Goal: Transaction & Acquisition: Book appointment/travel/reservation

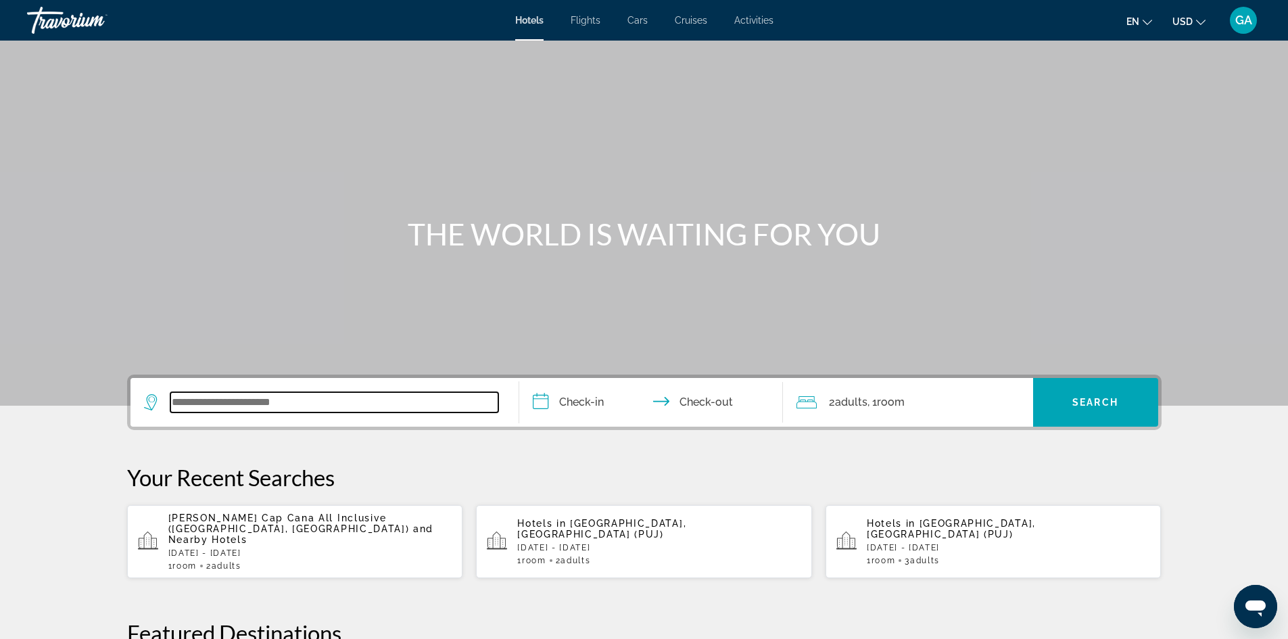
click at [340, 408] on input "Search widget" at bounding box center [334, 402] width 328 height 20
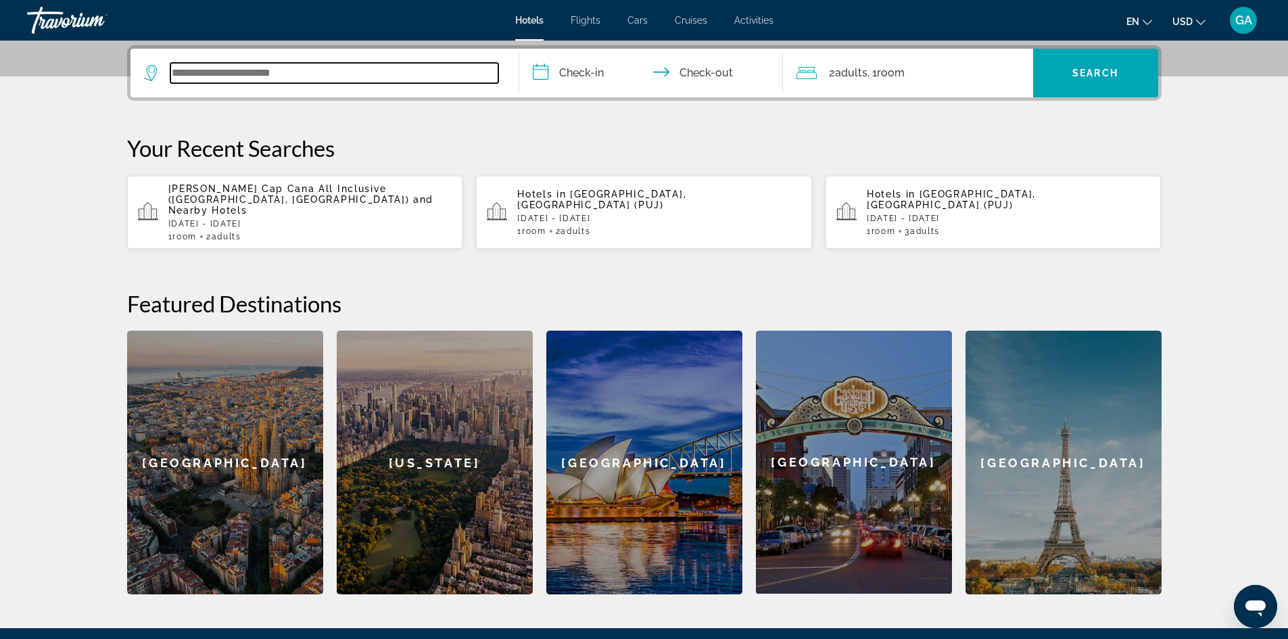
scroll to position [331, 0]
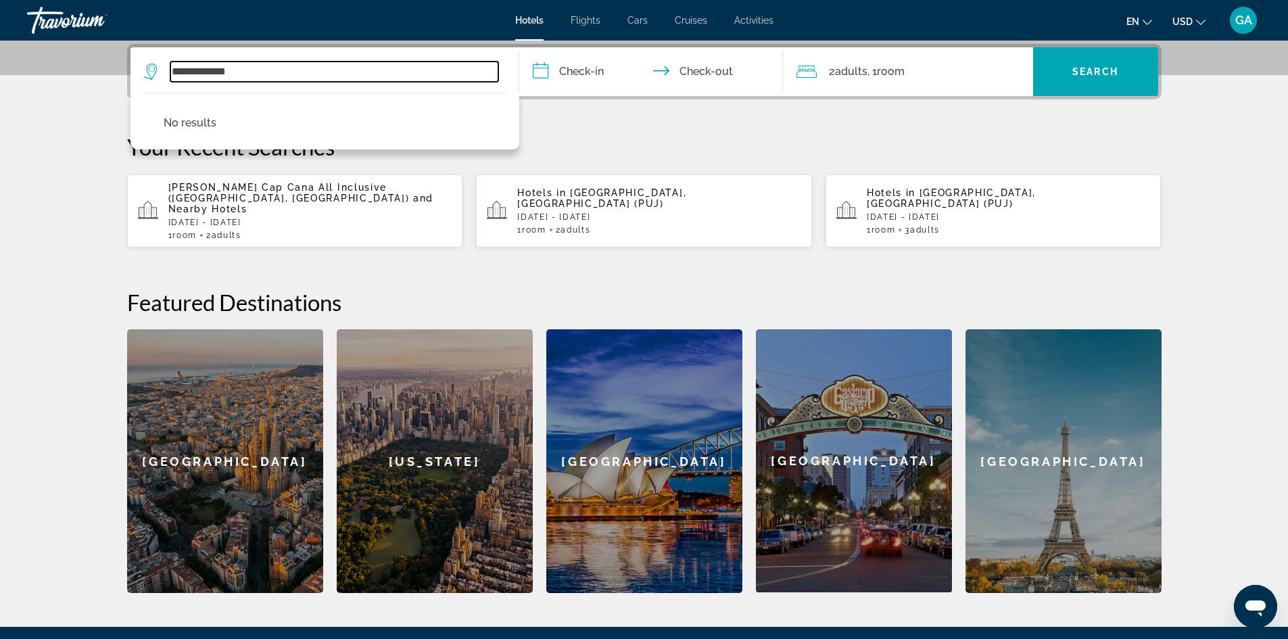
type input "**********"
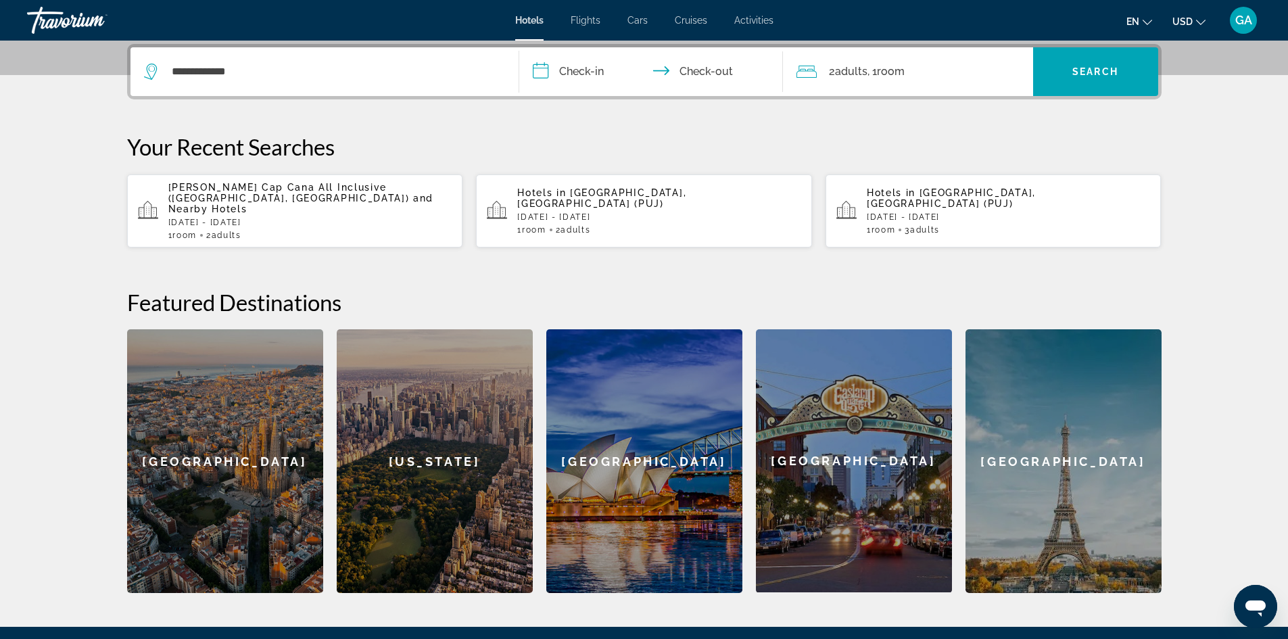
click at [579, 72] on input "**********" at bounding box center [653, 73] width 269 height 53
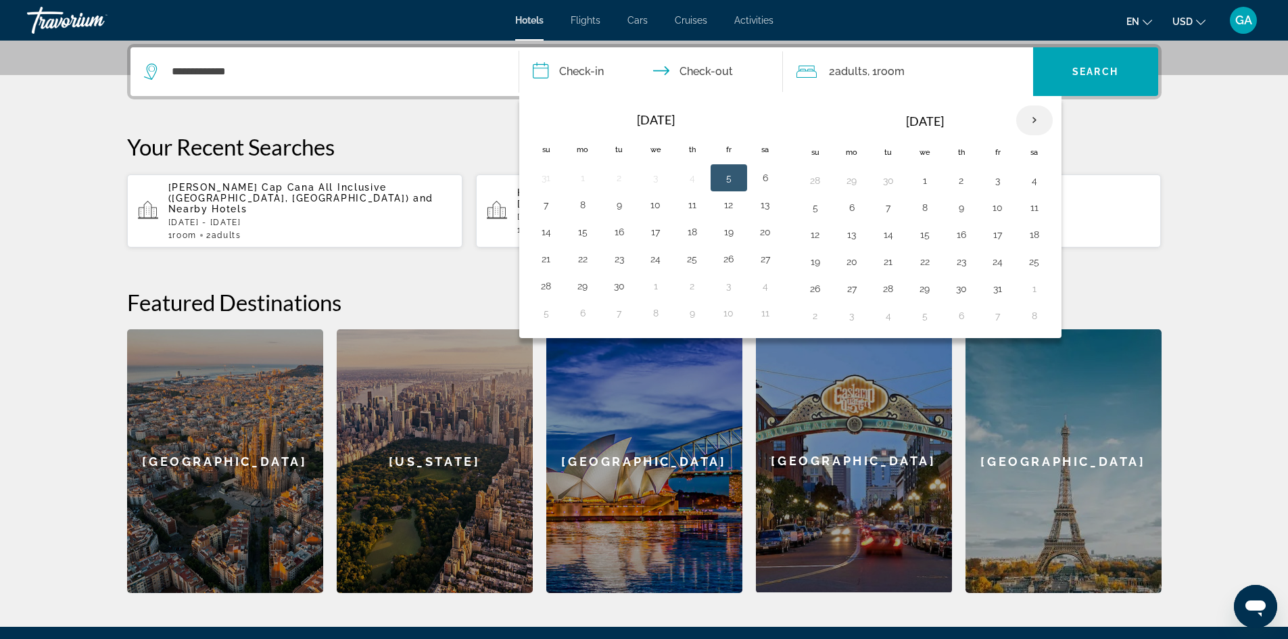
click at [1037, 120] on th "Next month" at bounding box center [1034, 120] width 37 height 30
click at [957, 289] on button "27" at bounding box center [961, 288] width 22 height 19
click at [811, 317] on button "30" at bounding box center [815, 315] width 22 height 19
type input "**********"
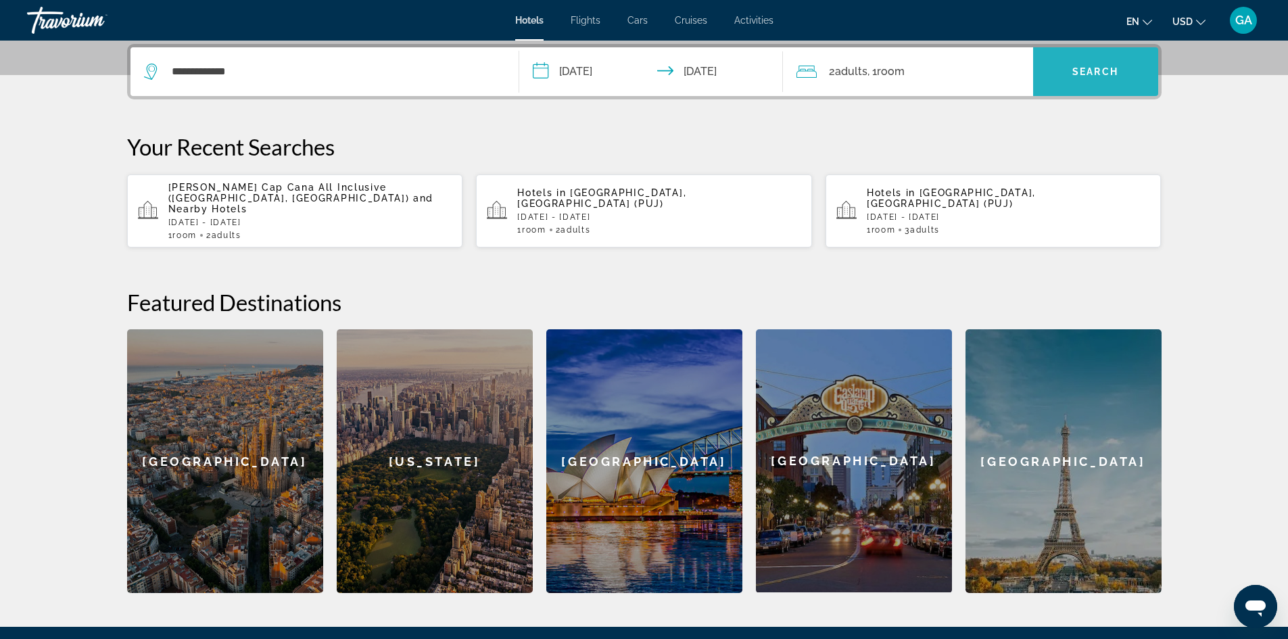
click at [1084, 68] on span "Search" at bounding box center [1095, 71] width 46 height 11
click at [1098, 64] on span "Search widget" at bounding box center [1095, 71] width 125 height 32
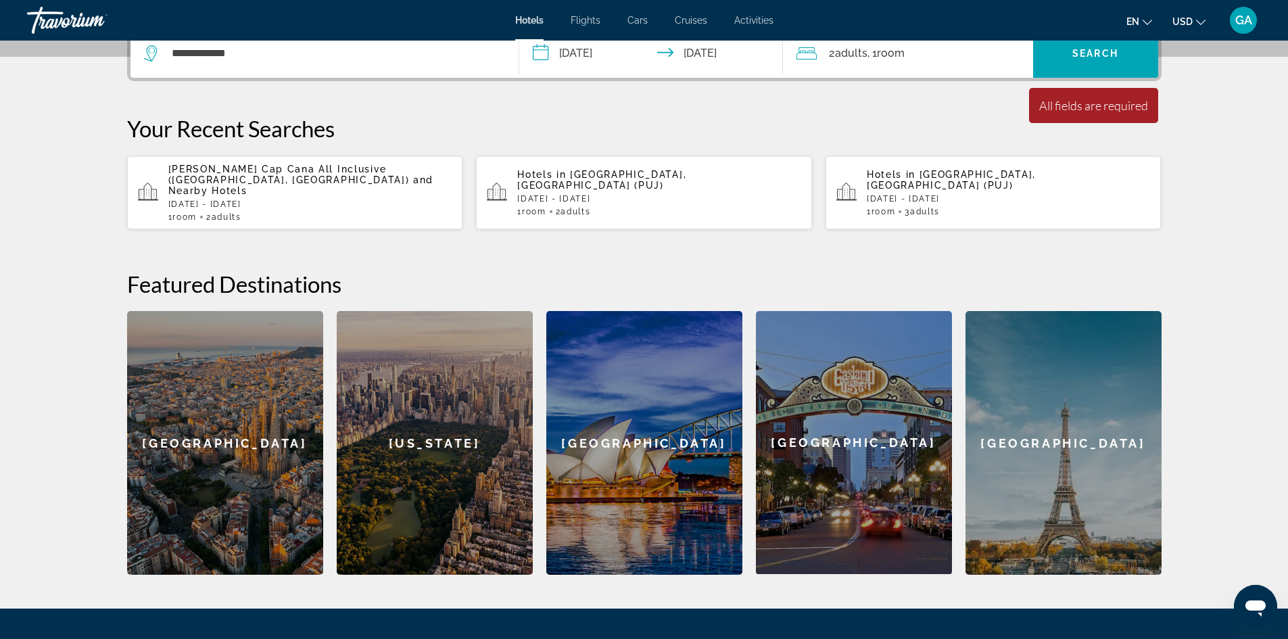
scroll to position [203, 0]
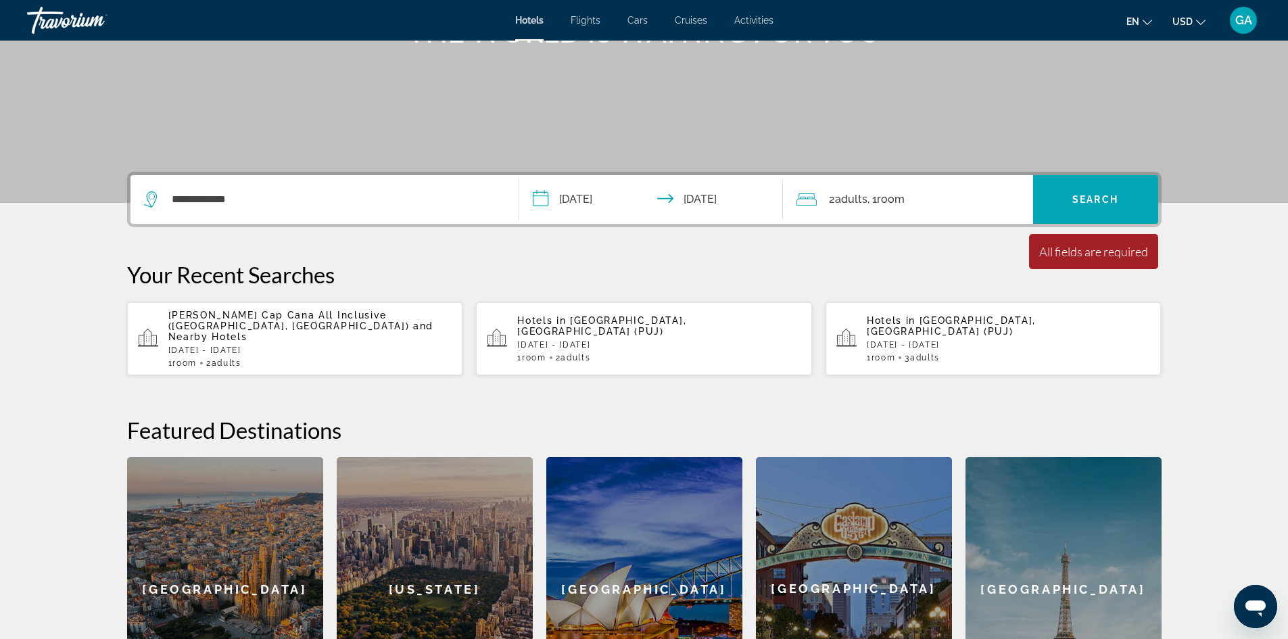
click at [1034, 581] on div "[GEOGRAPHIC_DATA]" at bounding box center [1063, 589] width 196 height 264
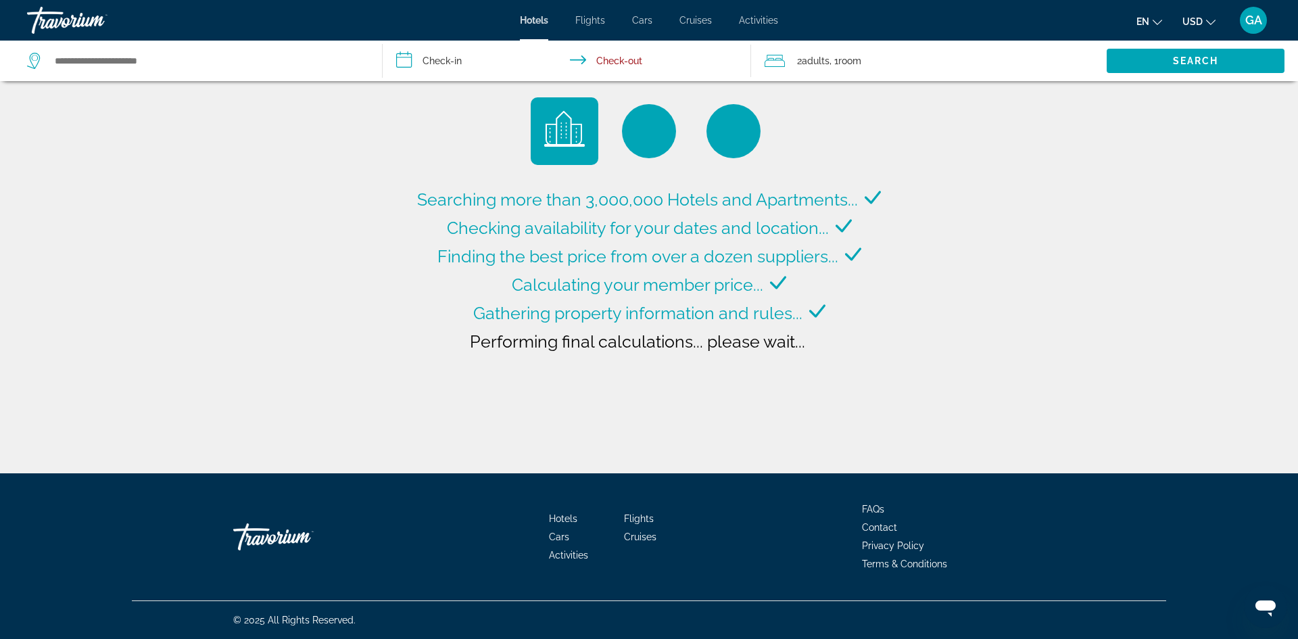
type input "**********"
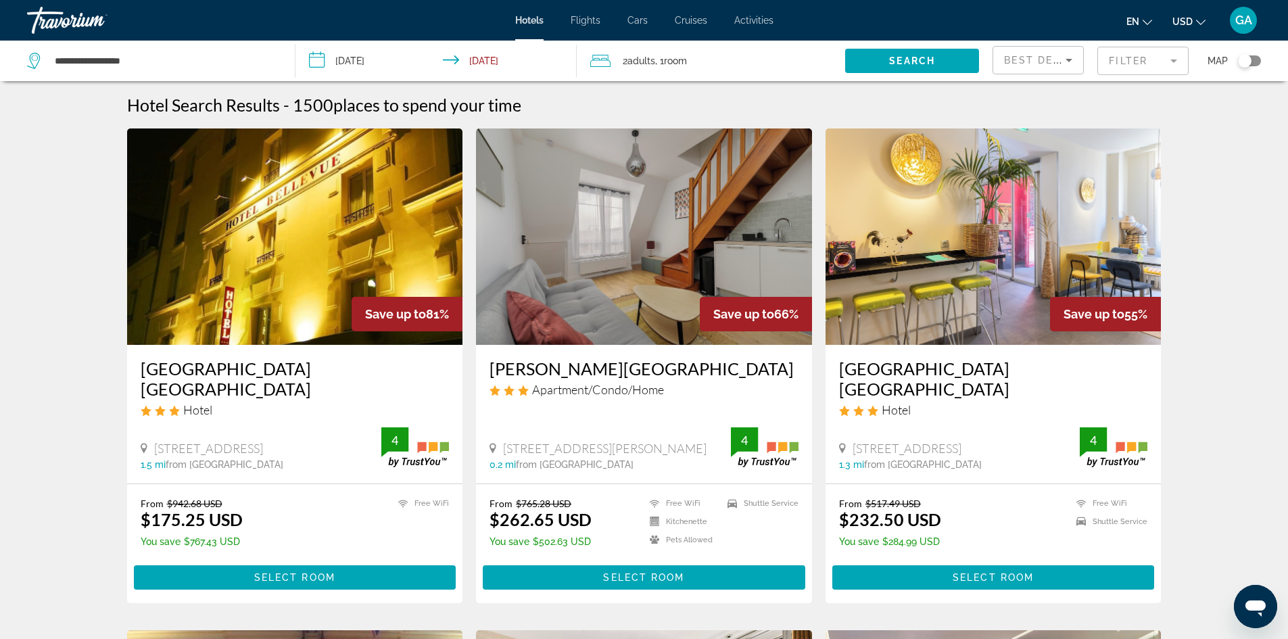
click at [388, 249] on img "Main content" at bounding box center [295, 236] width 336 height 216
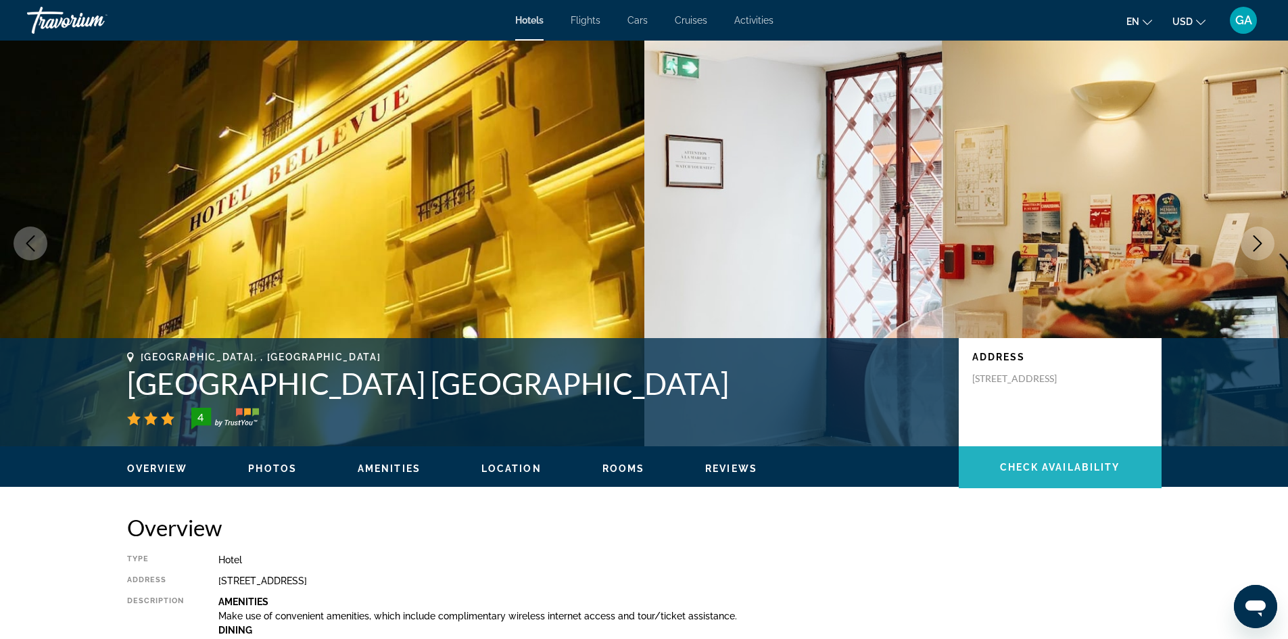
click at [1033, 464] on span "Check Availability" at bounding box center [1060, 467] width 120 height 11
click at [28, 240] on icon "Previous image" at bounding box center [30, 243] width 16 height 16
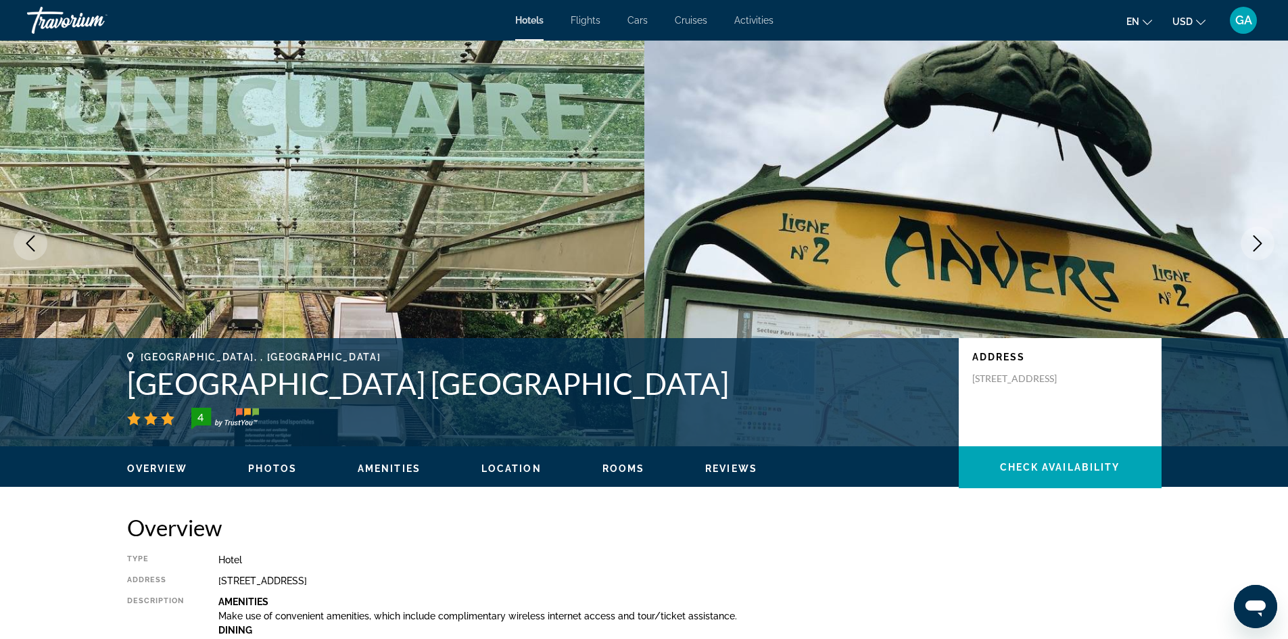
click at [506, 464] on span "Location" at bounding box center [511, 468] width 60 height 11
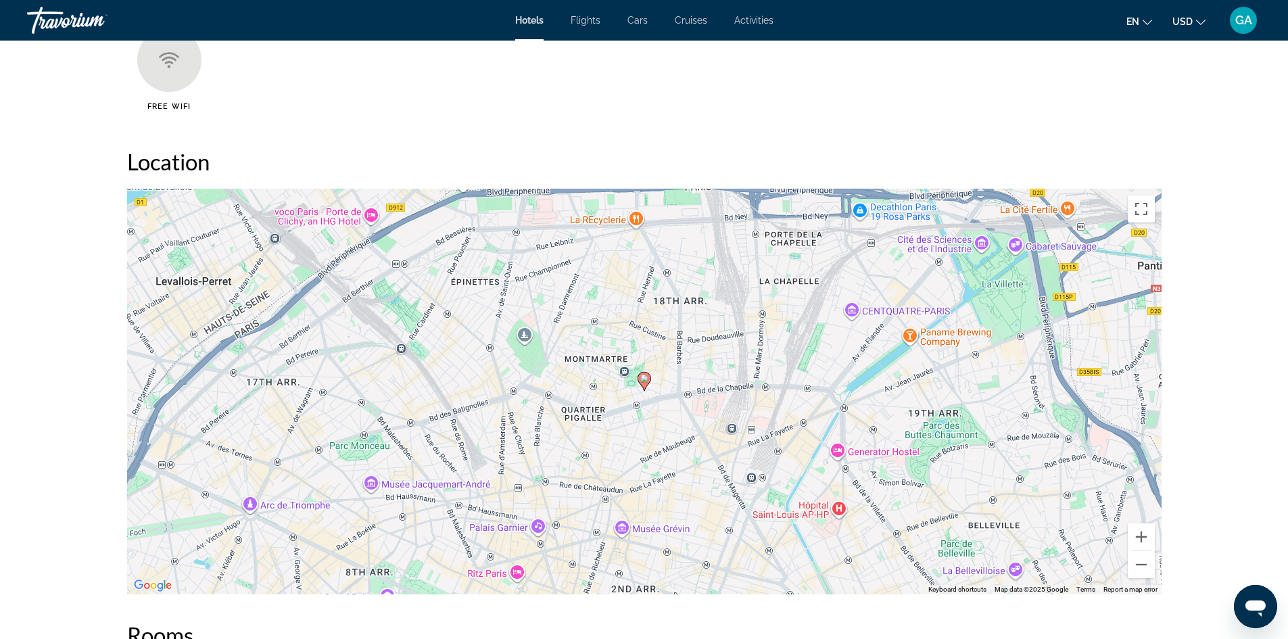
scroll to position [1238, 0]
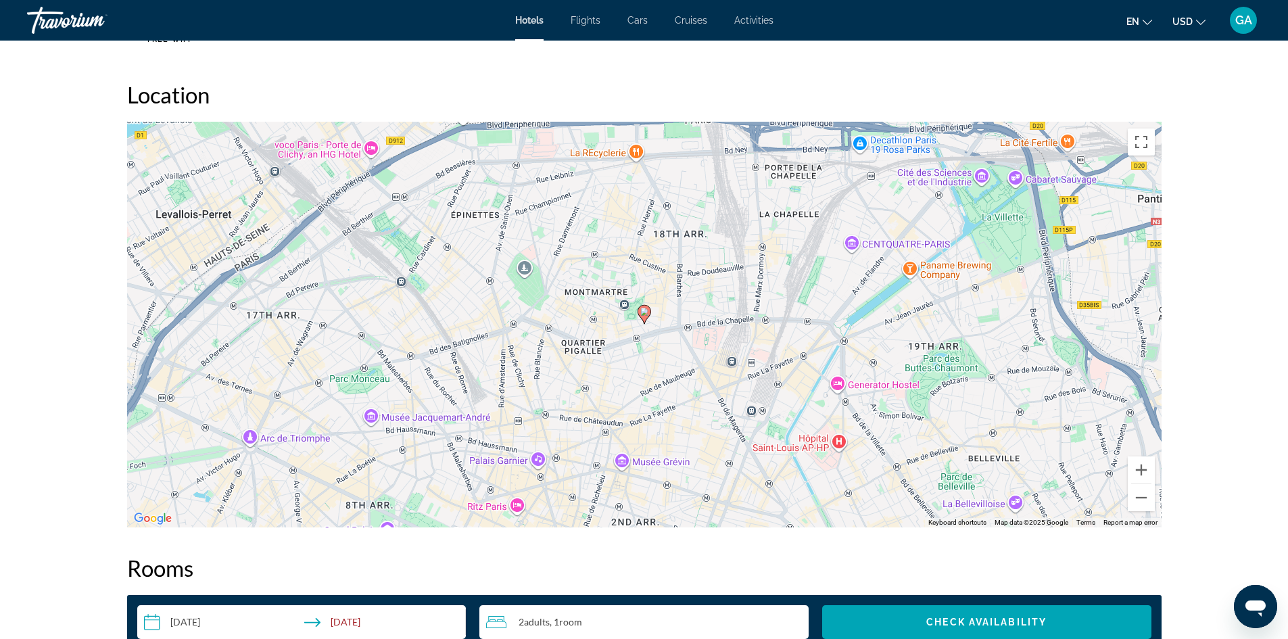
click at [250, 436] on div "To activate drag with keyboard, press Alt + Enter. Once in keyboard drag state,…" at bounding box center [644, 325] width 1034 height 406
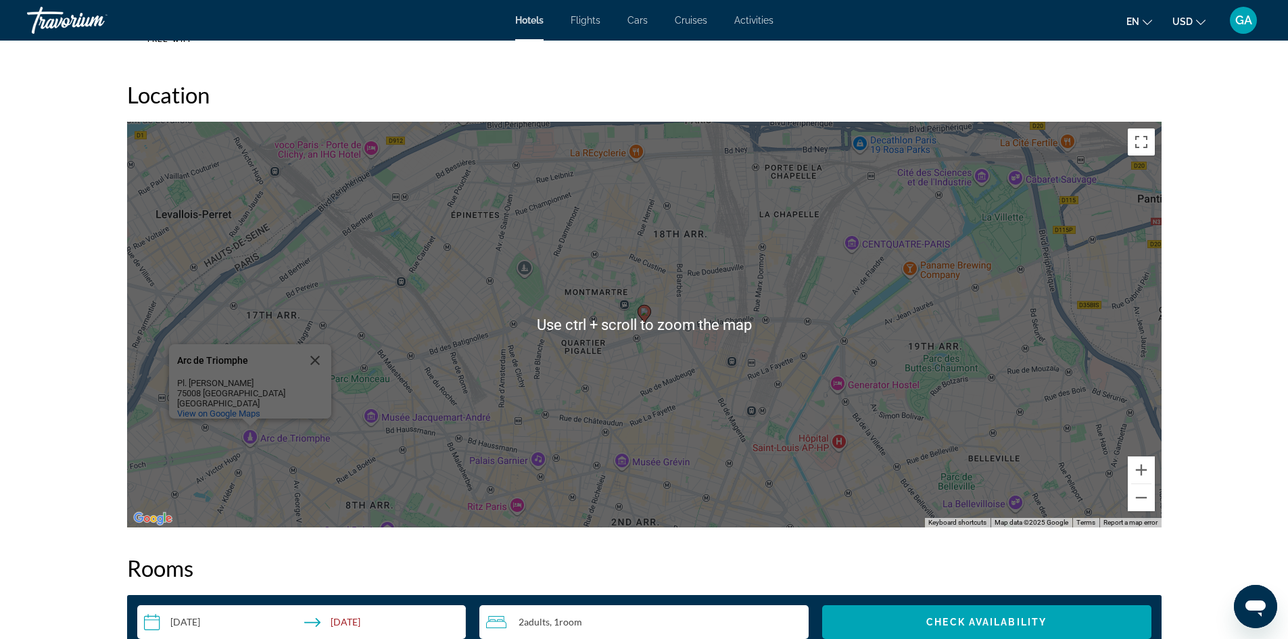
click at [651, 364] on div "To activate drag with keyboard, press Alt + Enter. Once in keyboard drag state,…" at bounding box center [644, 325] width 1034 height 406
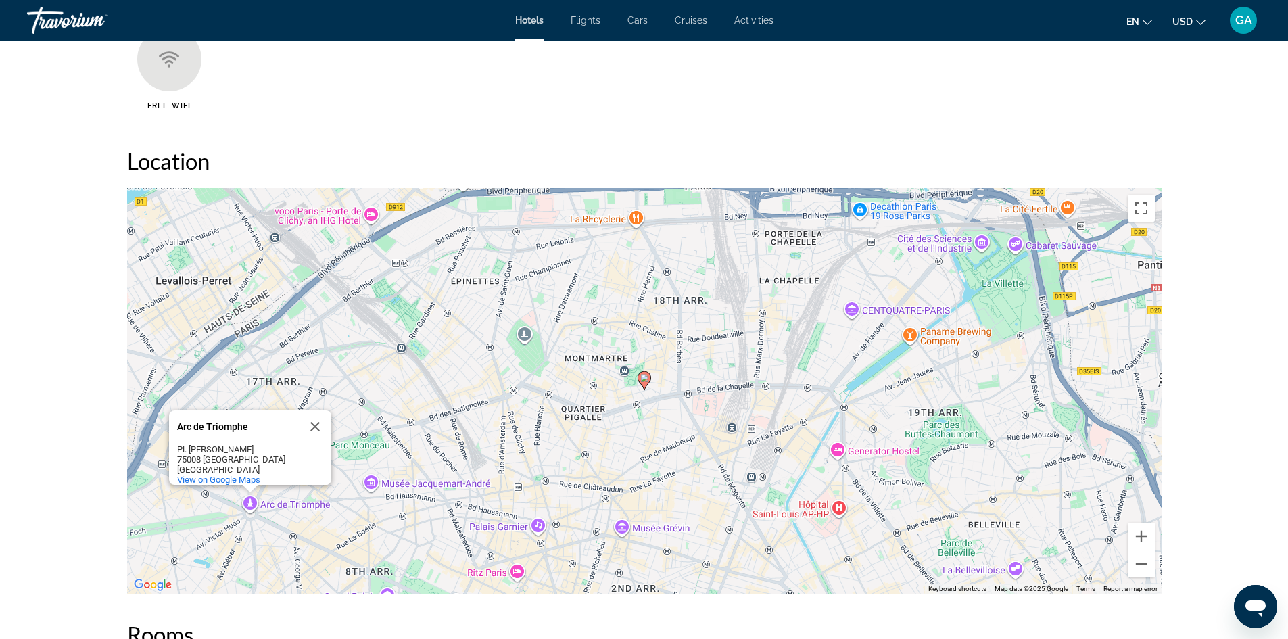
scroll to position [1170, 0]
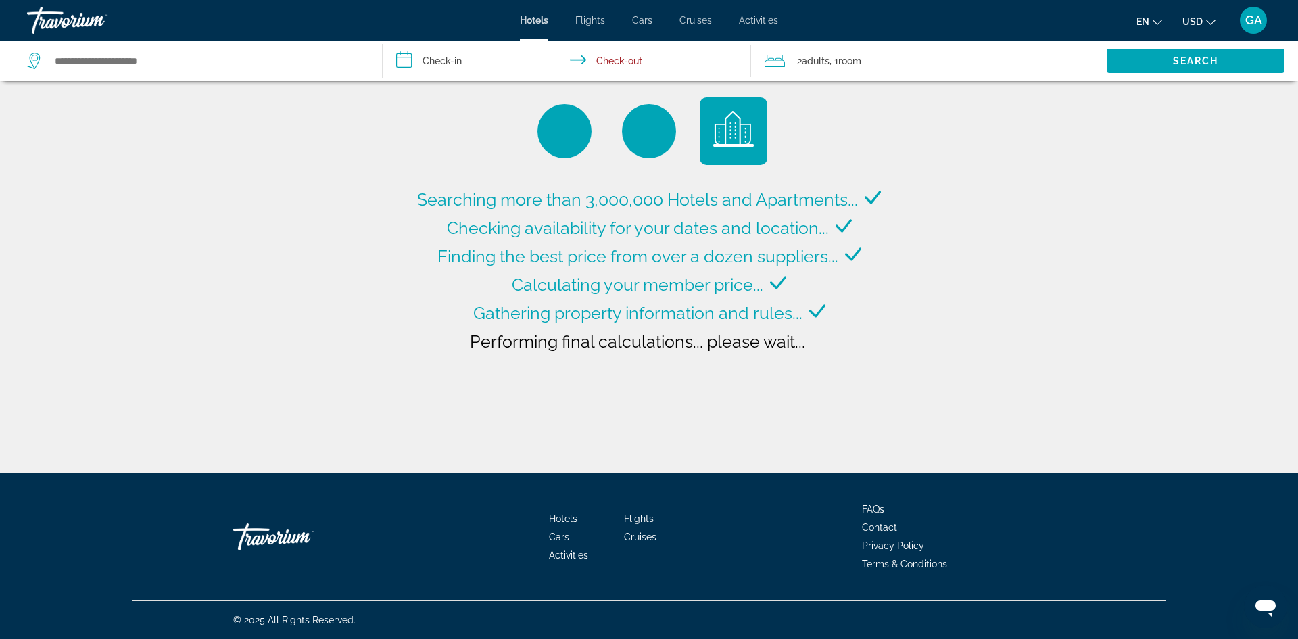
type input "**********"
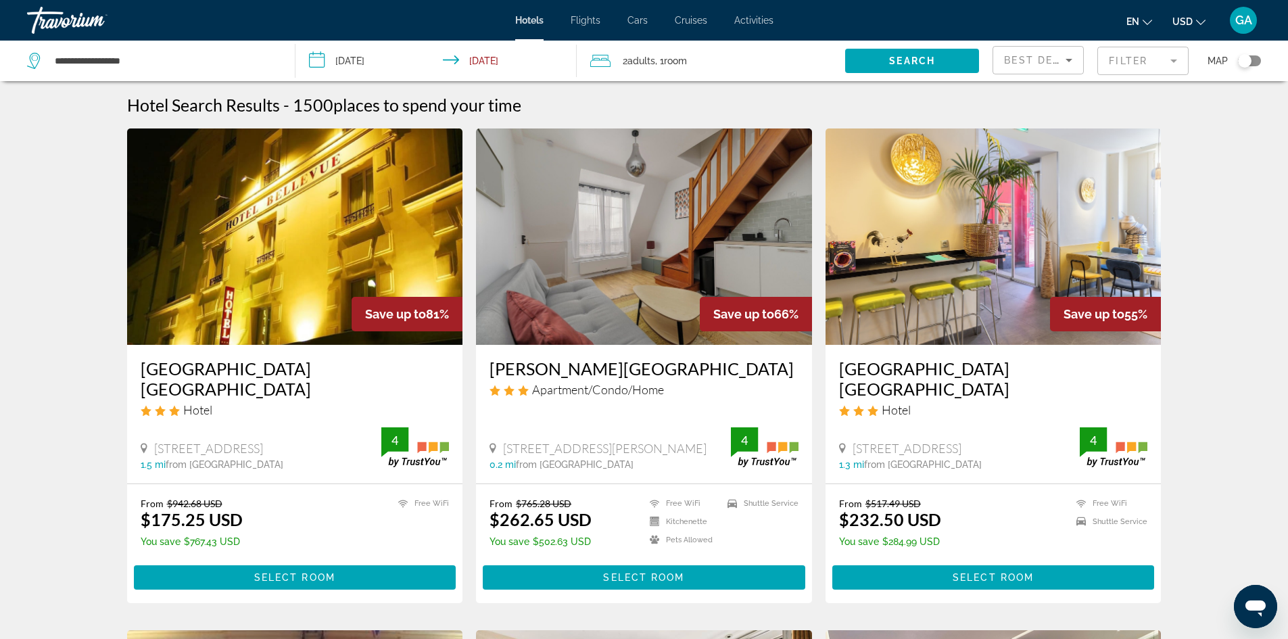
click at [414, 235] on img "Main content" at bounding box center [295, 236] width 336 height 216
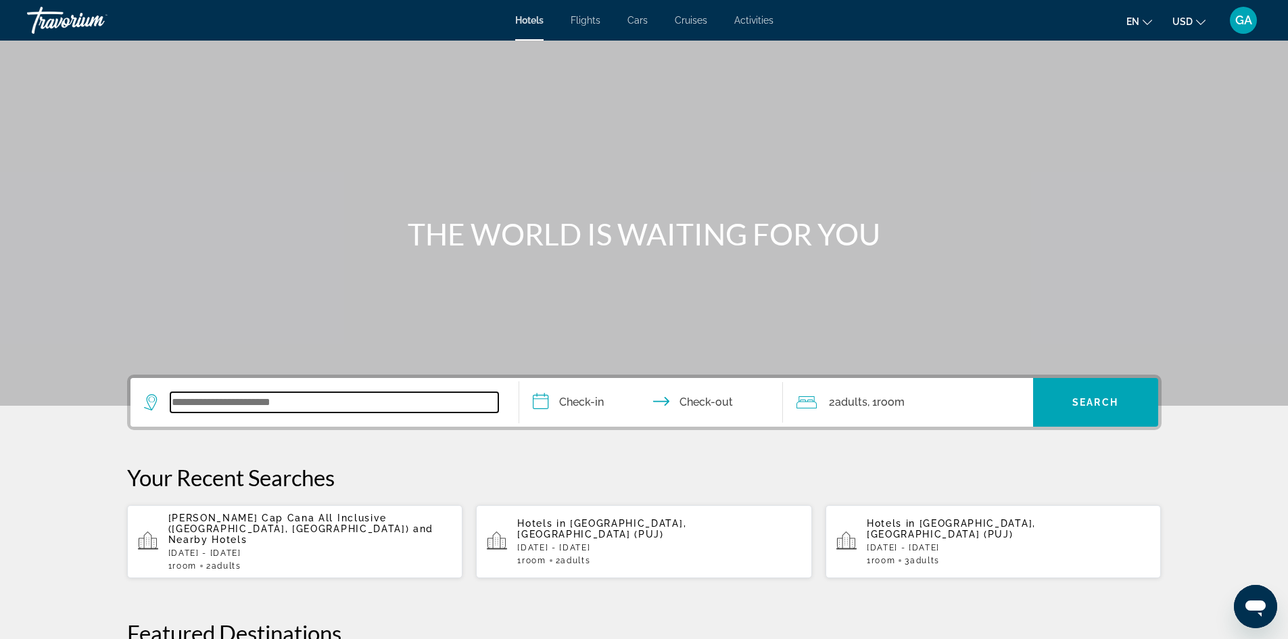
click at [316, 404] on input "Search widget" at bounding box center [334, 402] width 328 height 20
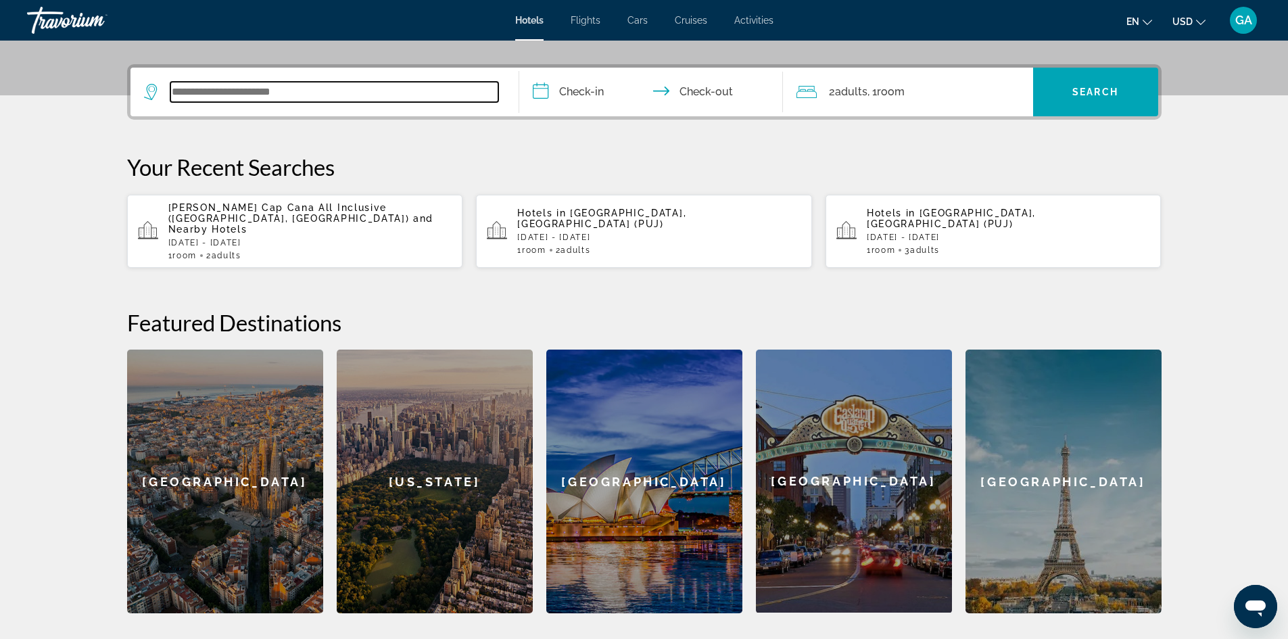
scroll to position [331, 0]
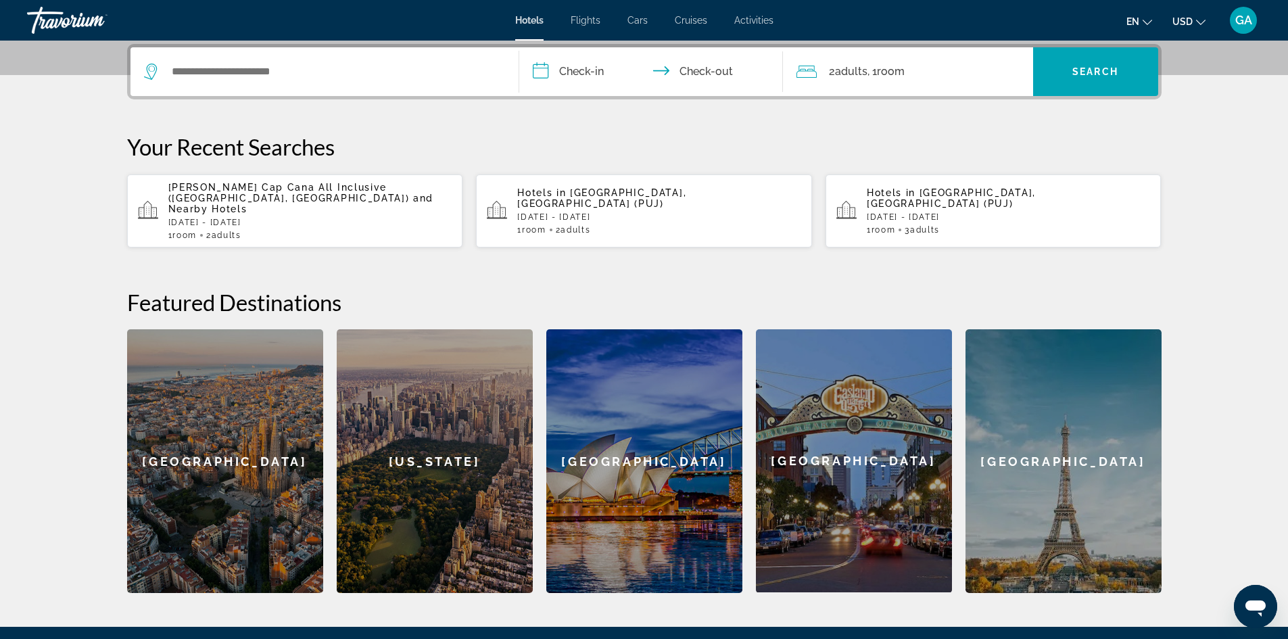
click at [1057, 456] on div "[GEOGRAPHIC_DATA]" at bounding box center [1063, 461] width 196 height 264
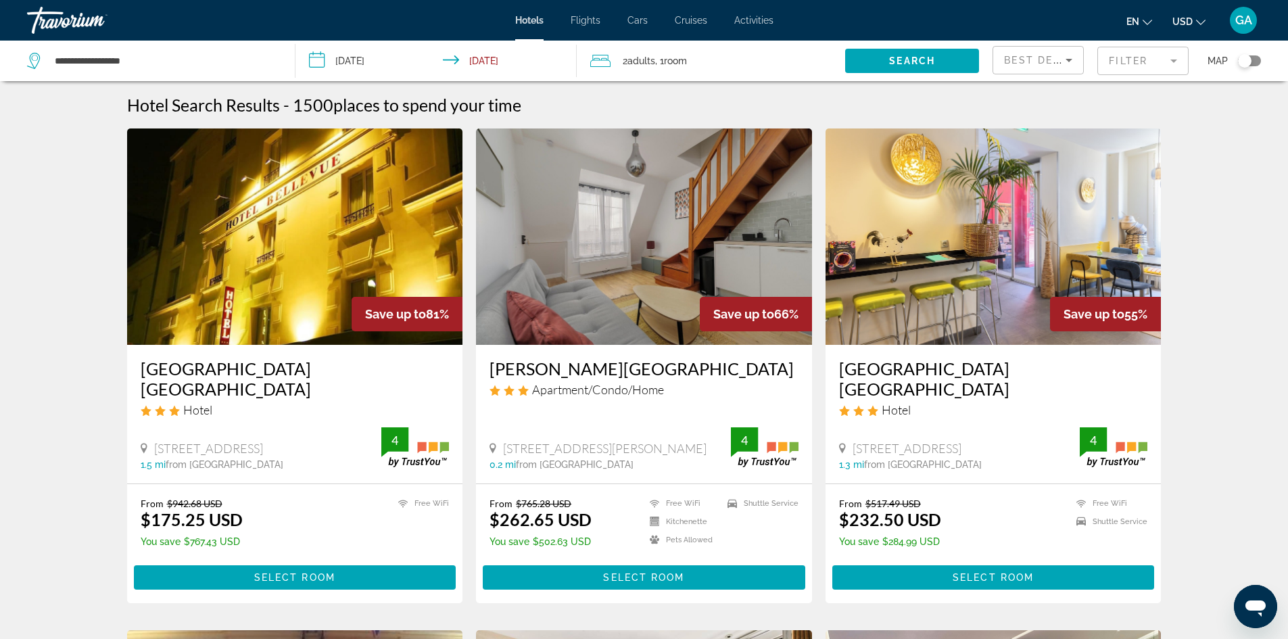
click at [1169, 66] on mat-form-field "Filter" at bounding box center [1142, 61] width 91 height 28
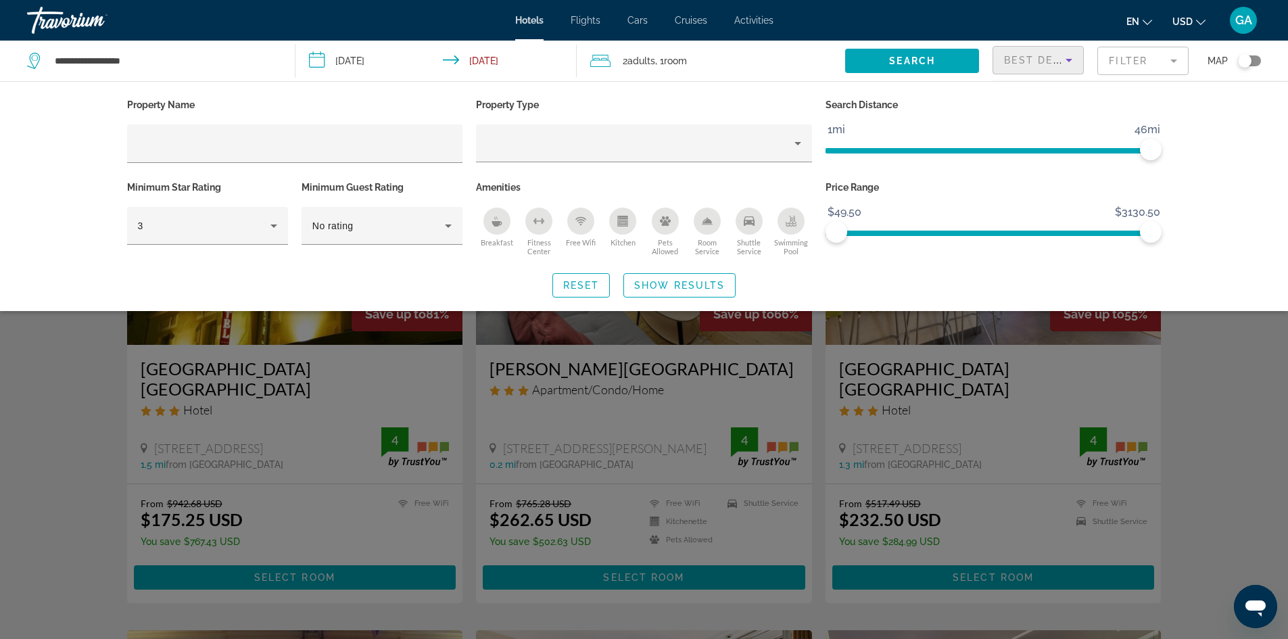
click at [1042, 57] on span "Best Deals" at bounding box center [1039, 60] width 70 height 11
click at [1233, 126] on div at bounding box center [644, 319] width 1288 height 639
click at [1221, 62] on span "Map" at bounding box center [1217, 60] width 20 height 19
click at [1209, 62] on span "Map" at bounding box center [1217, 60] width 20 height 19
click at [1251, 57] on div "Toggle map" at bounding box center [1249, 60] width 23 height 11
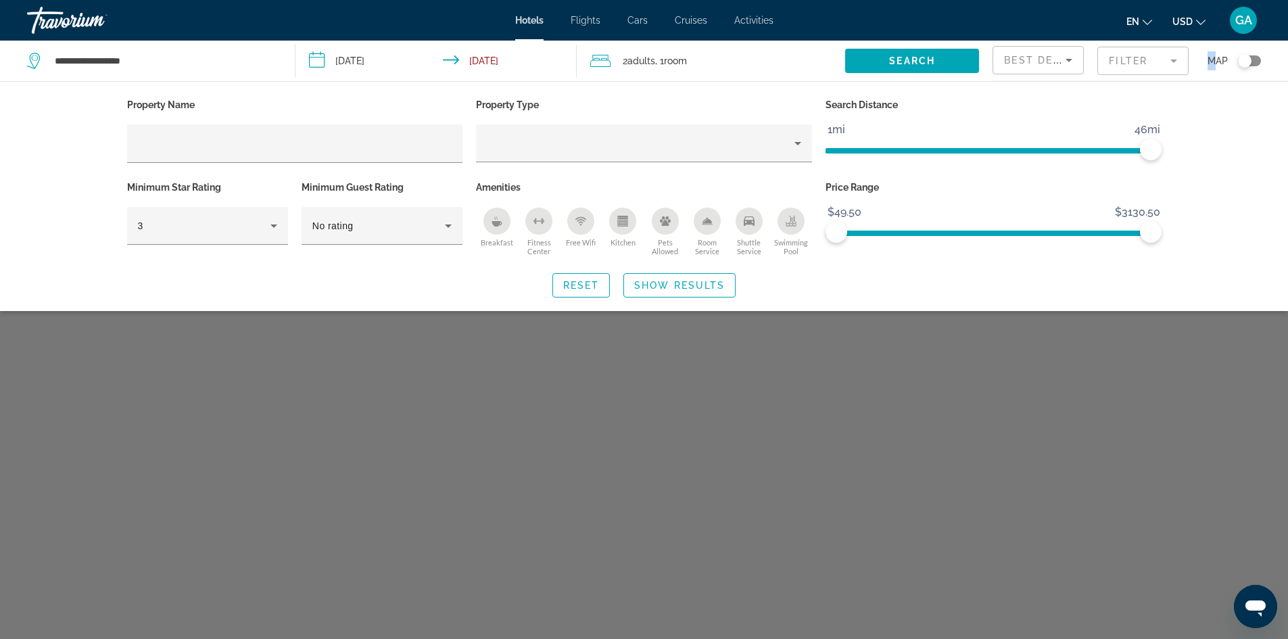
click at [1251, 57] on div "Toggle map" at bounding box center [1249, 60] width 23 height 11
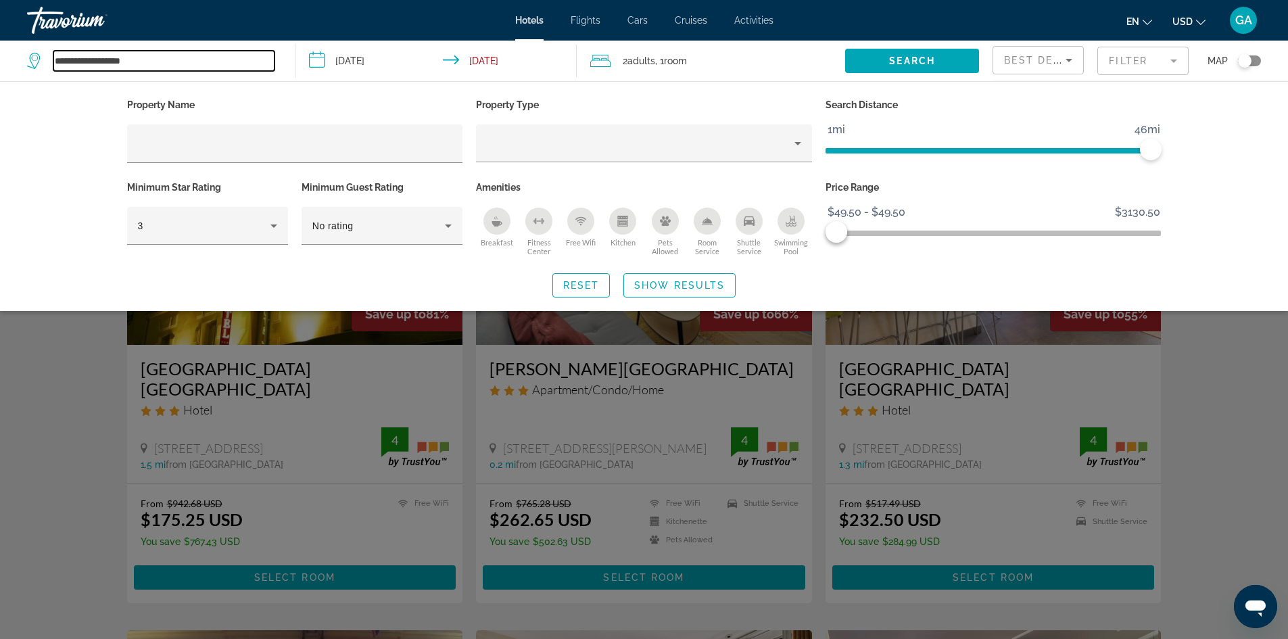
click at [160, 62] on input "**********" at bounding box center [163, 61] width 221 height 20
type input "**********"
click at [392, 60] on input "**********" at bounding box center [438, 63] width 287 height 45
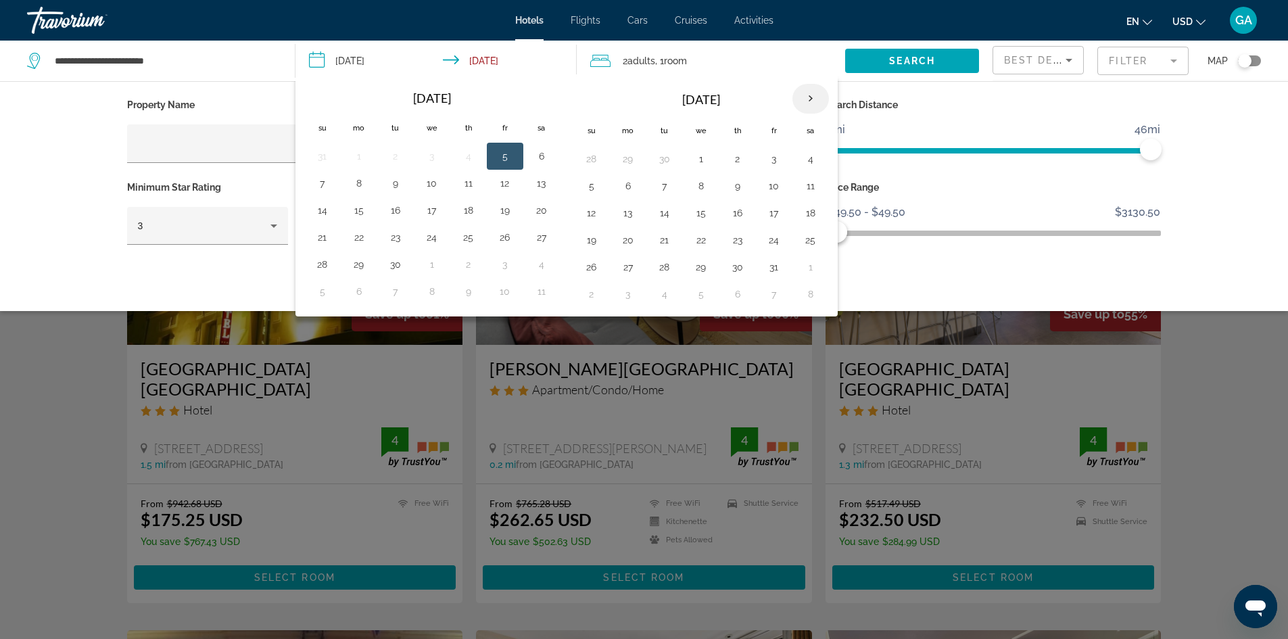
click at [804, 97] on th "Next month" at bounding box center [810, 99] width 37 height 30
click at [733, 266] on button "27" at bounding box center [738, 267] width 22 height 19
click at [594, 295] on button "30" at bounding box center [592, 294] width 22 height 19
type input "**********"
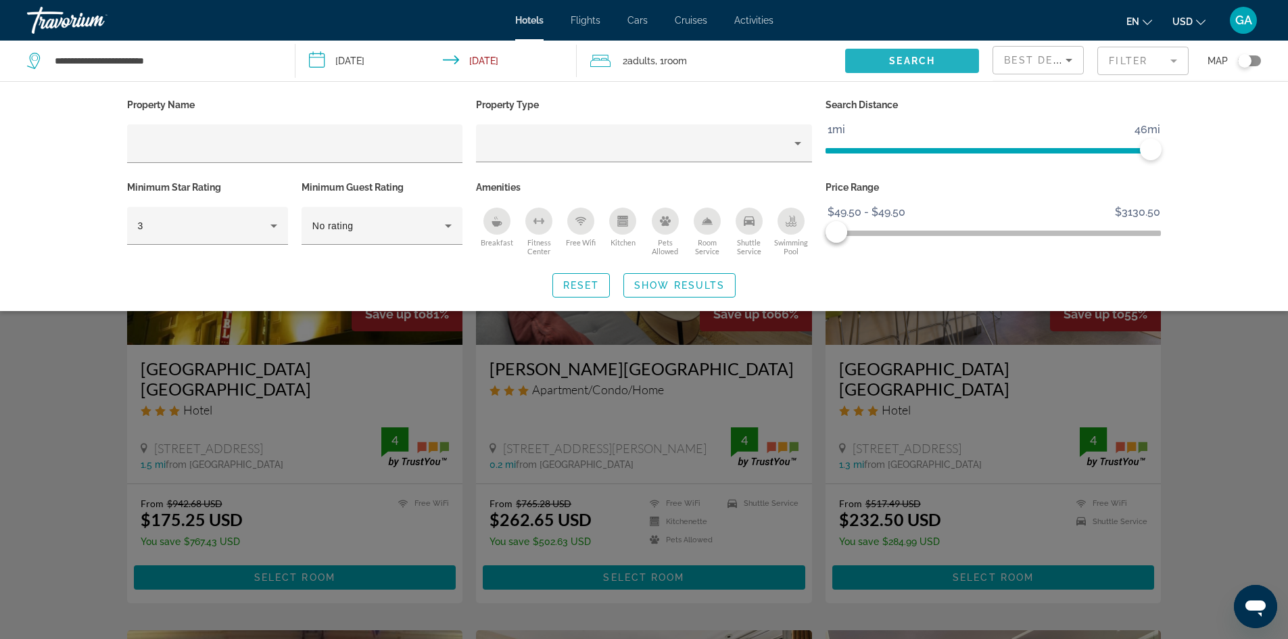
click at [930, 53] on span "Search widget" at bounding box center [912, 61] width 134 height 32
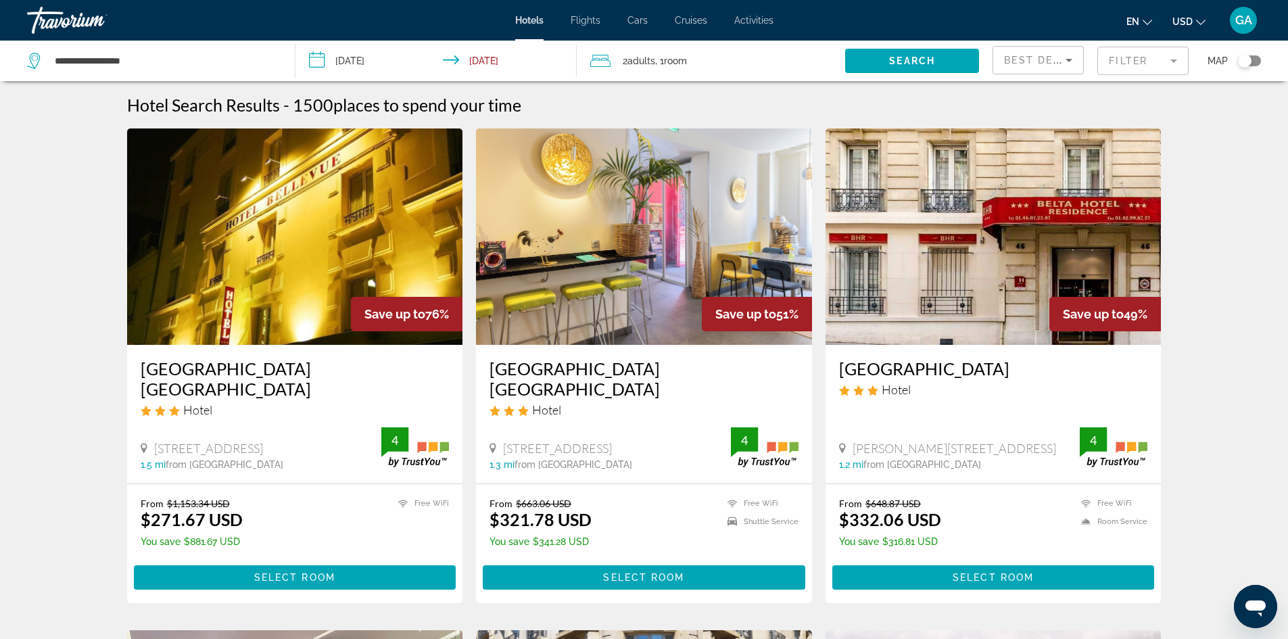
click at [329, 225] on img "Main content" at bounding box center [295, 236] width 336 height 216
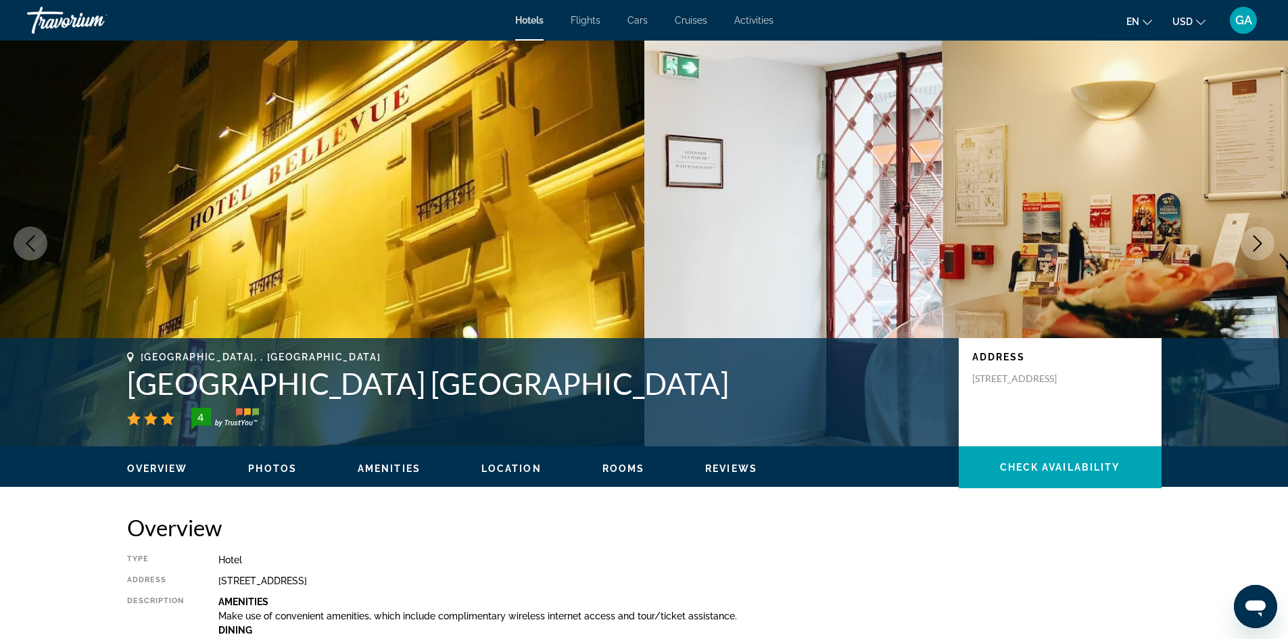
click at [1254, 241] on icon "Next image" at bounding box center [1257, 243] width 16 height 16
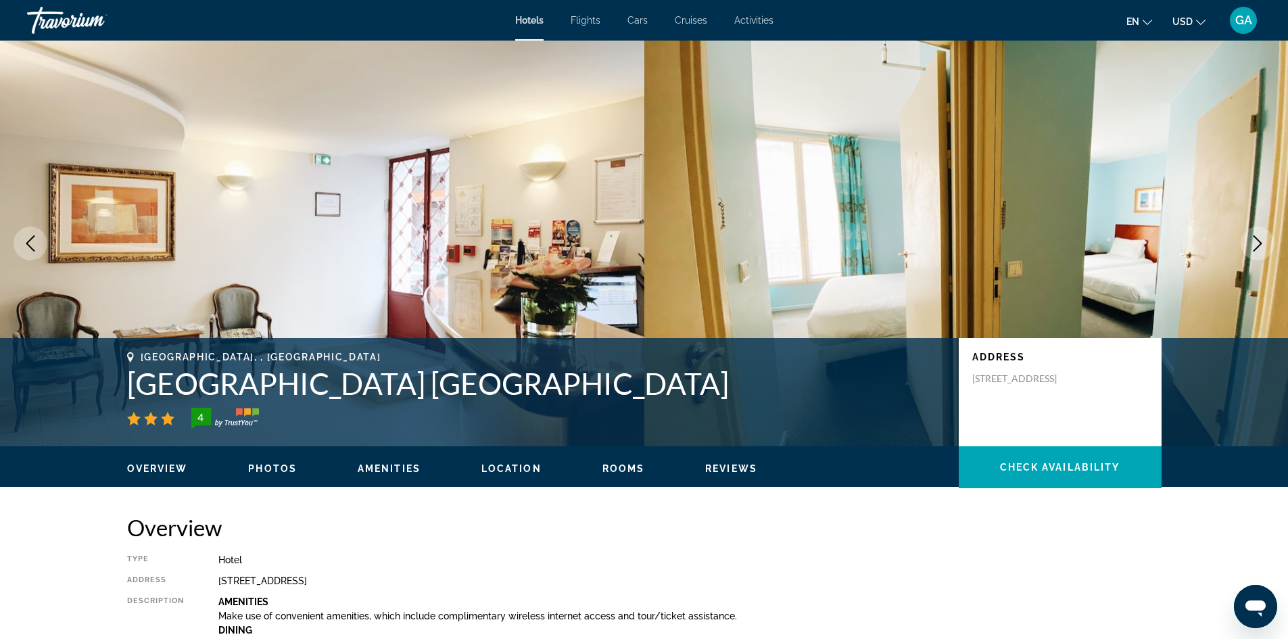
click at [1254, 243] on icon "Next image" at bounding box center [1257, 243] width 16 height 16
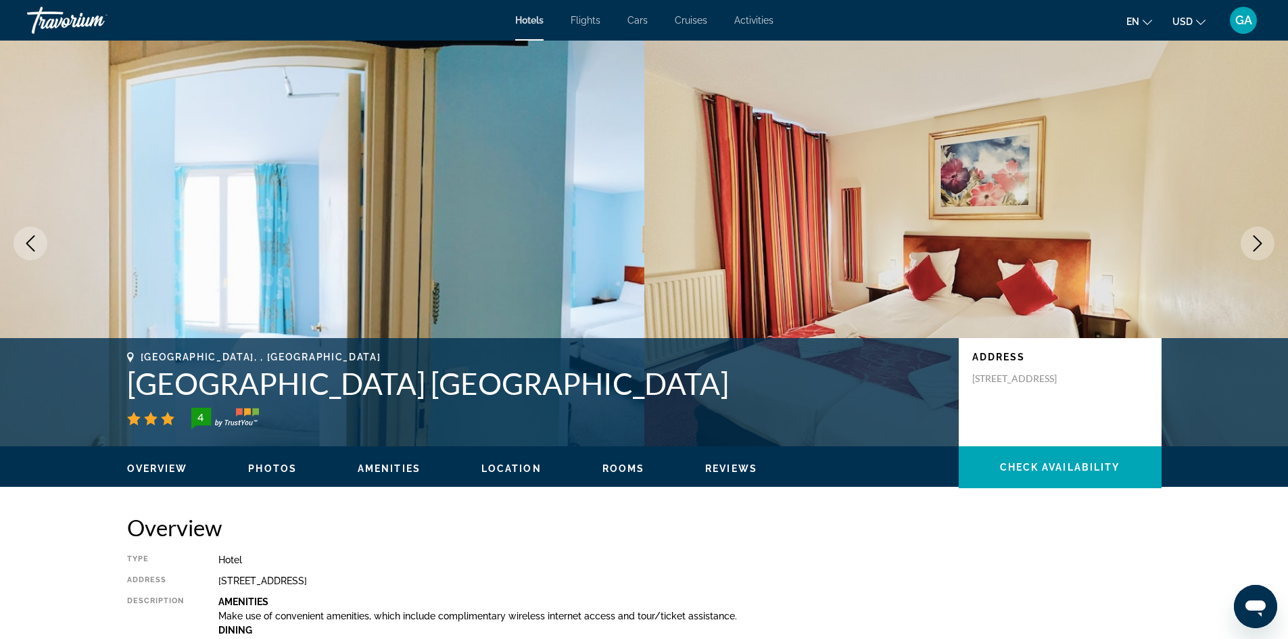
click at [1249, 240] on button "Next image" at bounding box center [1257, 243] width 34 height 34
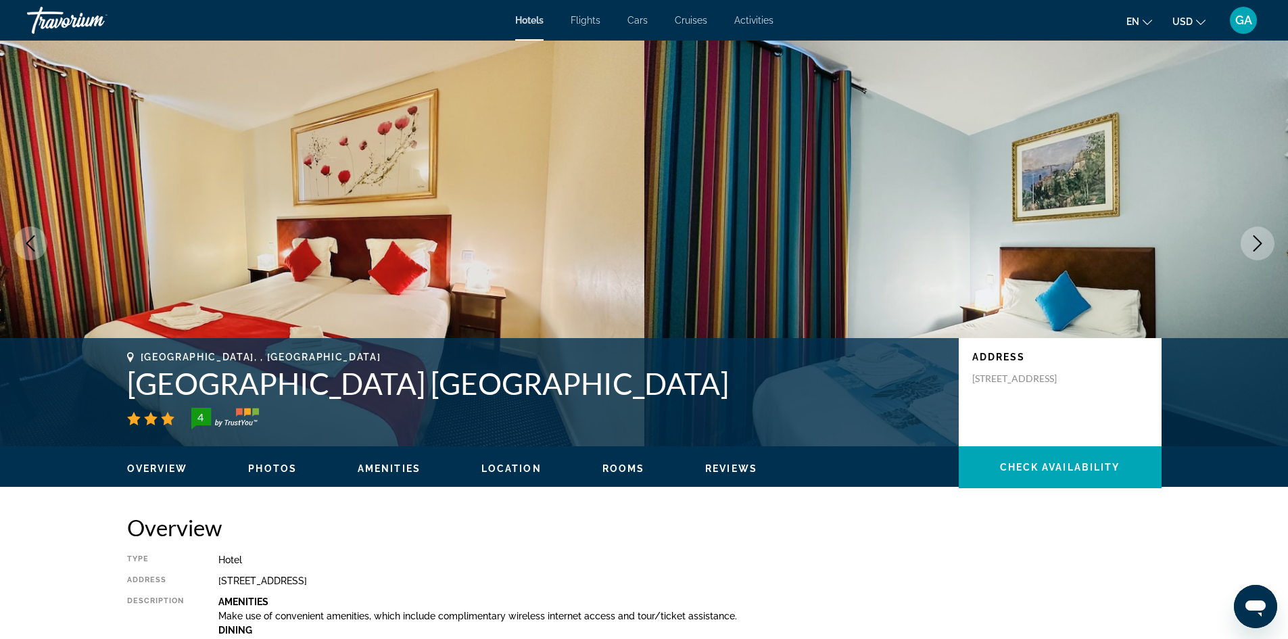
click at [1257, 236] on icon "Next image" at bounding box center [1257, 243] width 16 height 16
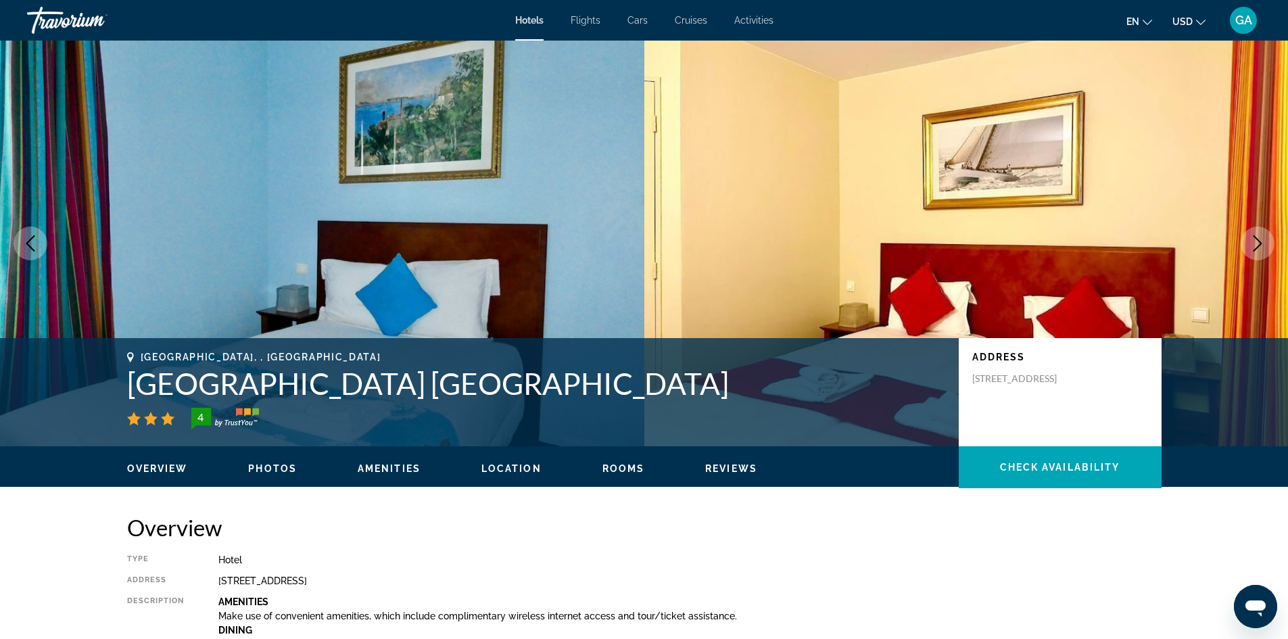
click at [1259, 237] on icon "Next image" at bounding box center [1257, 243] width 16 height 16
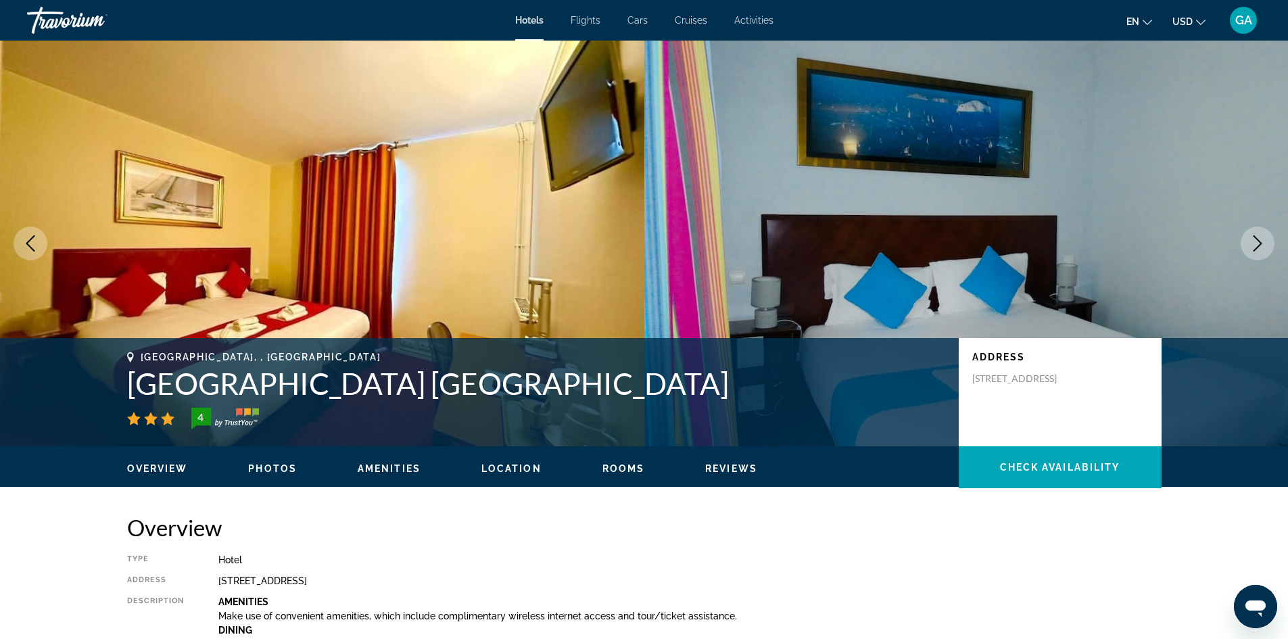
click at [1251, 242] on icon "Next image" at bounding box center [1257, 243] width 16 height 16
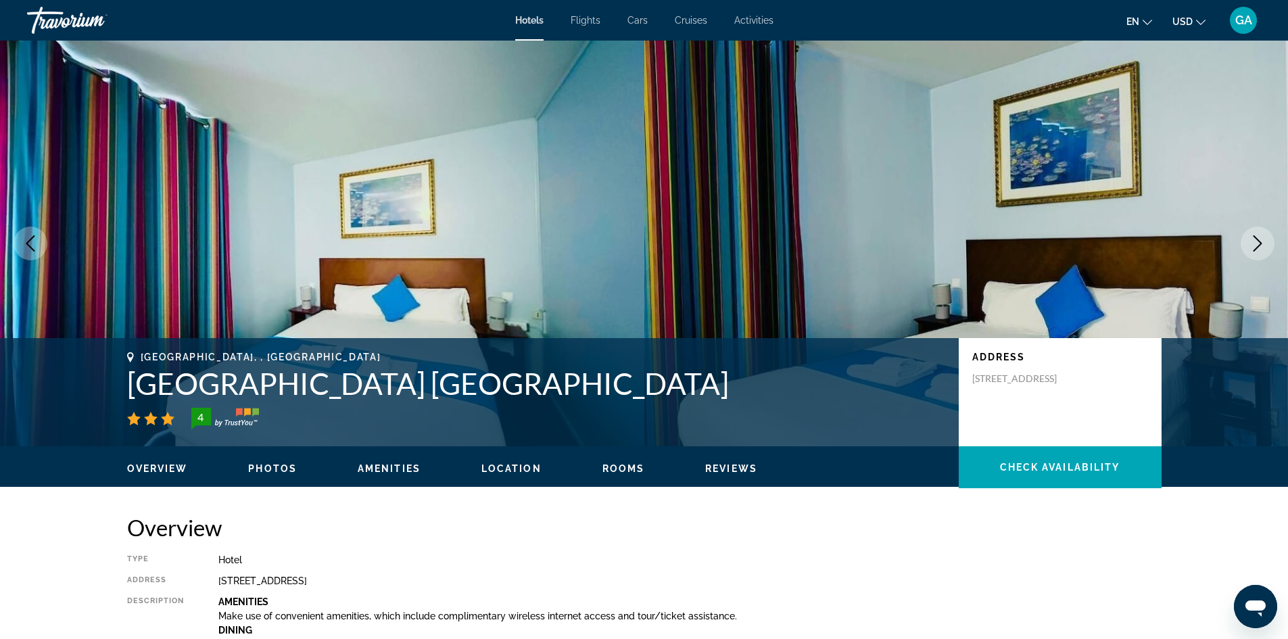
click at [1251, 241] on icon "Next image" at bounding box center [1257, 243] width 16 height 16
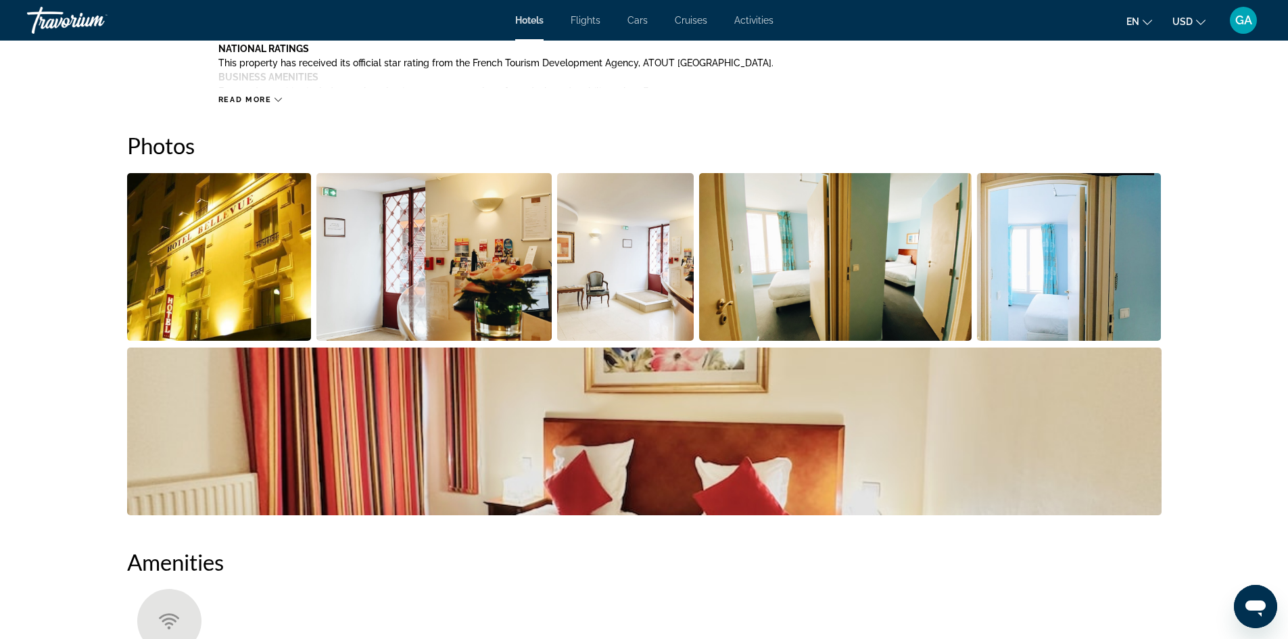
scroll to position [608, 0]
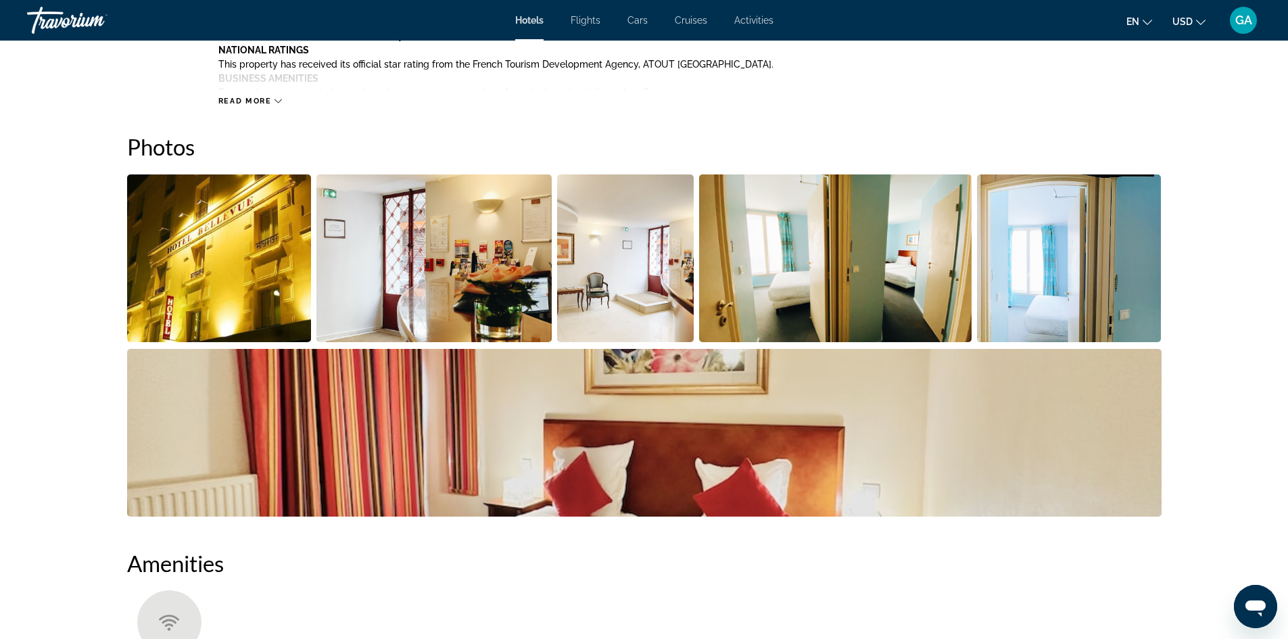
click at [169, 231] on img "Open full-screen image slider" at bounding box center [219, 258] width 185 height 168
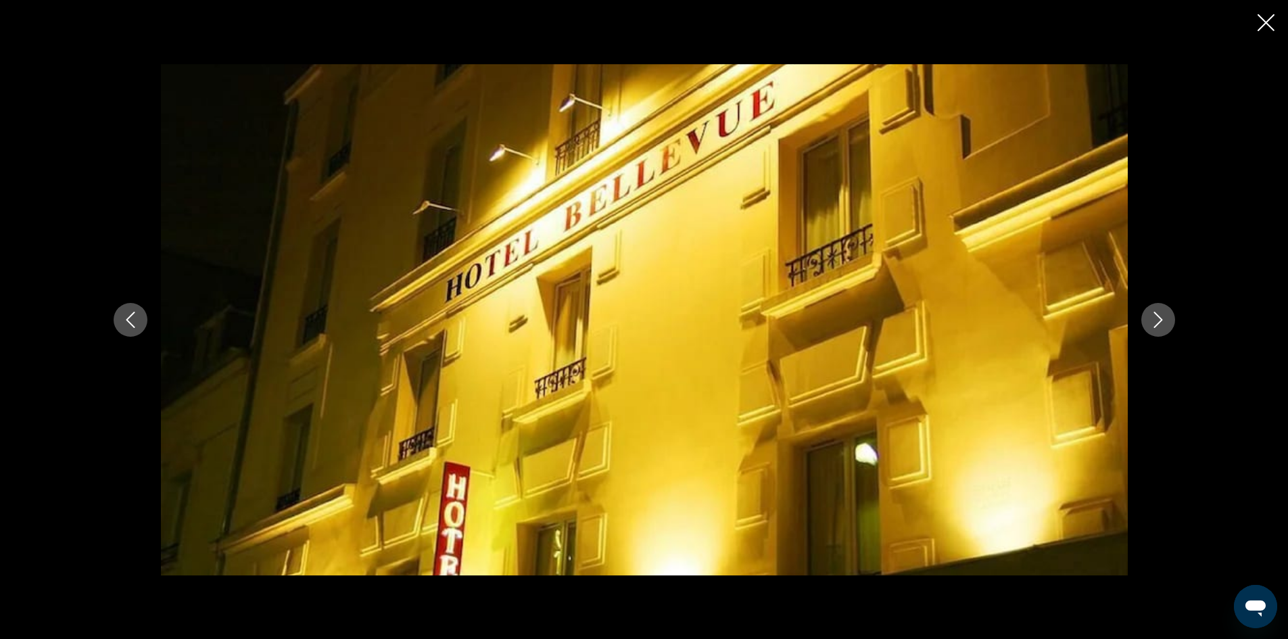
scroll to position [676, 0]
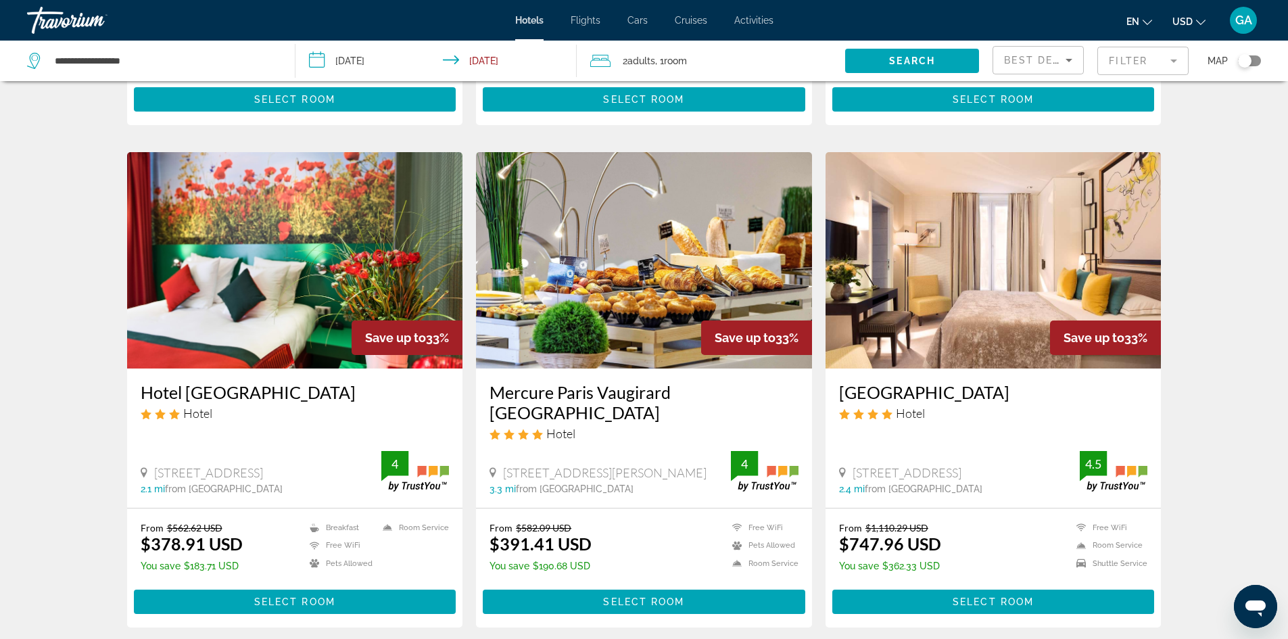
scroll to position [1555, 0]
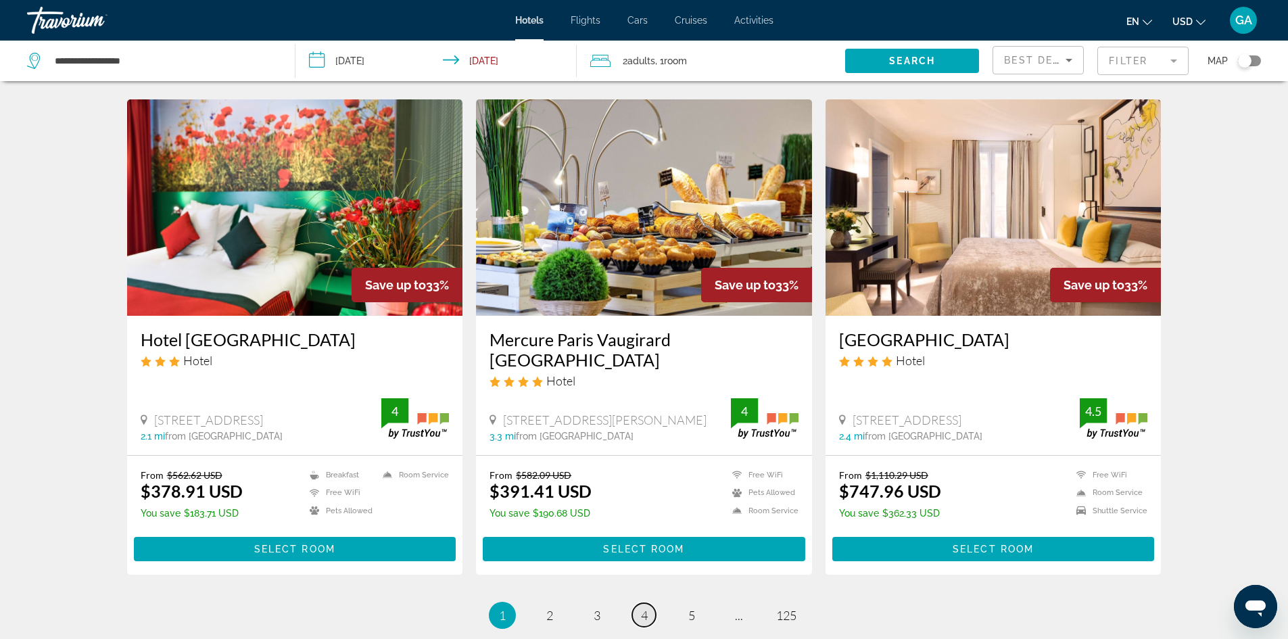
click at [646, 608] on span "4" at bounding box center [644, 615] width 7 height 15
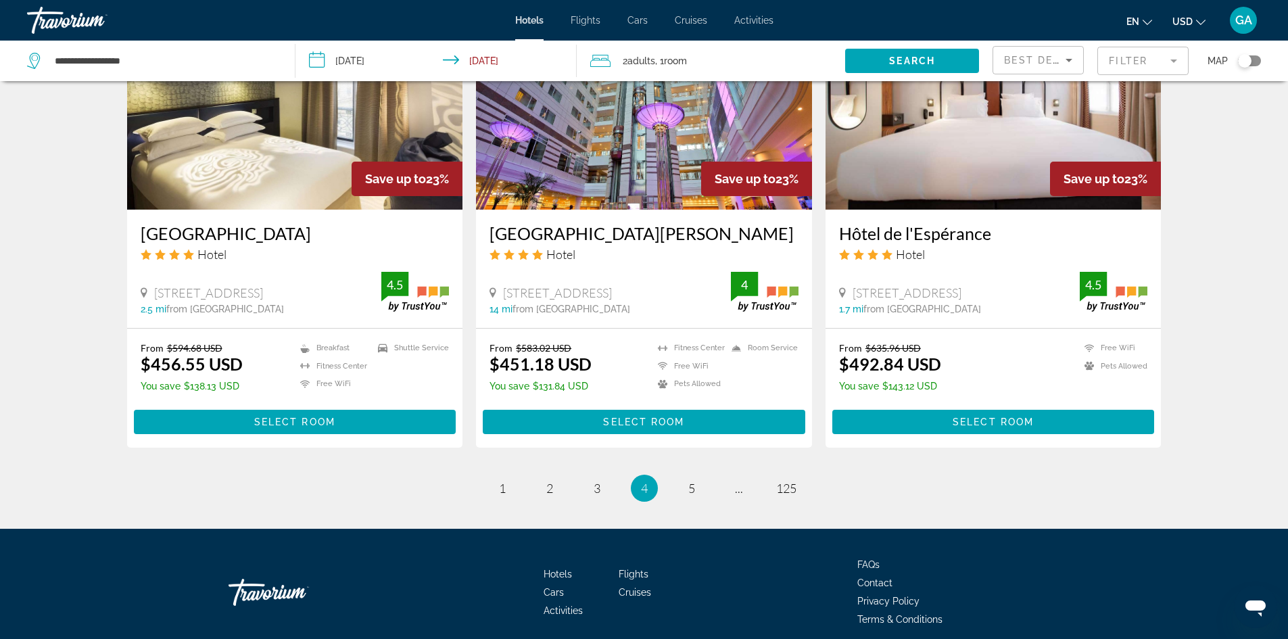
scroll to position [1638, 0]
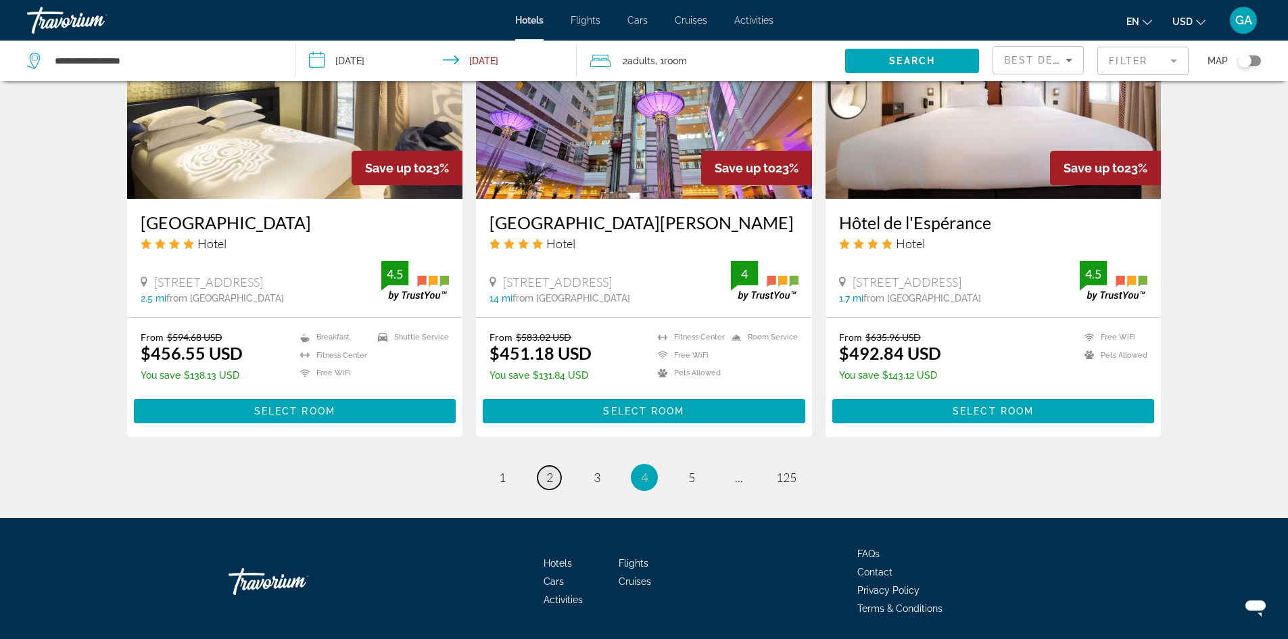
click at [547, 470] on span "2" at bounding box center [549, 477] width 7 height 15
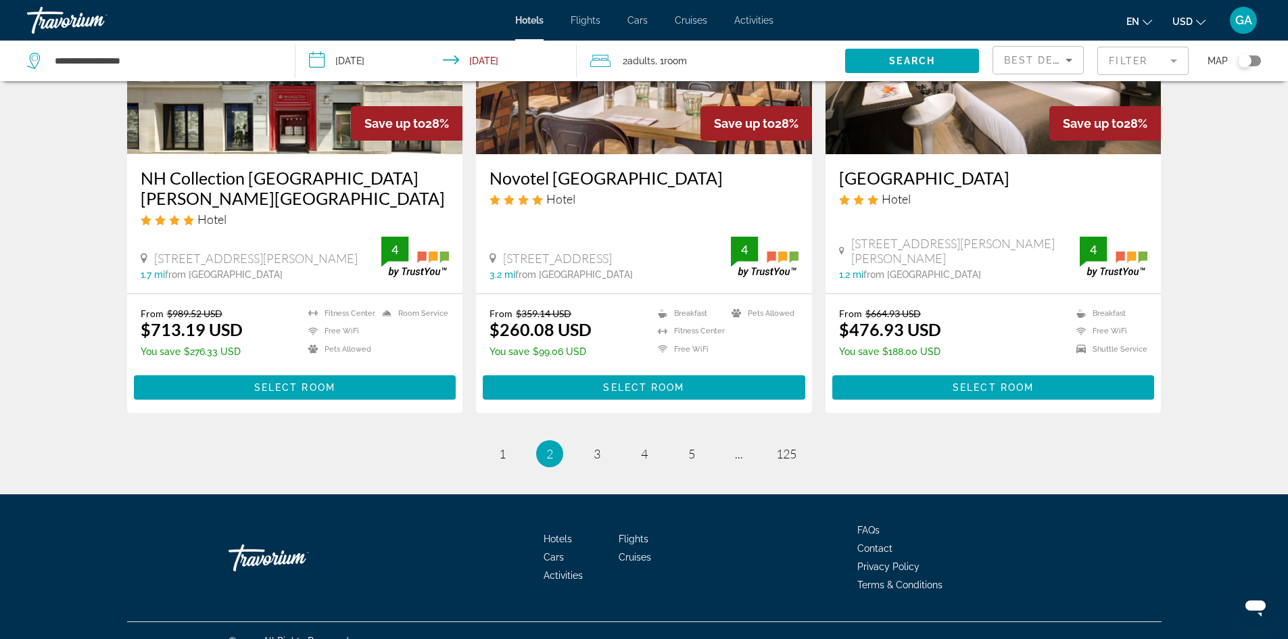
scroll to position [1676, 0]
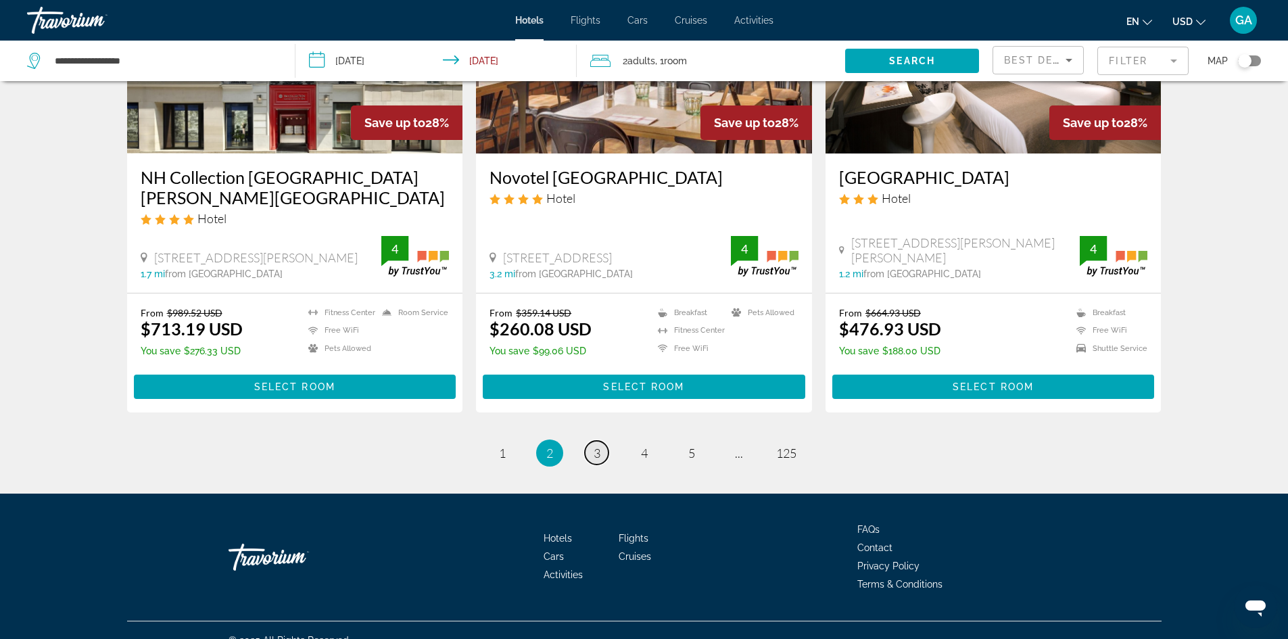
click at [597, 445] on span "3" at bounding box center [597, 452] width 7 height 15
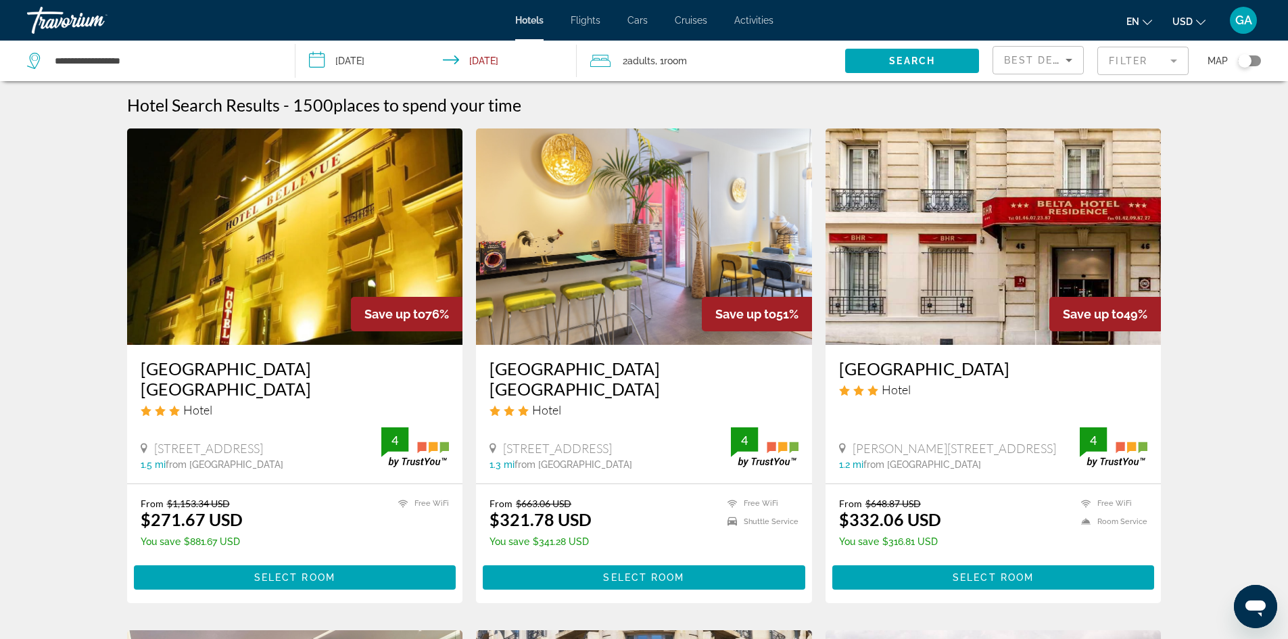
click at [582, 18] on span "Flights" at bounding box center [586, 20] width 30 height 11
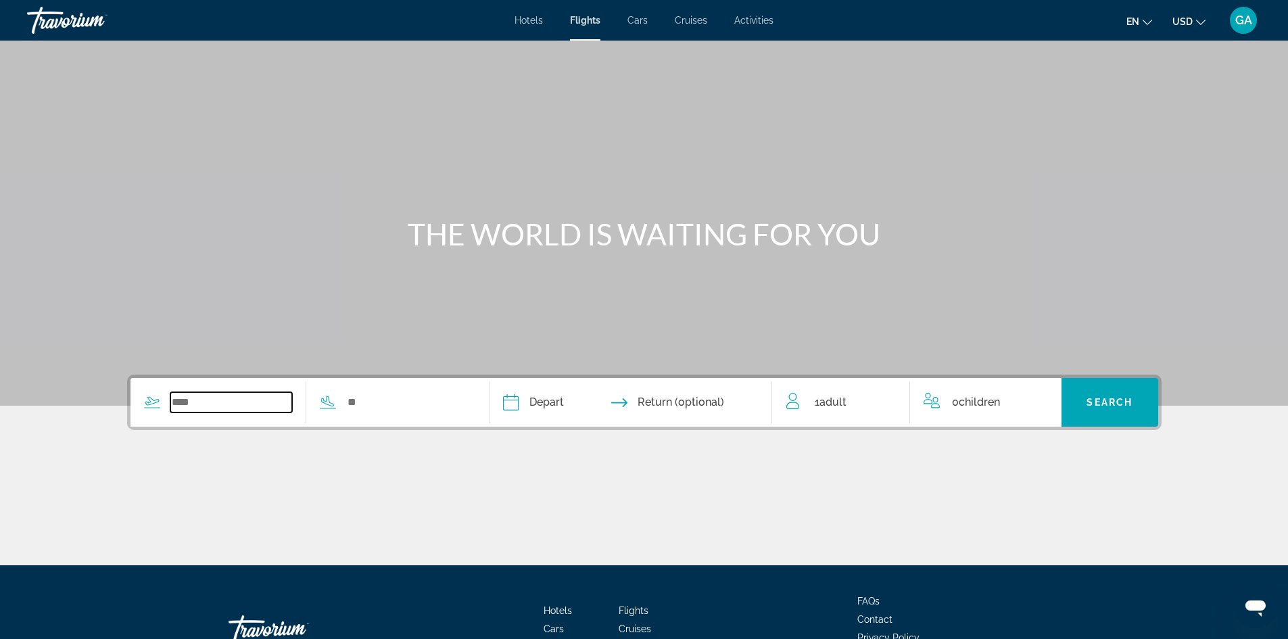
click at [246, 401] on input "Search widget" at bounding box center [231, 402] width 122 height 20
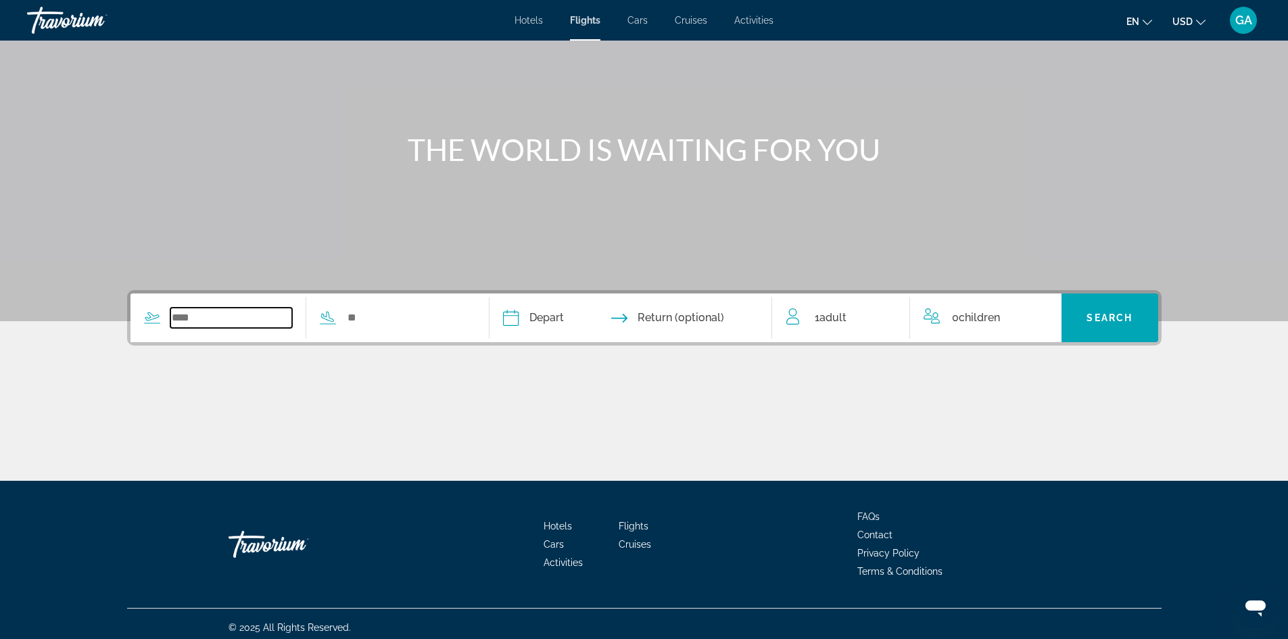
scroll to position [92, 0]
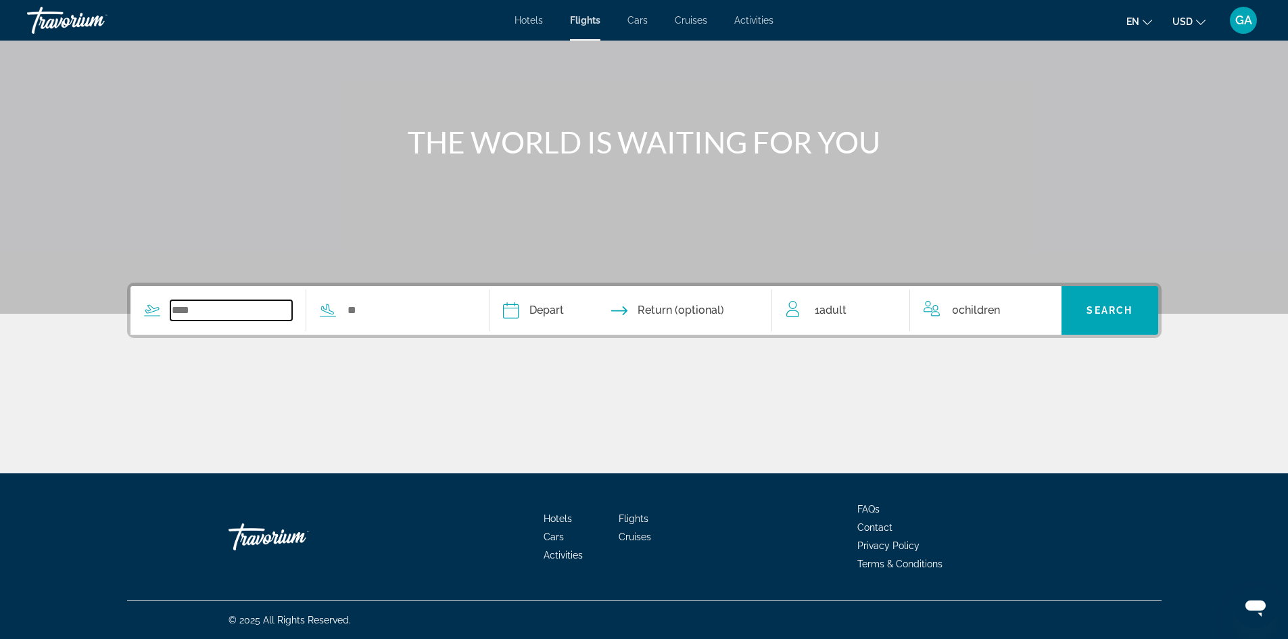
click at [209, 316] on input "Search widget" at bounding box center [231, 310] width 122 height 20
click at [205, 309] on input "Search widget" at bounding box center [231, 310] width 122 height 20
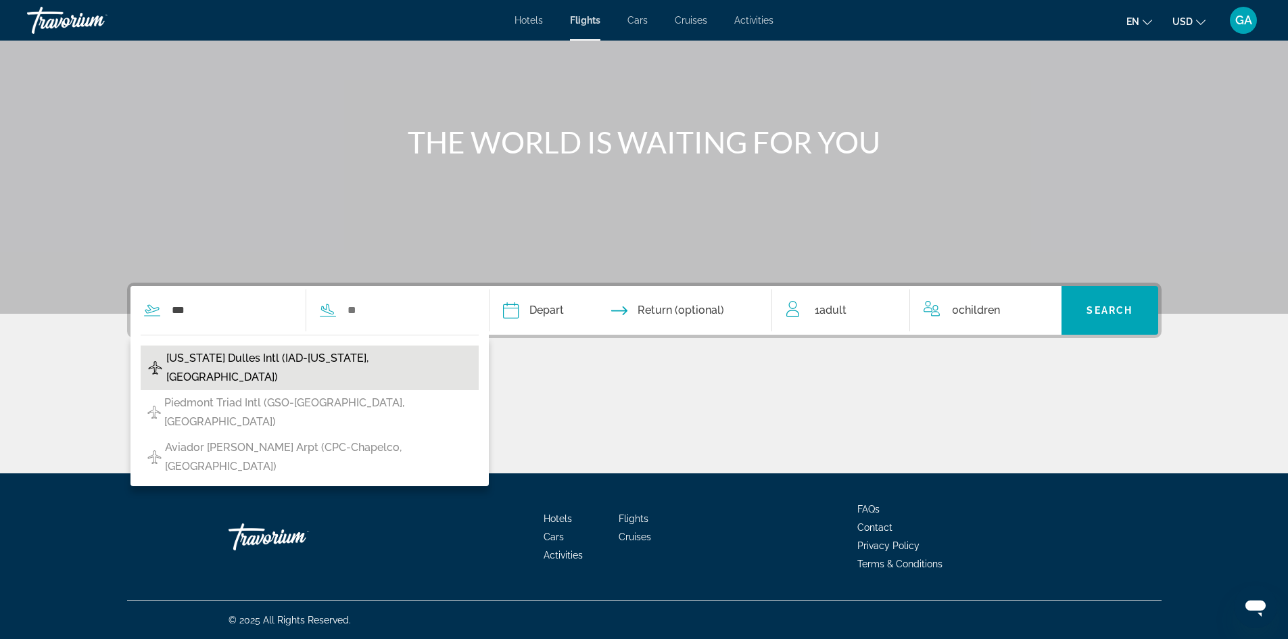
click at [209, 354] on span "[US_STATE] Dulles Intl (IAD-[US_STATE], [GEOGRAPHIC_DATA])" at bounding box center [319, 368] width 306 height 38
type input "**********"
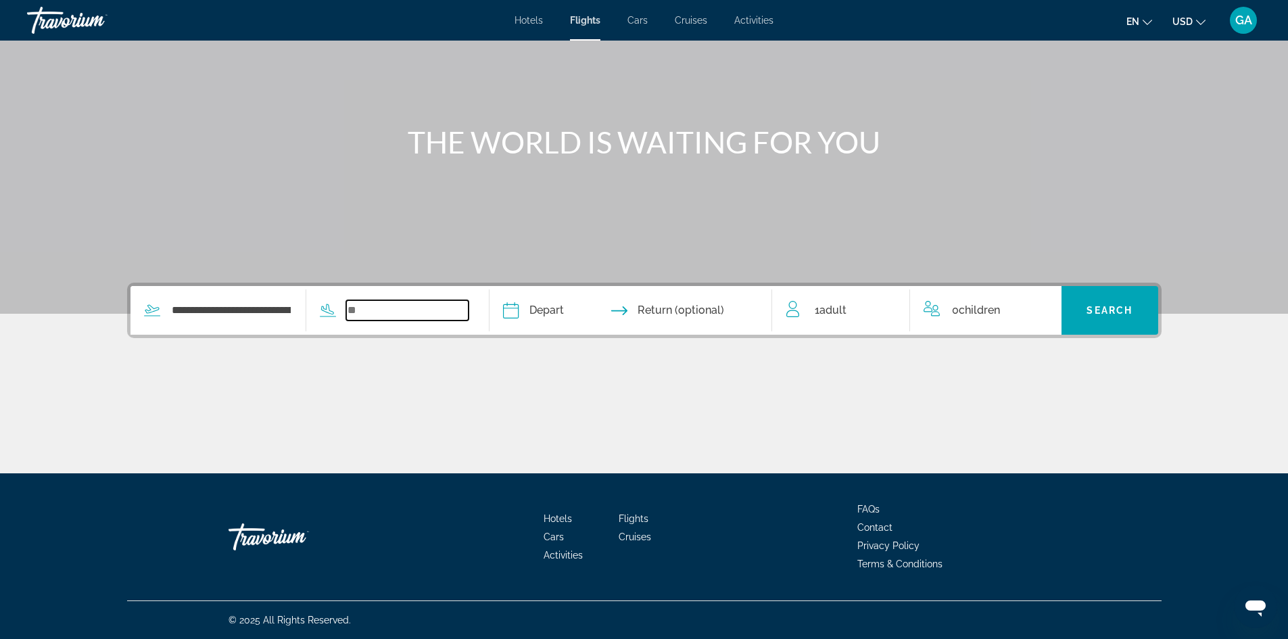
click at [383, 312] on input "Search widget" at bounding box center [407, 310] width 122 height 20
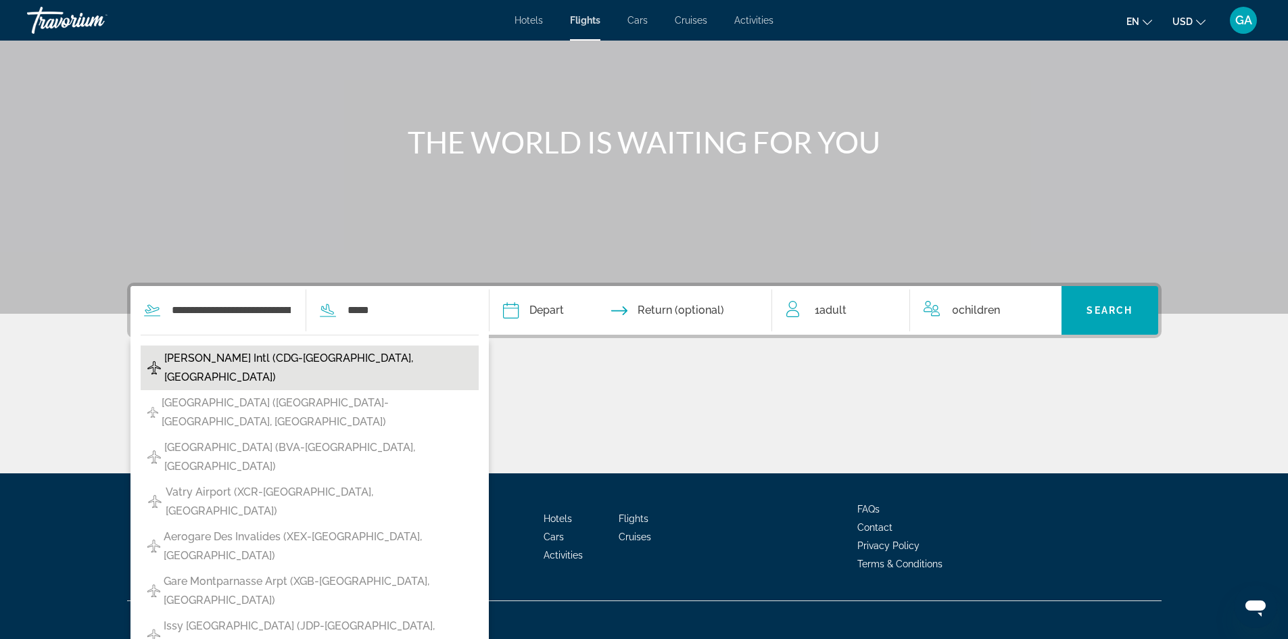
click at [269, 359] on span "[PERSON_NAME] Intl (CDG-[GEOGRAPHIC_DATA], [GEOGRAPHIC_DATA])" at bounding box center [318, 368] width 308 height 38
type input "**********"
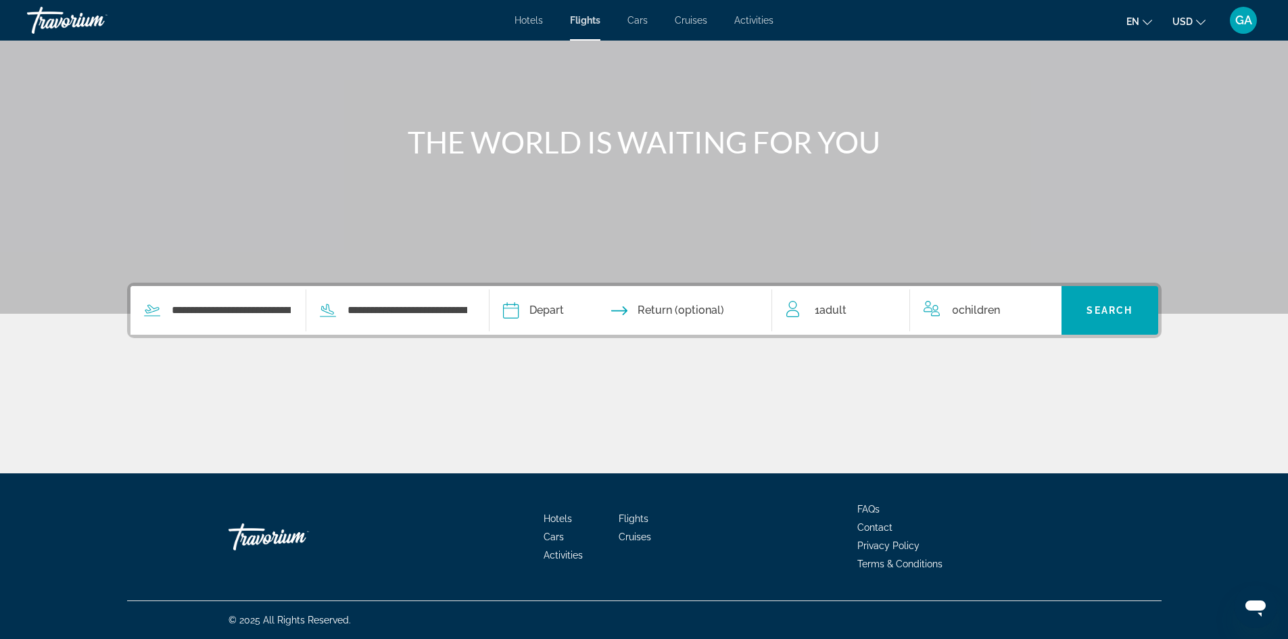
click at [575, 309] on input "Depart date" at bounding box center [570, 312] width 140 height 53
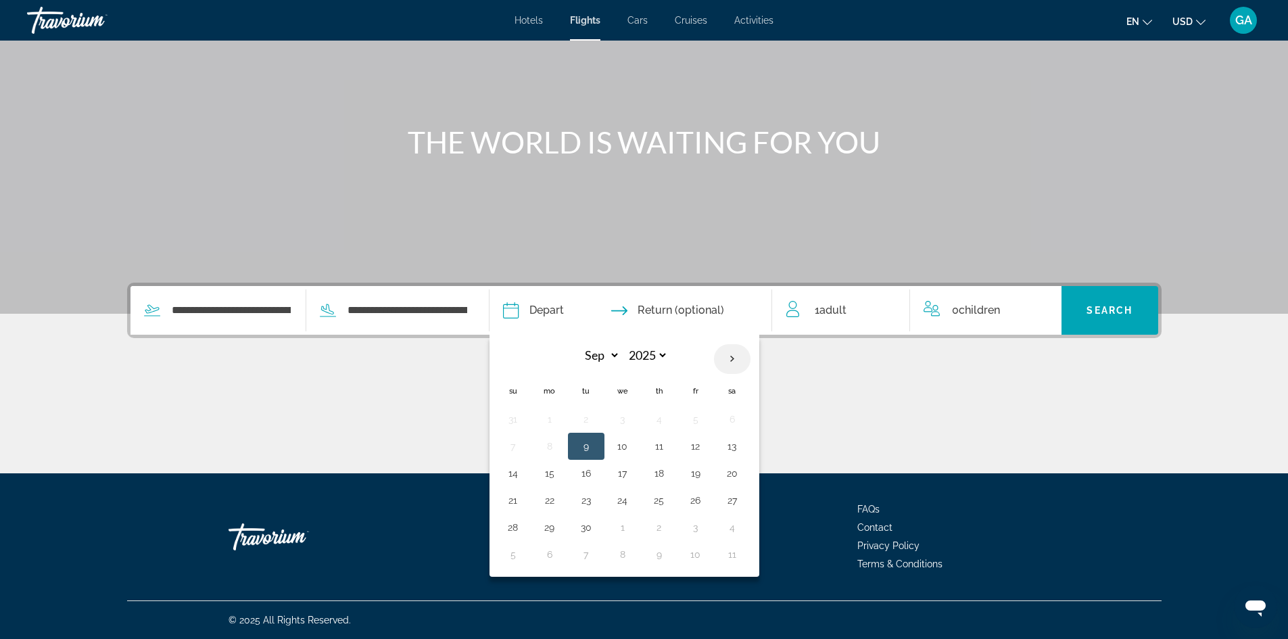
click at [732, 360] on th "Next month" at bounding box center [732, 359] width 37 height 30
click at [734, 357] on th "Next month" at bounding box center [732, 359] width 37 height 30
select select "**"
click at [660, 526] on button "27" at bounding box center [659, 527] width 22 height 19
type input "**********"
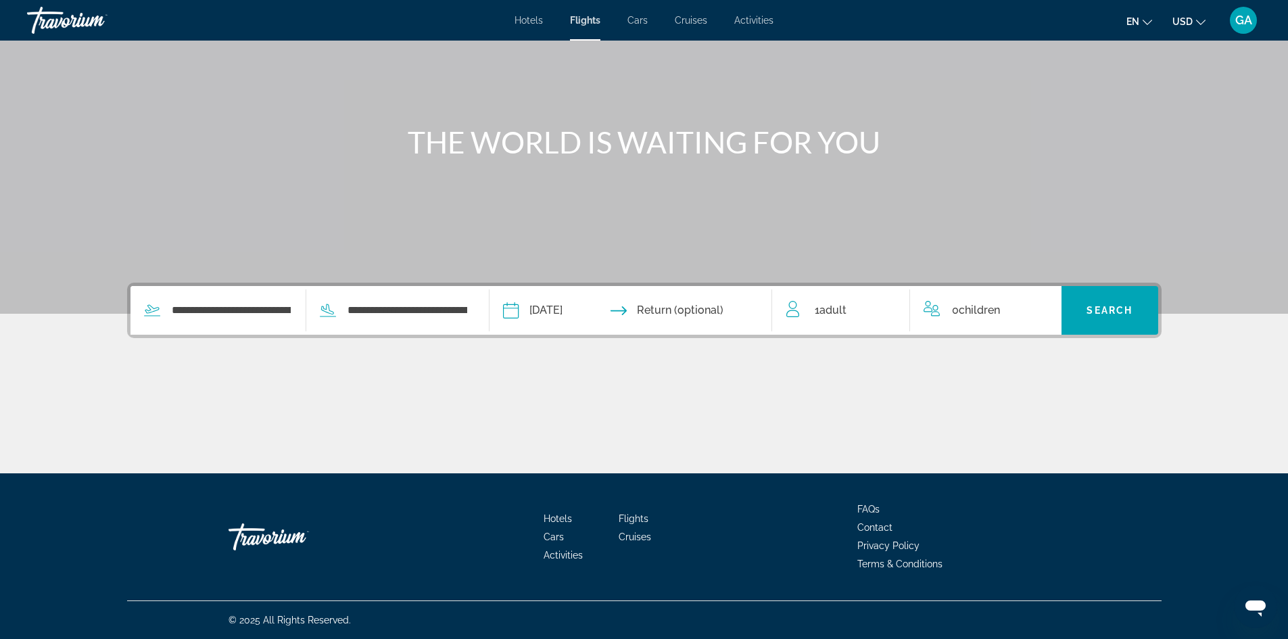
click at [757, 308] on input "Return date" at bounding box center [707, 312] width 140 height 53
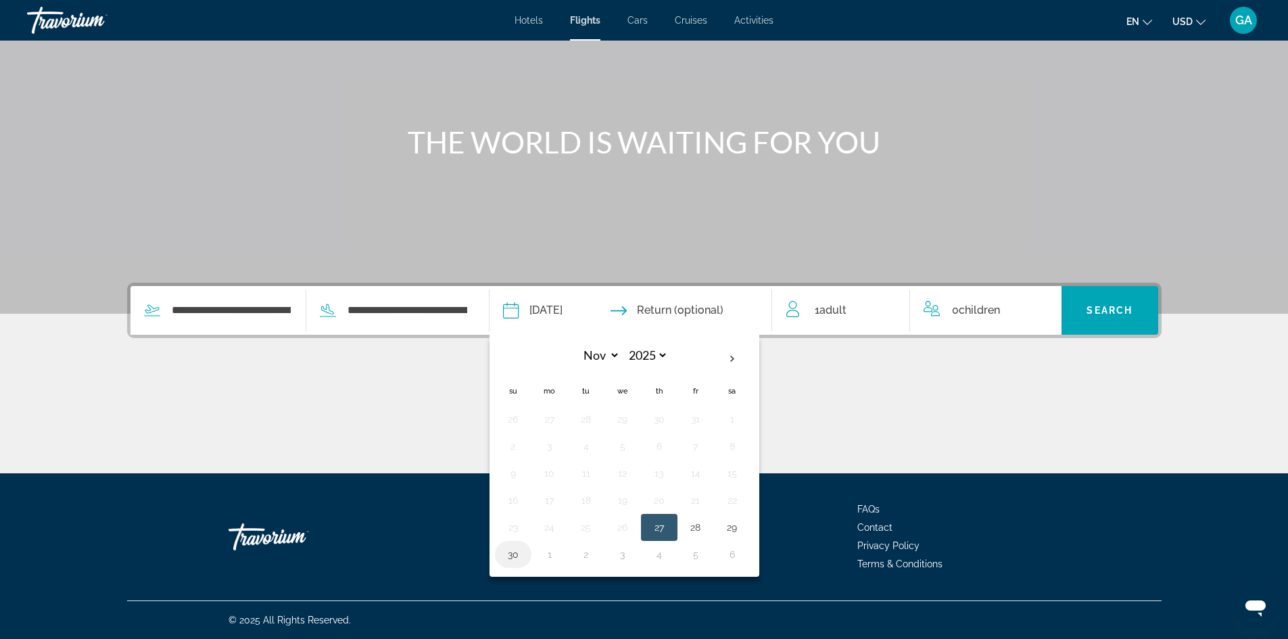
click at [517, 555] on button "30" at bounding box center [513, 554] width 22 height 19
type input "**********"
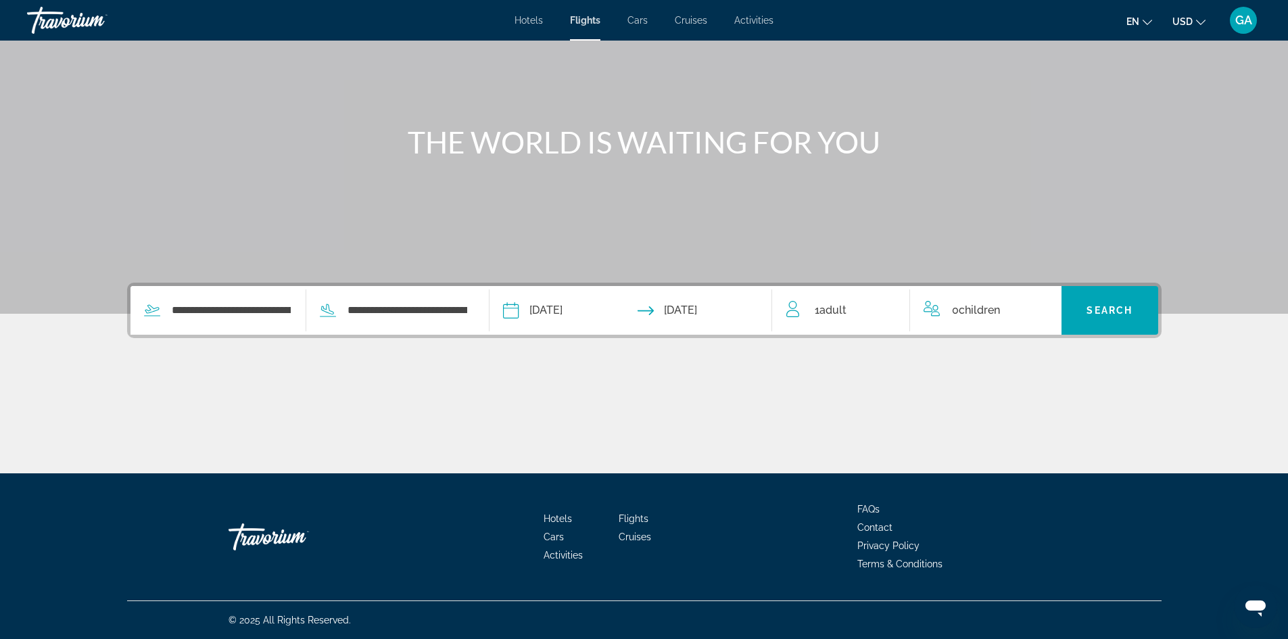
click at [855, 304] on div "1 Adult Adults" at bounding box center [848, 310] width 124 height 19
click at [1109, 306] on span "Search" at bounding box center [1109, 310] width 46 height 11
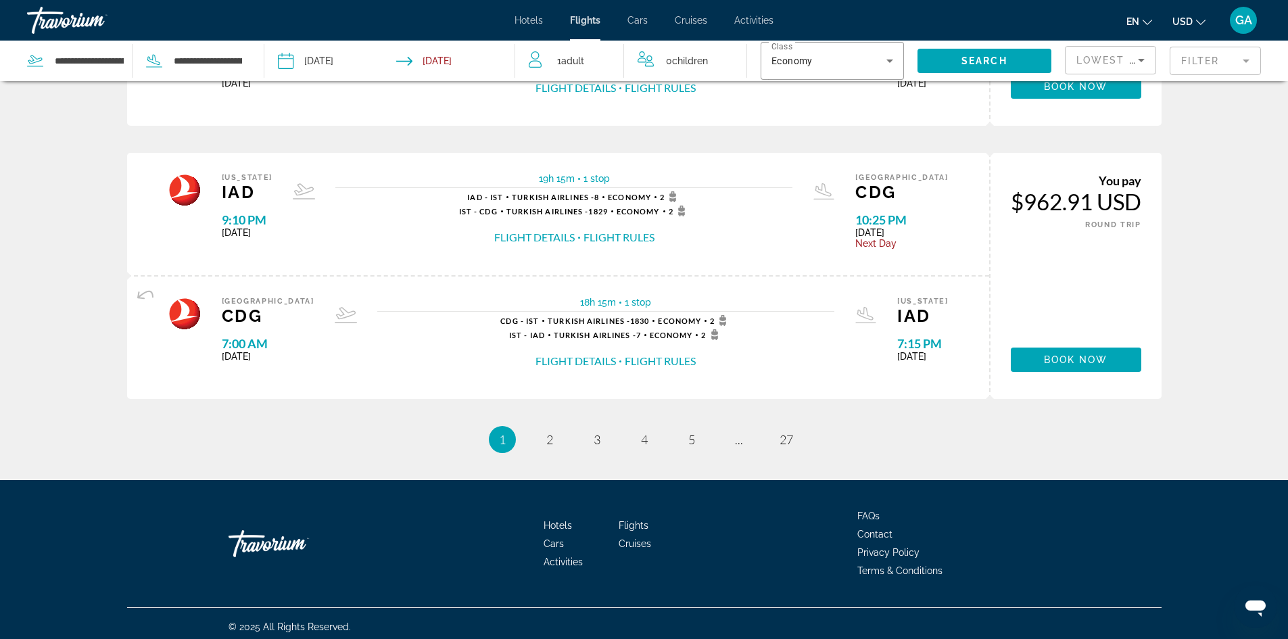
scroll to position [1348, 0]
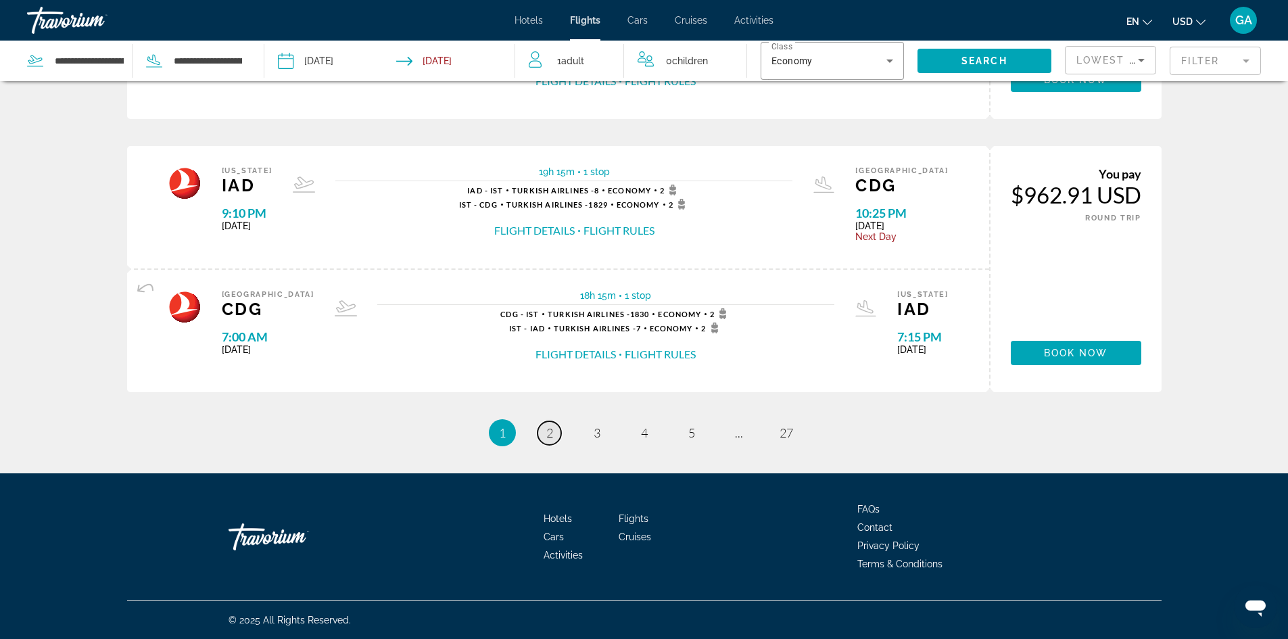
click at [544, 429] on link "page 2" at bounding box center [549, 433] width 24 height 24
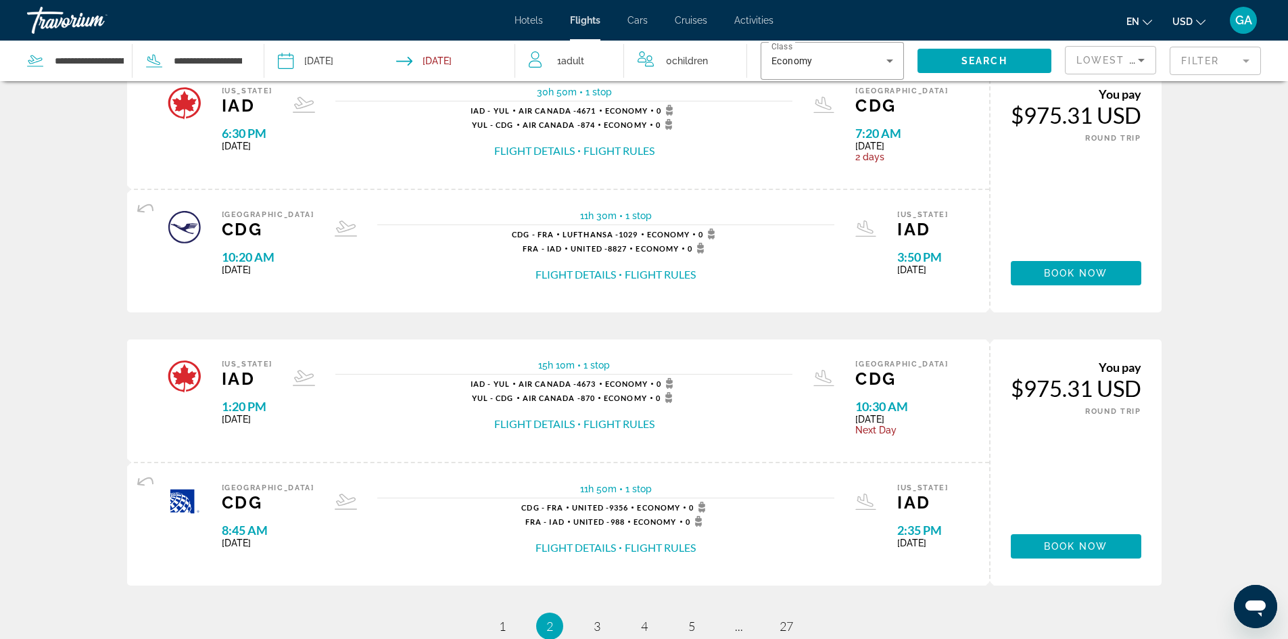
scroll to position [1336, 0]
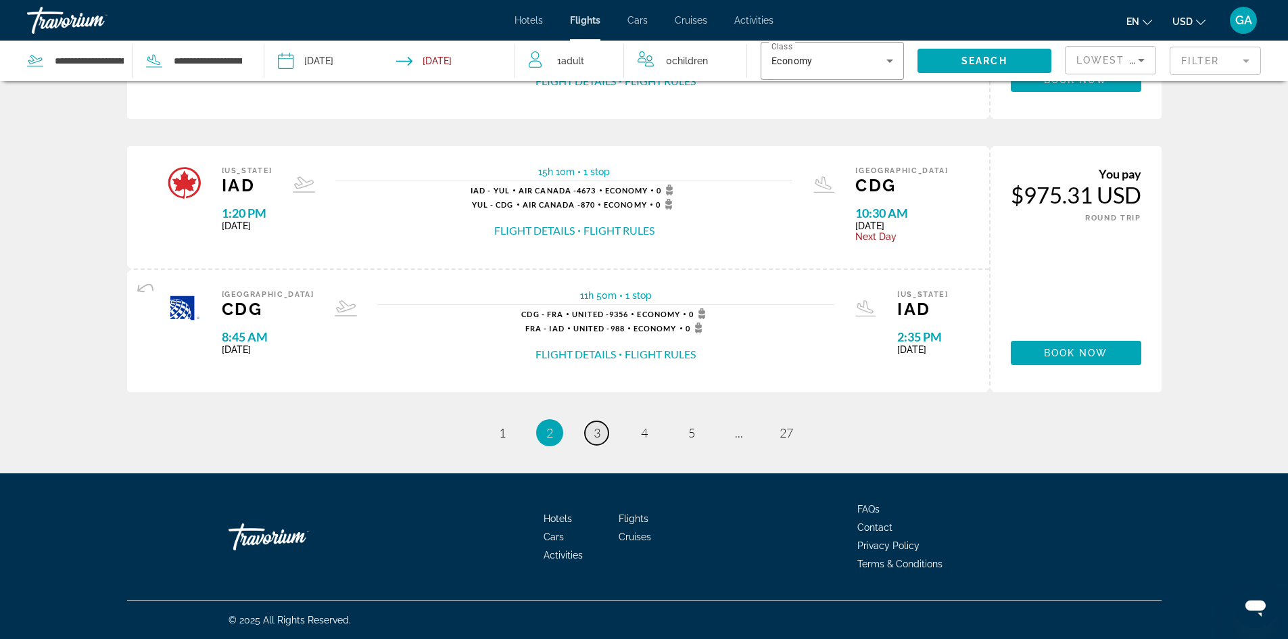
click at [595, 433] on span "3" at bounding box center [597, 432] width 7 height 15
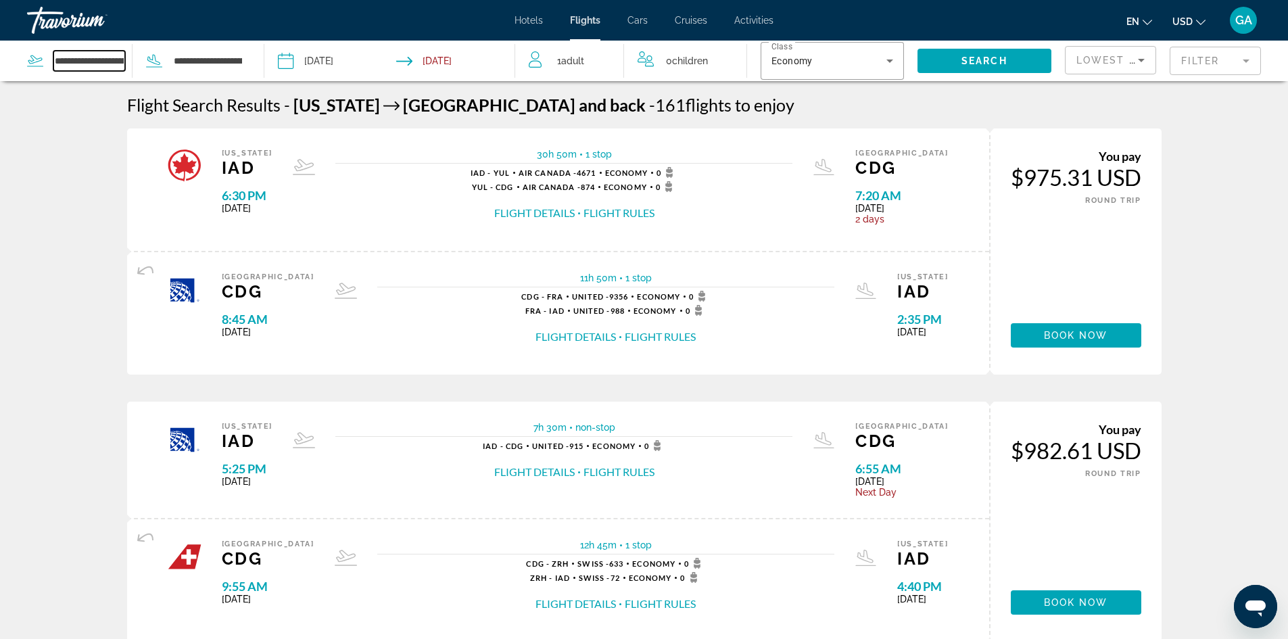
click at [114, 62] on input "**********" at bounding box center [89, 61] width 72 height 20
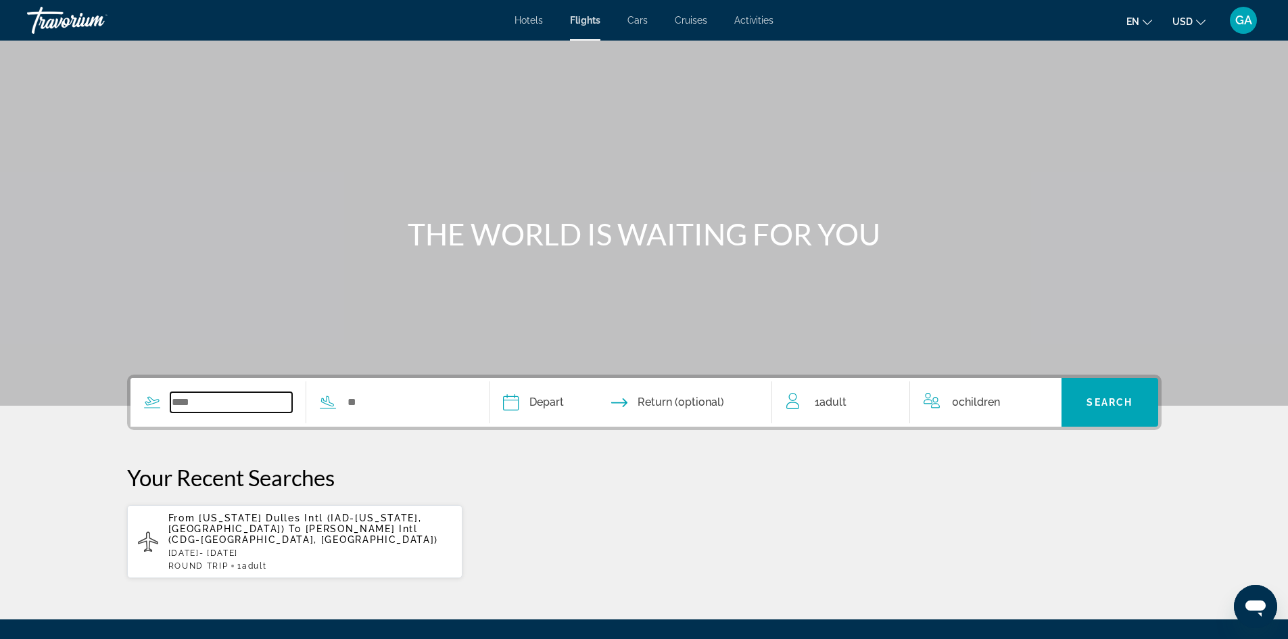
click at [215, 400] on input "Search widget" at bounding box center [231, 402] width 122 height 20
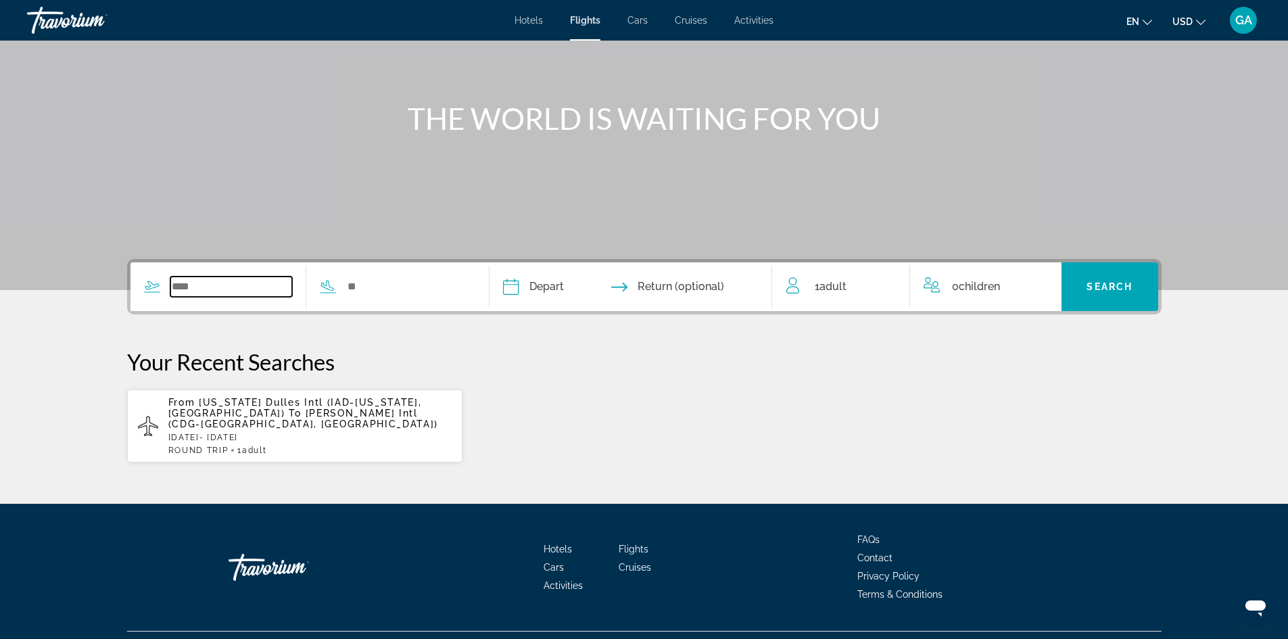
scroll to position [135, 0]
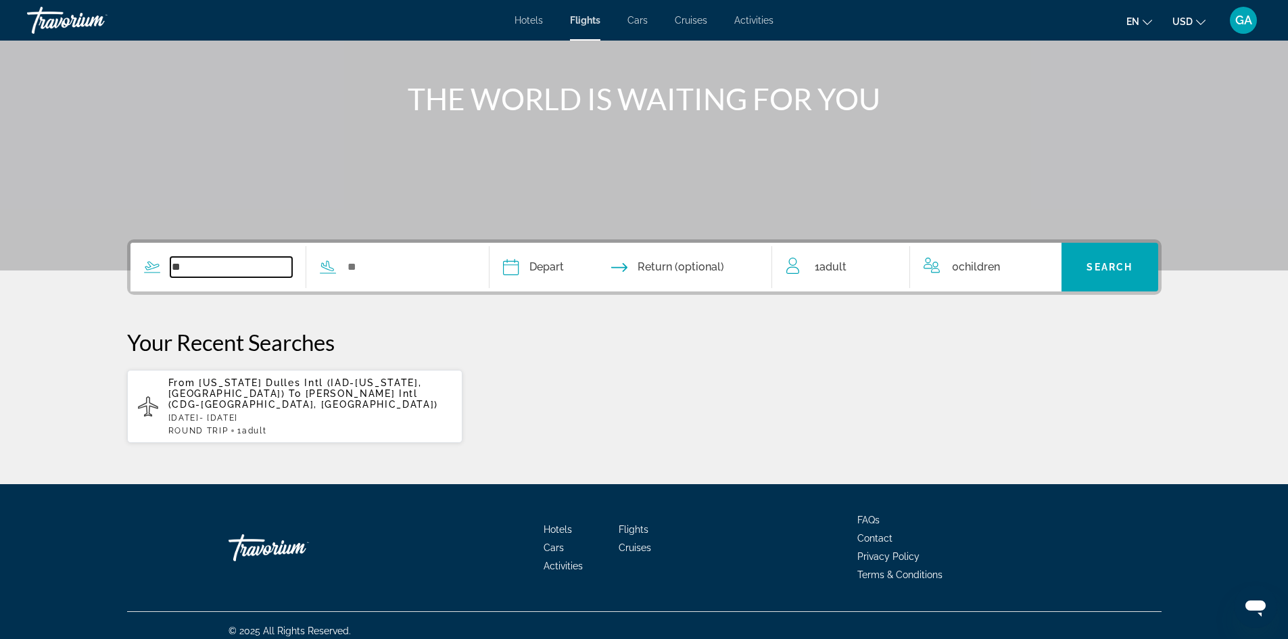
type input "*"
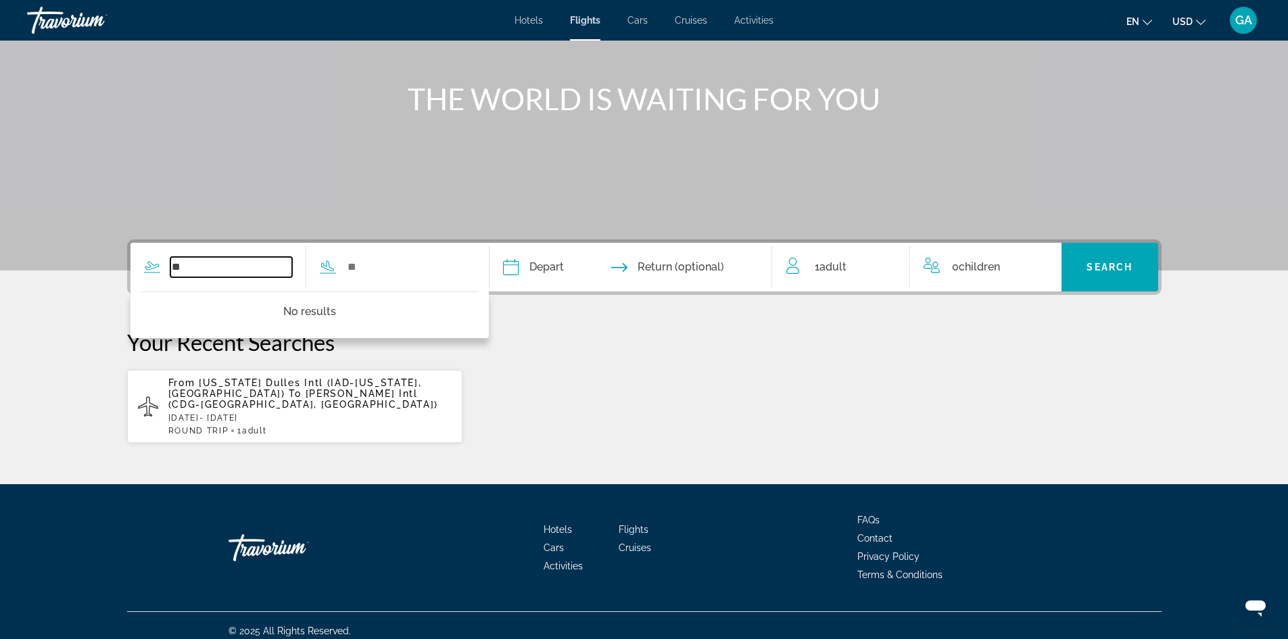
type input "*"
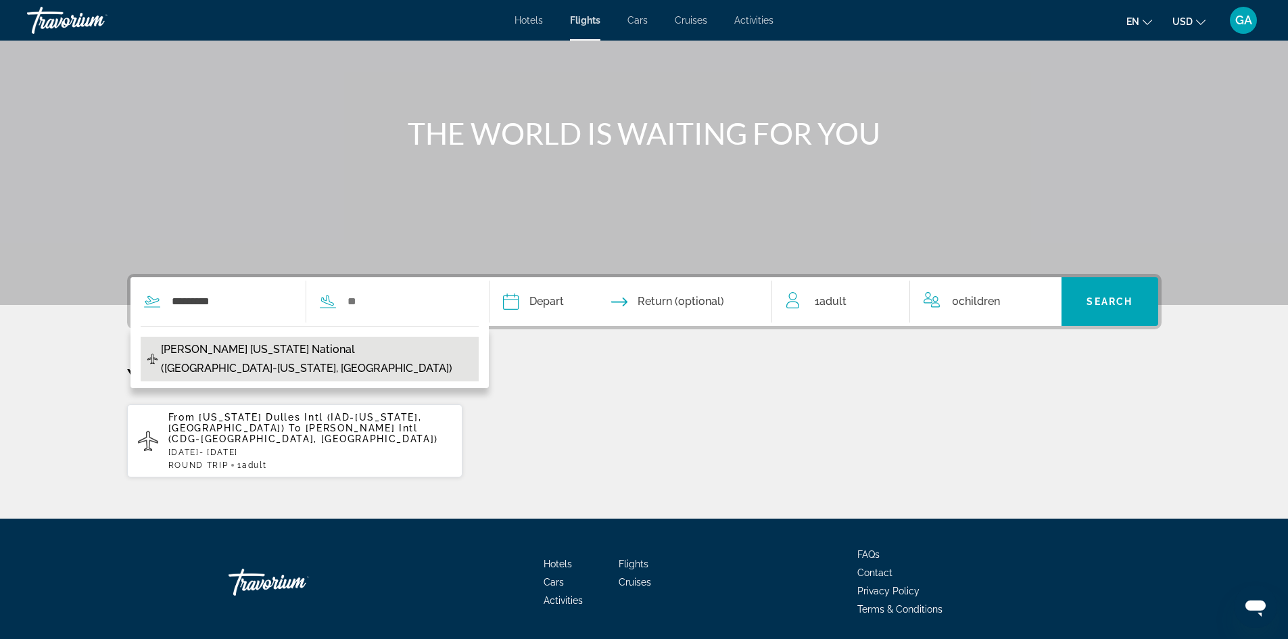
click at [212, 314] on div "********* [PERSON_NAME] [US_STATE] National (DCA-[US_STATE], [GEOGRAPHIC_DATA])" at bounding box center [299, 301] width 338 height 49
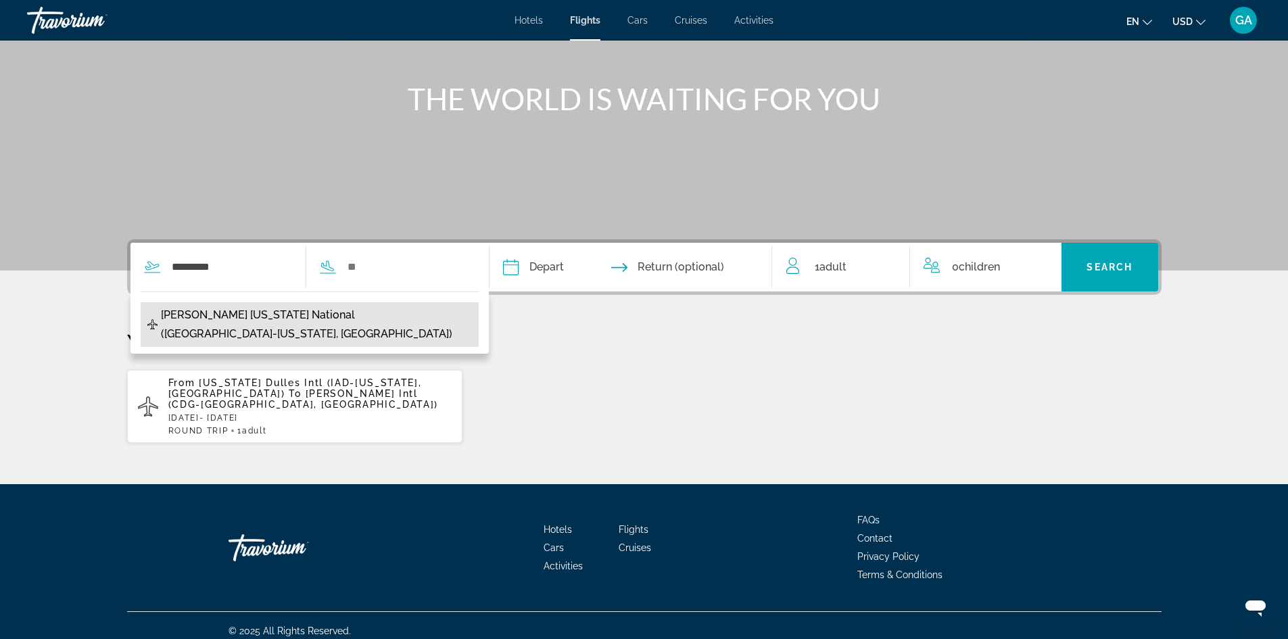
click at [225, 308] on span "[PERSON_NAME] [US_STATE] National ([GEOGRAPHIC_DATA]-[US_STATE], [GEOGRAPHIC_DA…" at bounding box center [316, 325] width 311 height 38
type input "**********"
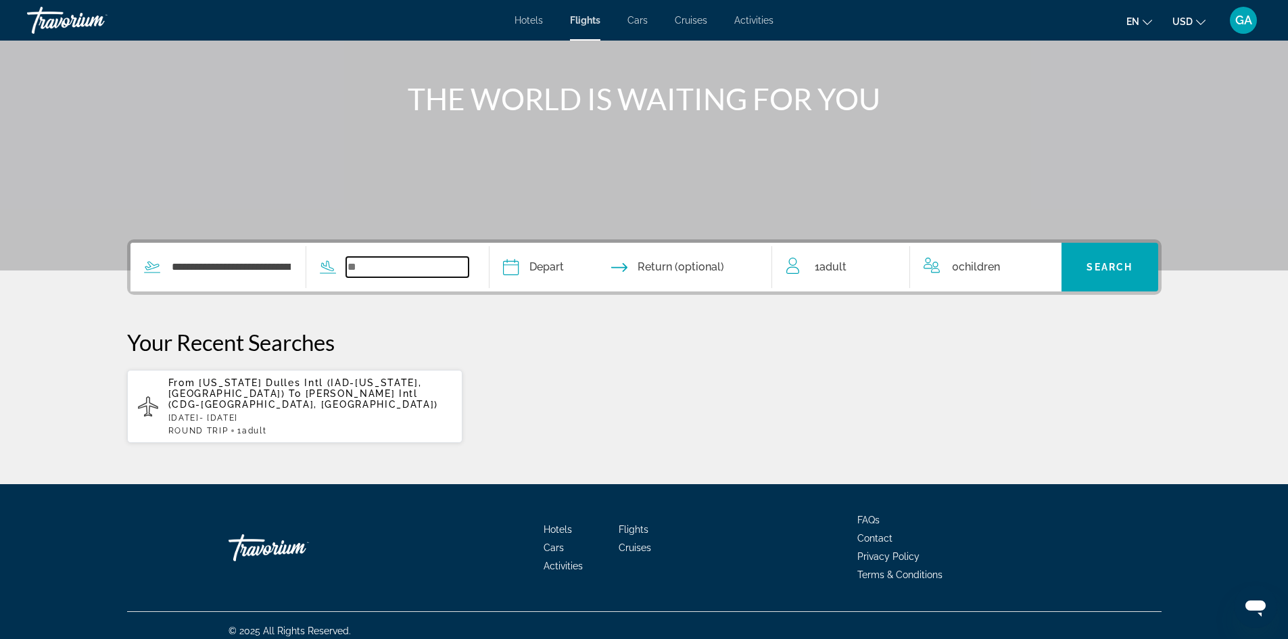
click at [366, 262] on input "Search widget" at bounding box center [407, 267] width 122 height 20
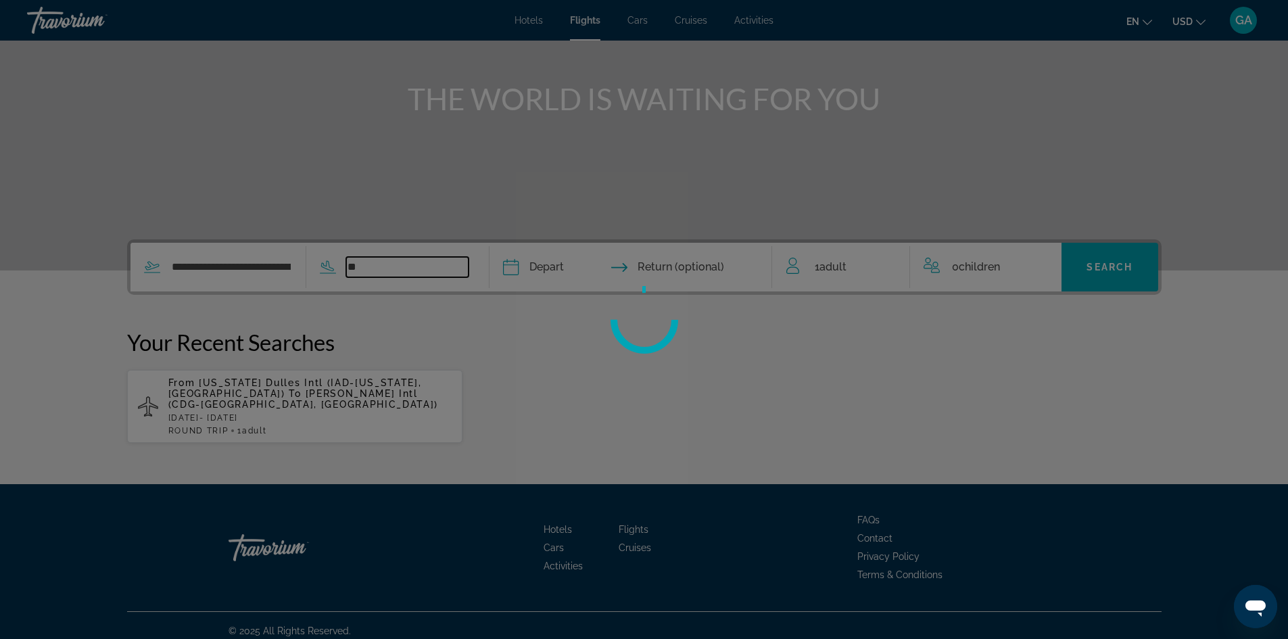
type input "*"
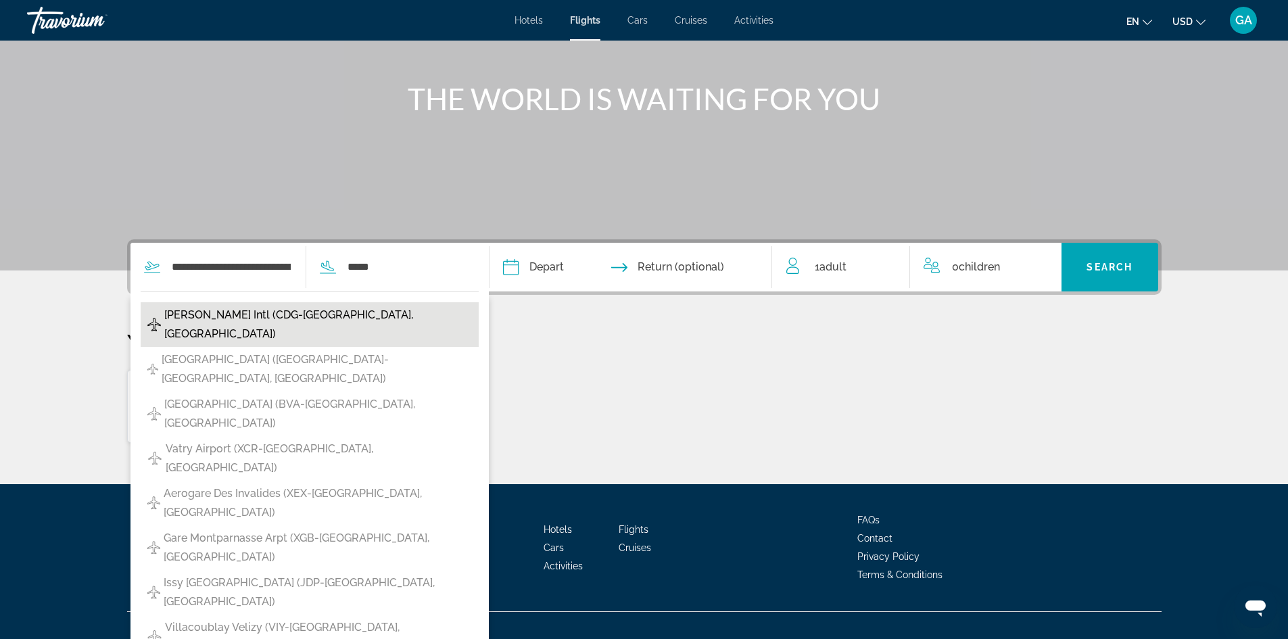
click at [249, 314] on span "[PERSON_NAME] Intl (CDG-[GEOGRAPHIC_DATA], [GEOGRAPHIC_DATA])" at bounding box center [318, 325] width 308 height 38
type input "**********"
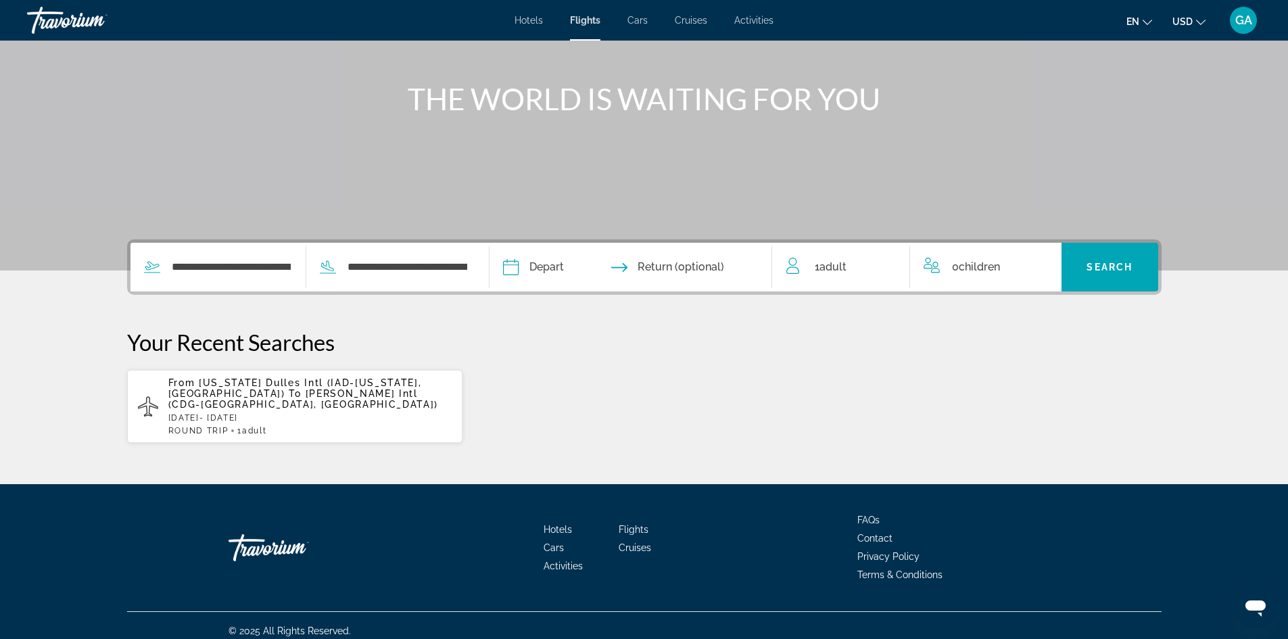
click at [519, 267] on input "Depart date" at bounding box center [570, 269] width 140 height 53
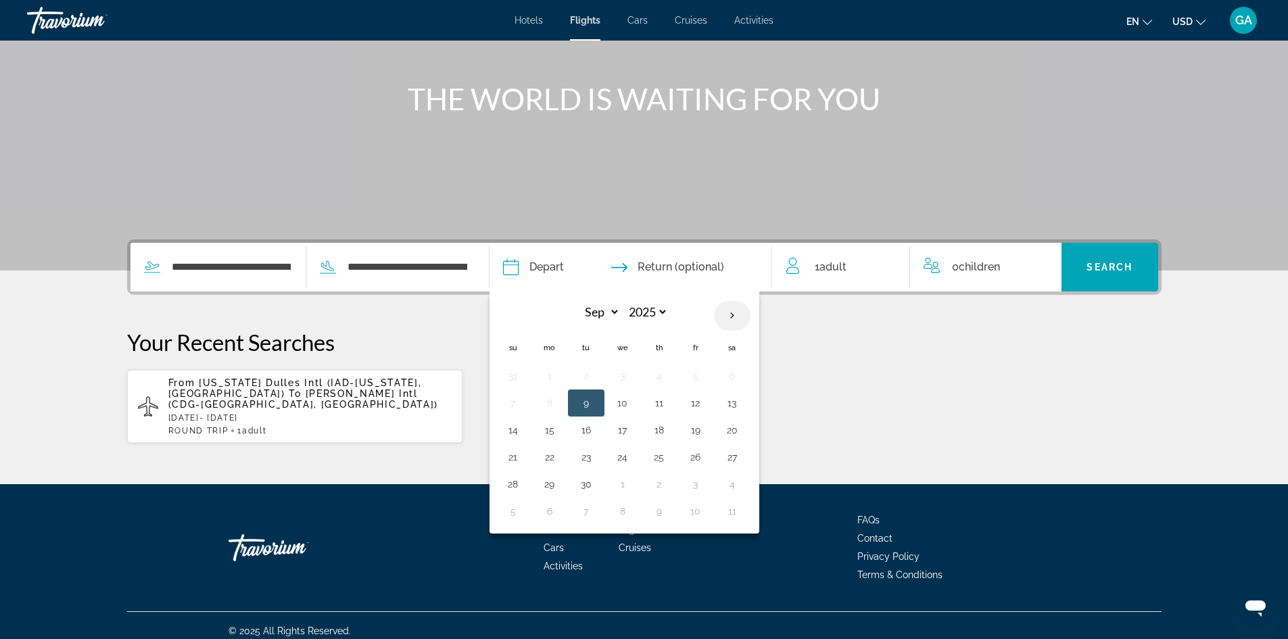
click at [737, 314] on th "Next month" at bounding box center [732, 316] width 37 height 30
click at [733, 316] on th "Next month" at bounding box center [732, 316] width 37 height 30
click at [514, 317] on th "Previous month" at bounding box center [513, 316] width 37 height 30
select select "**"
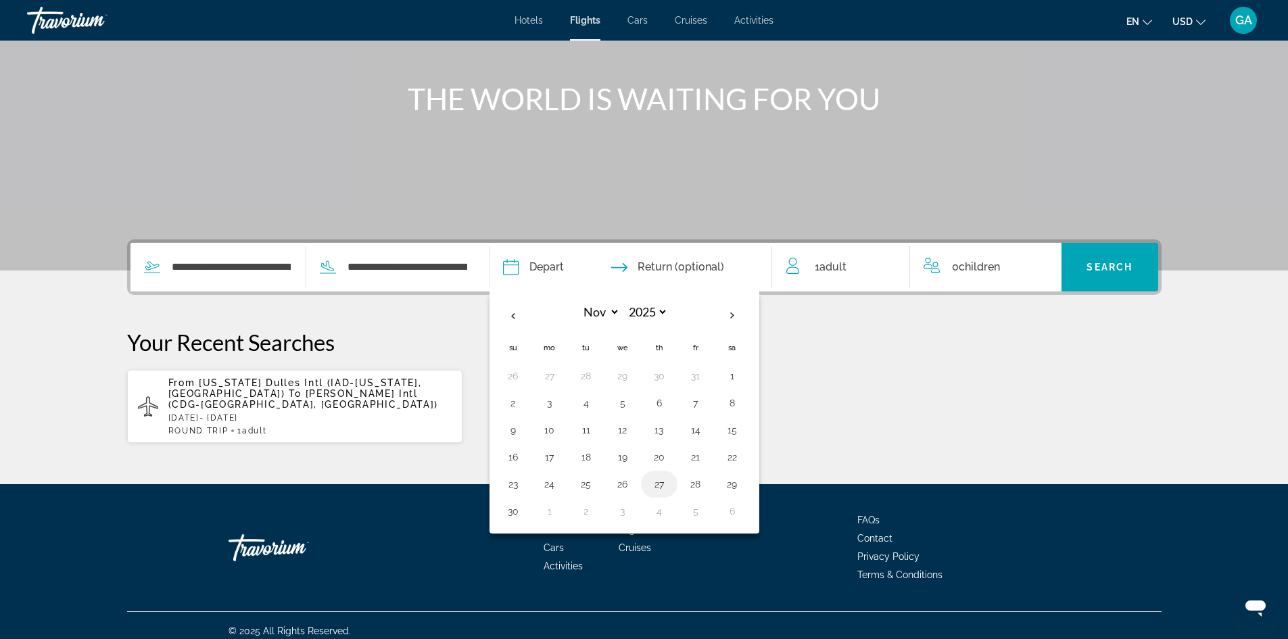
click at [658, 488] on button "27" at bounding box center [659, 484] width 22 height 19
type input "**********"
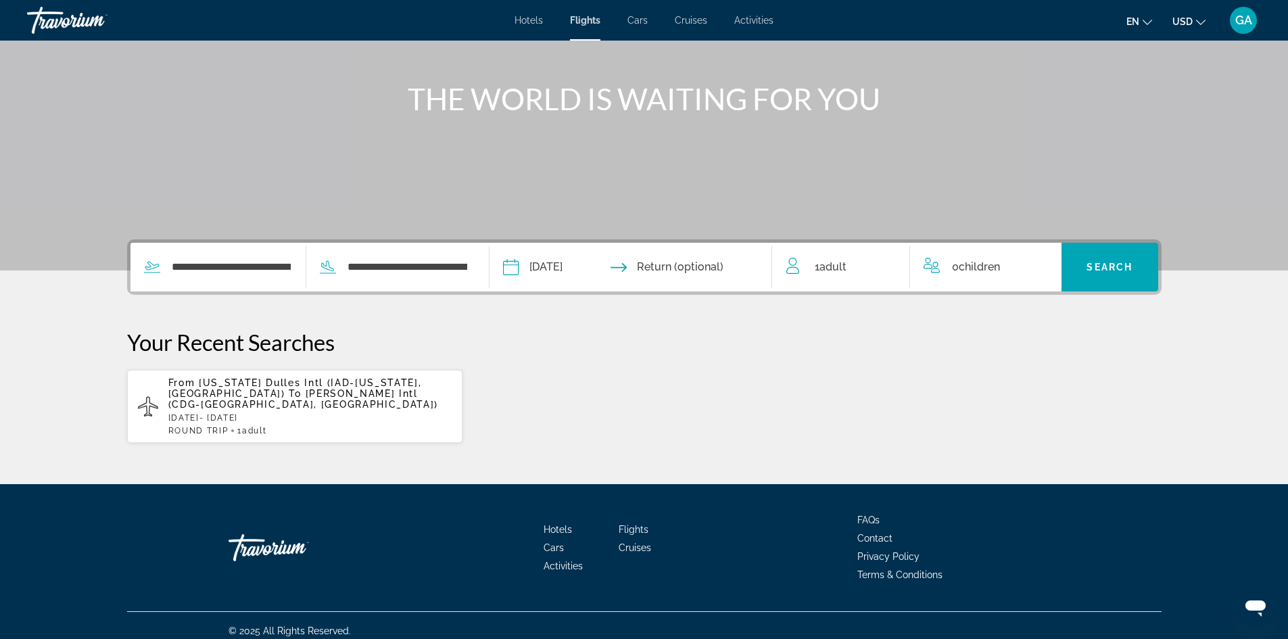
click at [739, 262] on input "Return date" at bounding box center [707, 269] width 140 height 53
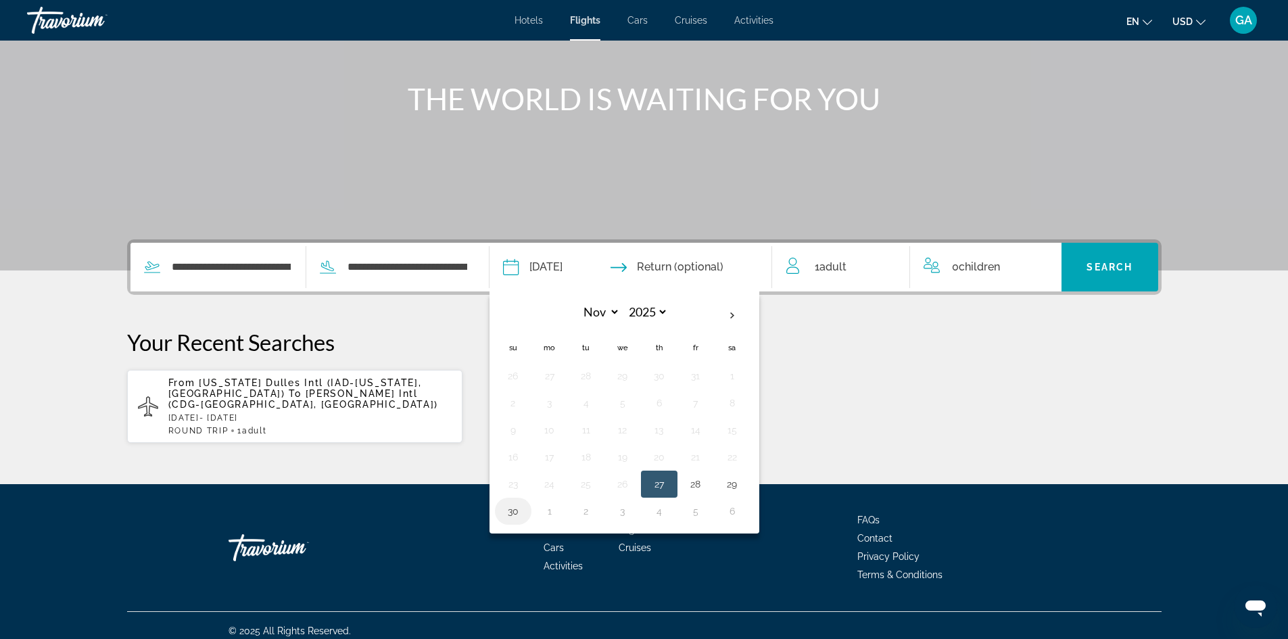
click at [509, 506] on button "30" at bounding box center [513, 511] width 22 height 19
type input "**********"
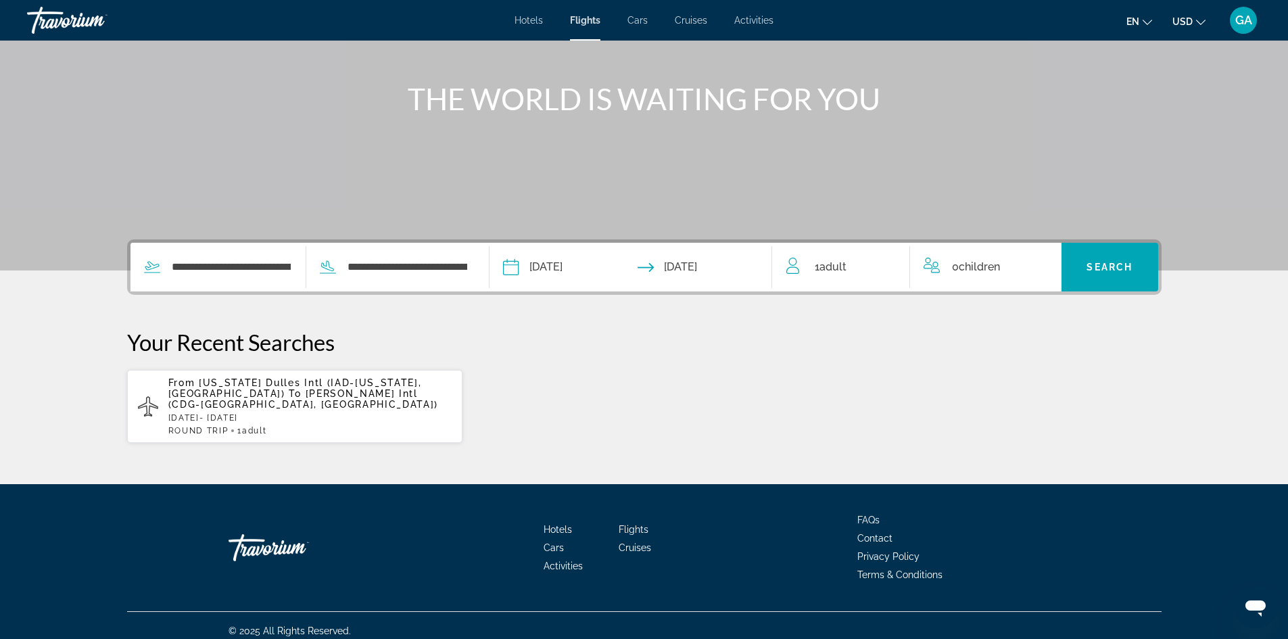
click at [869, 266] on div "1 Adult Adults" at bounding box center [848, 267] width 124 height 19
click at [877, 259] on div "1 Adult Adults" at bounding box center [848, 268] width 124 height 24
click at [891, 260] on icon "Increment adults" at bounding box center [890, 264] width 12 height 16
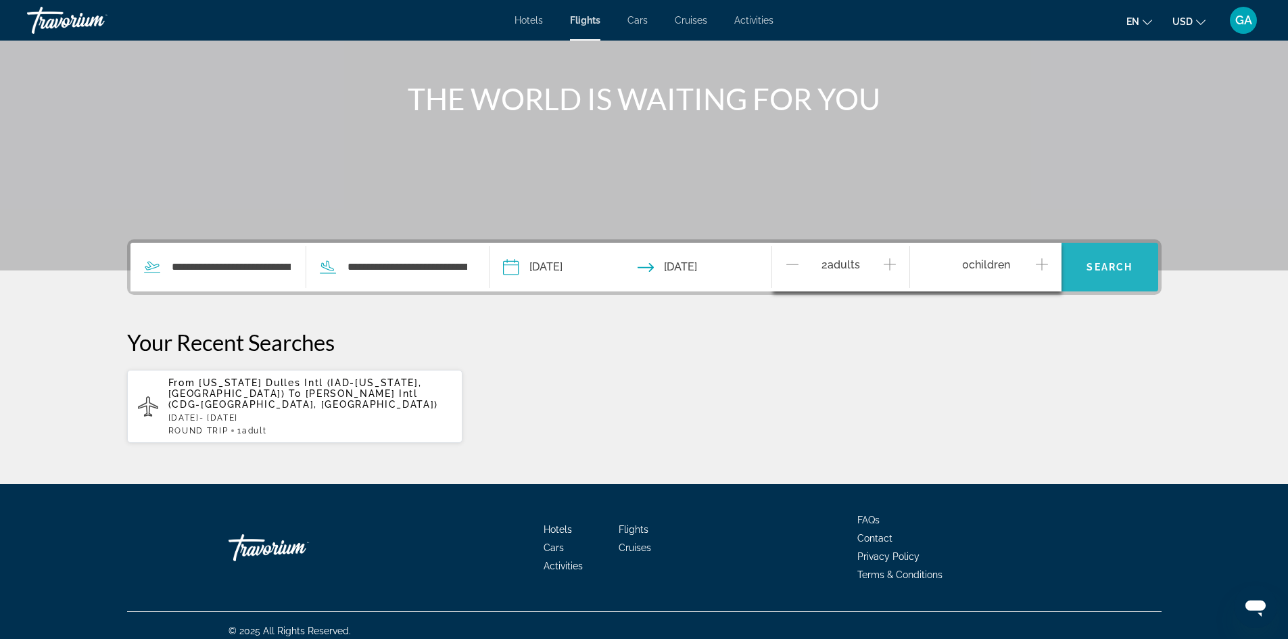
click at [1112, 265] on span "Search" at bounding box center [1109, 267] width 46 height 11
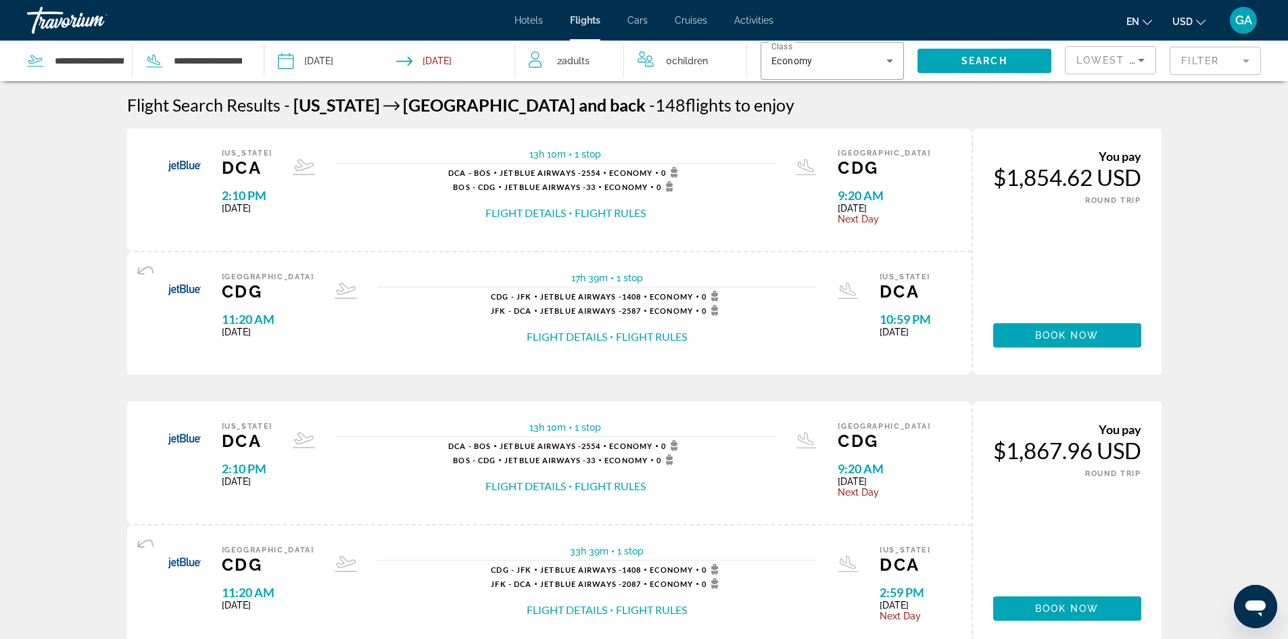
click at [594, 57] on div "2 Adult Adults" at bounding box center [576, 60] width 95 height 19
click at [610, 58] on icon "Increment adults" at bounding box center [610, 58] width 12 height 12
click at [527, 57] on div "3 Adult Adults" at bounding box center [572, 61] width 115 height 41
click at [529, 59] on icon "Decrement adults" at bounding box center [535, 58] width 12 height 16
click at [532, 58] on icon "Decrement adults" at bounding box center [535, 57] width 12 height 1
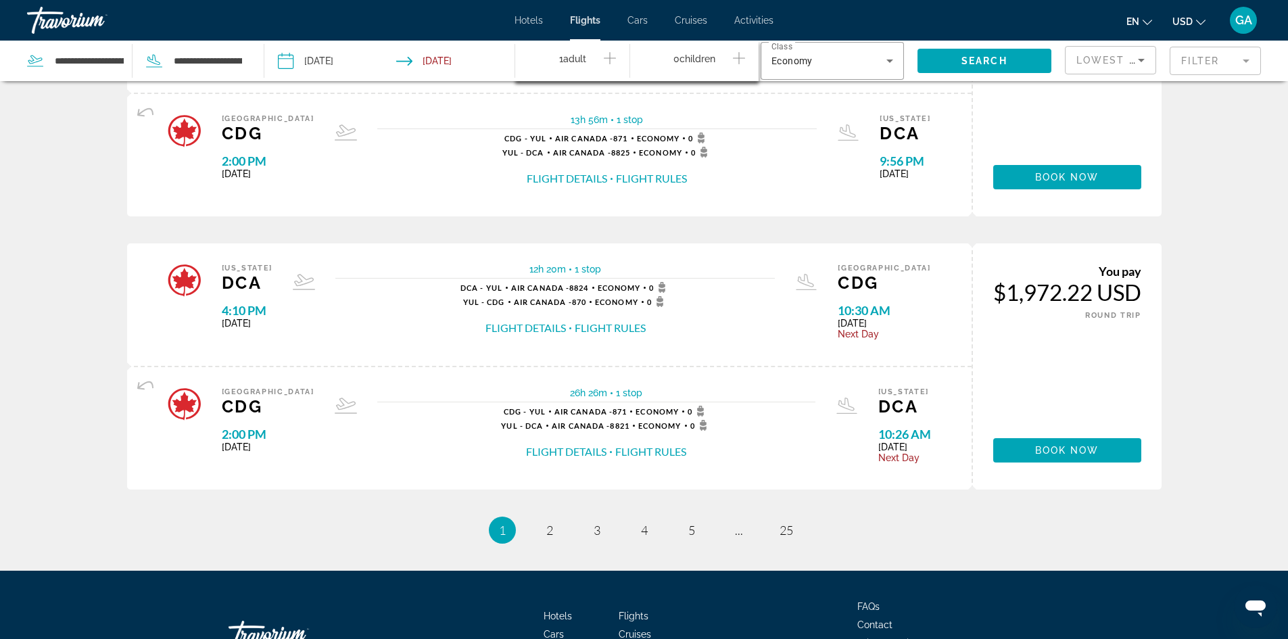
scroll to position [1348, 0]
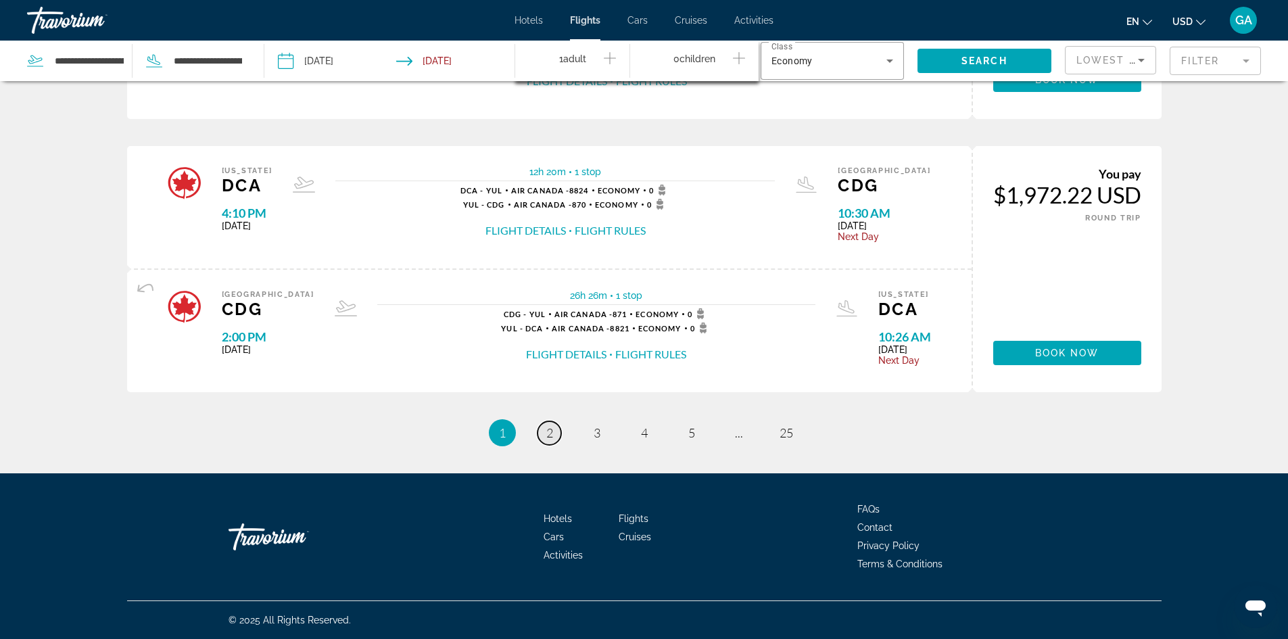
click at [550, 431] on span "2" at bounding box center [549, 432] width 7 height 15
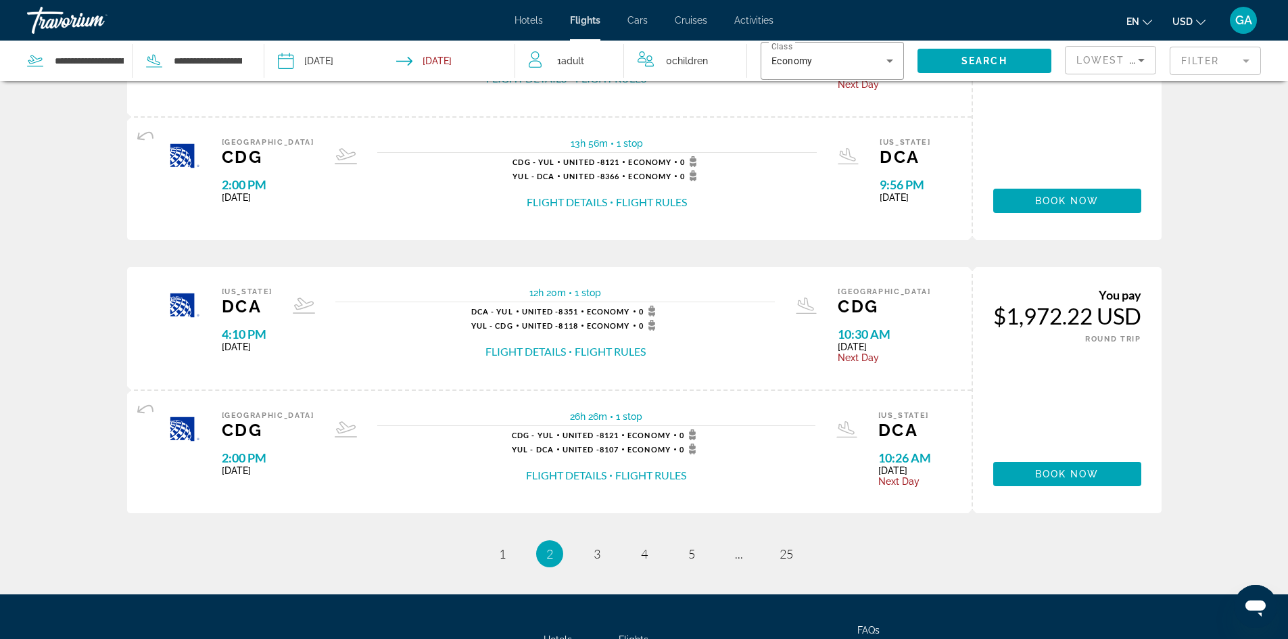
scroll to position [1348, 0]
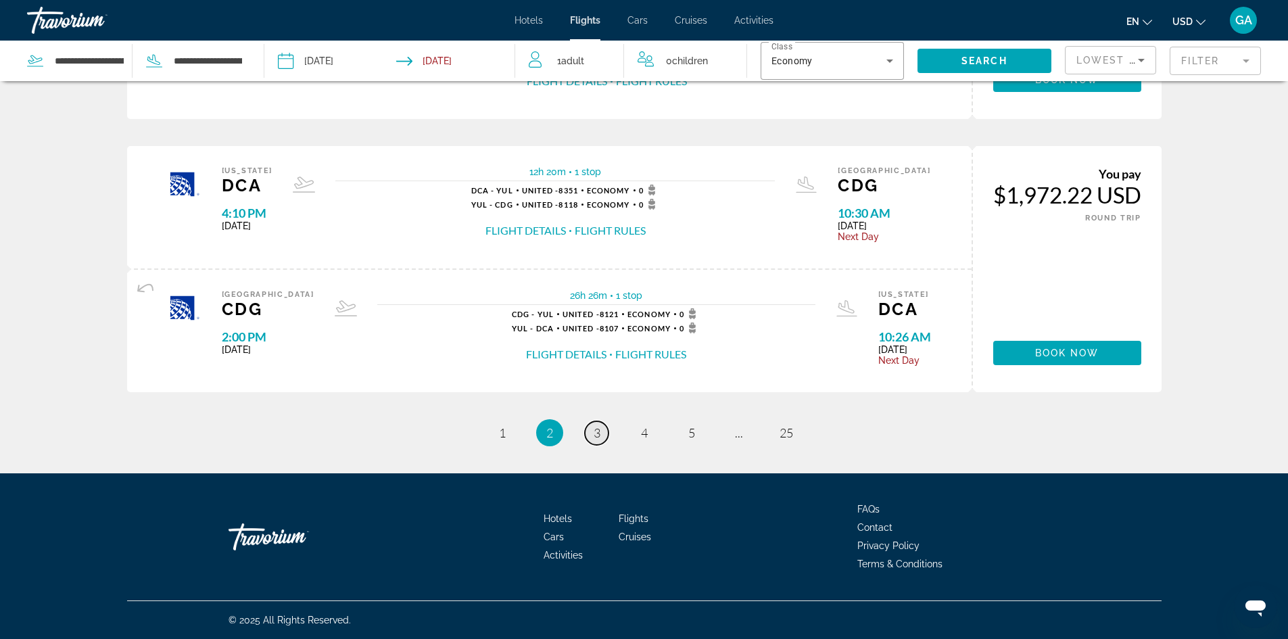
click at [598, 429] on span "3" at bounding box center [597, 432] width 7 height 15
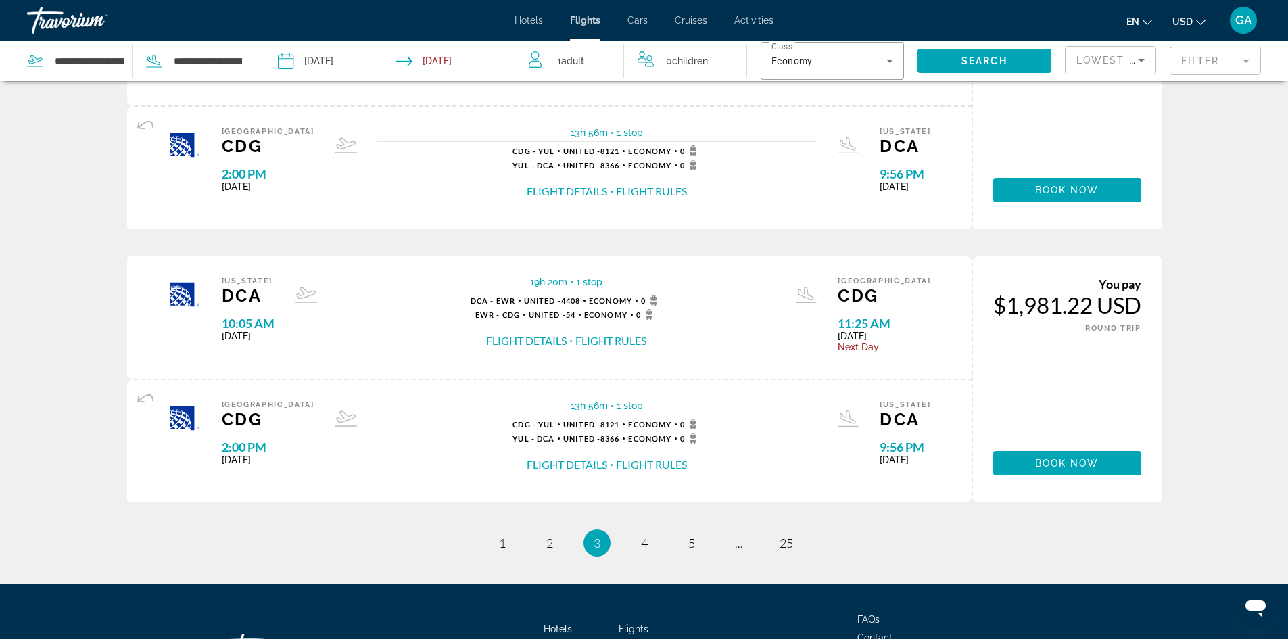
scroll to position [1348, 0]
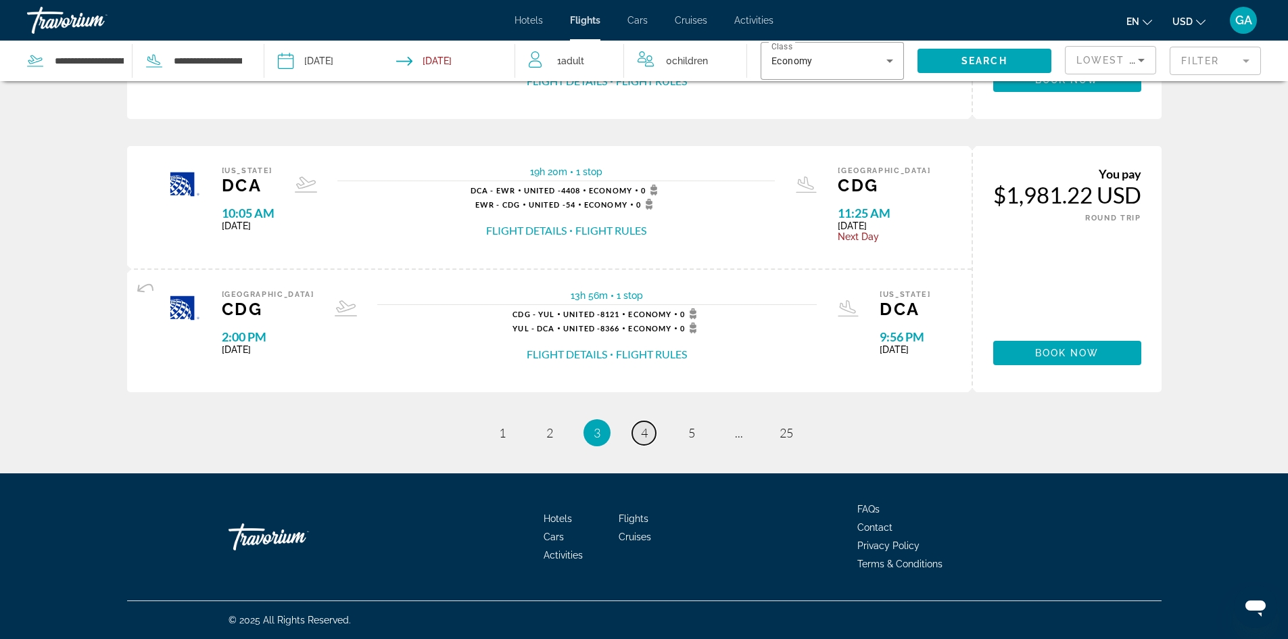
click at [641, 431] on span "4" at bounding box center [644, 432] width 7 height 15
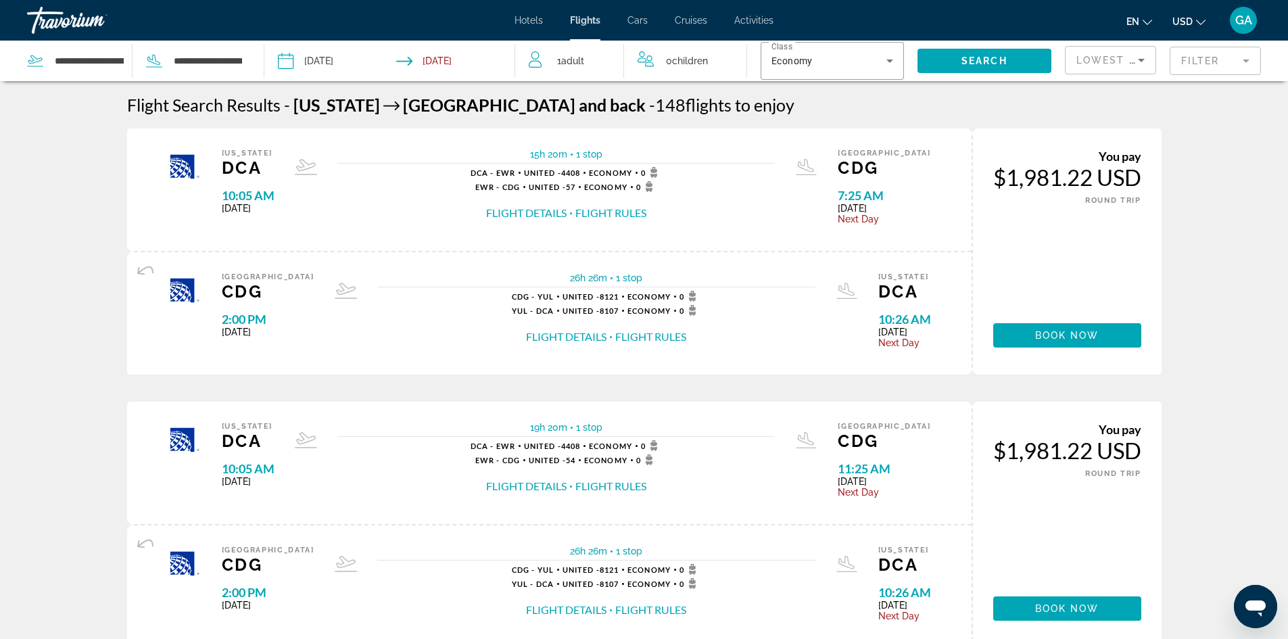
click at [575, 60] on span "Adult" at bounding box center [572, 60] width 23 height 11
click at [977, 57] on span "Search" at bounding box center [984, 60] width 46 height 11
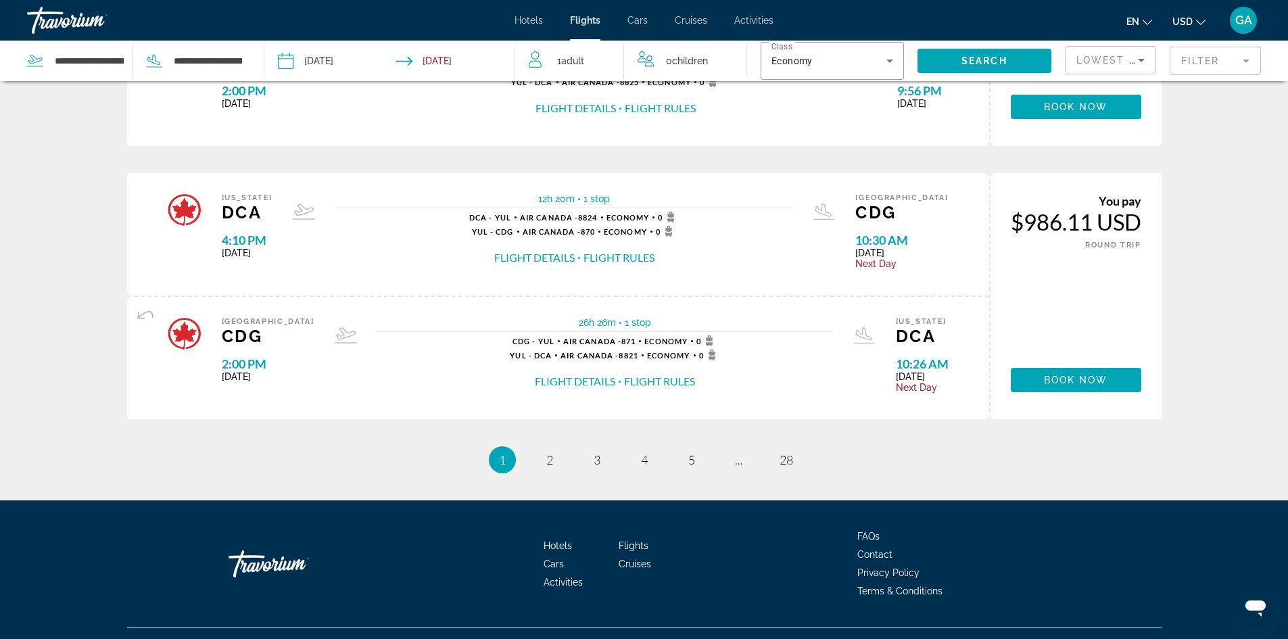
scroll to position [1348, 0]
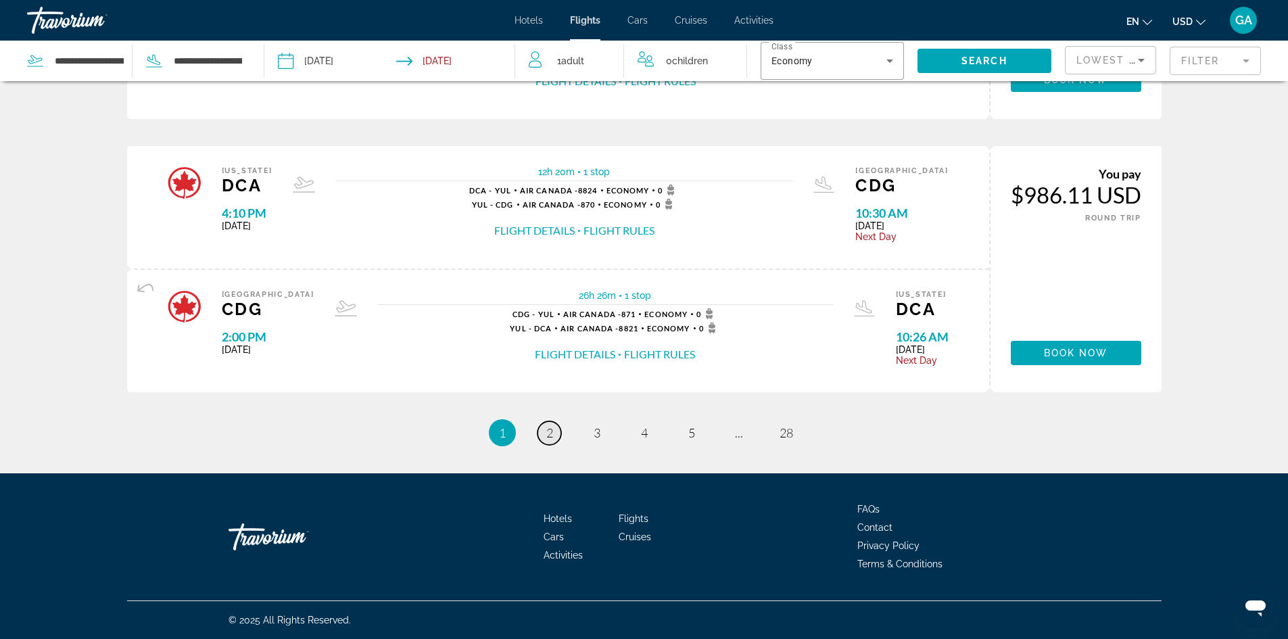
click at [548, 429] on span "2" at bounding box center [549, 432] width 7 height 15
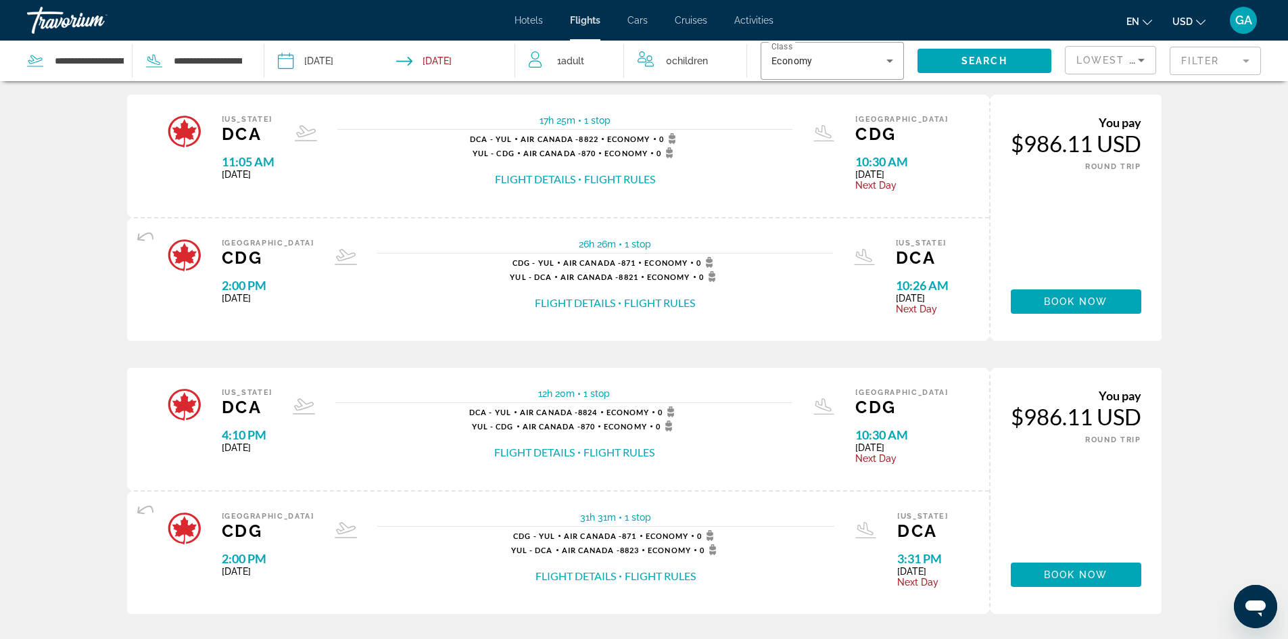
scroll to position [68, 0]
